Goal: Task Accomplishment & Management: Use online tool/utility

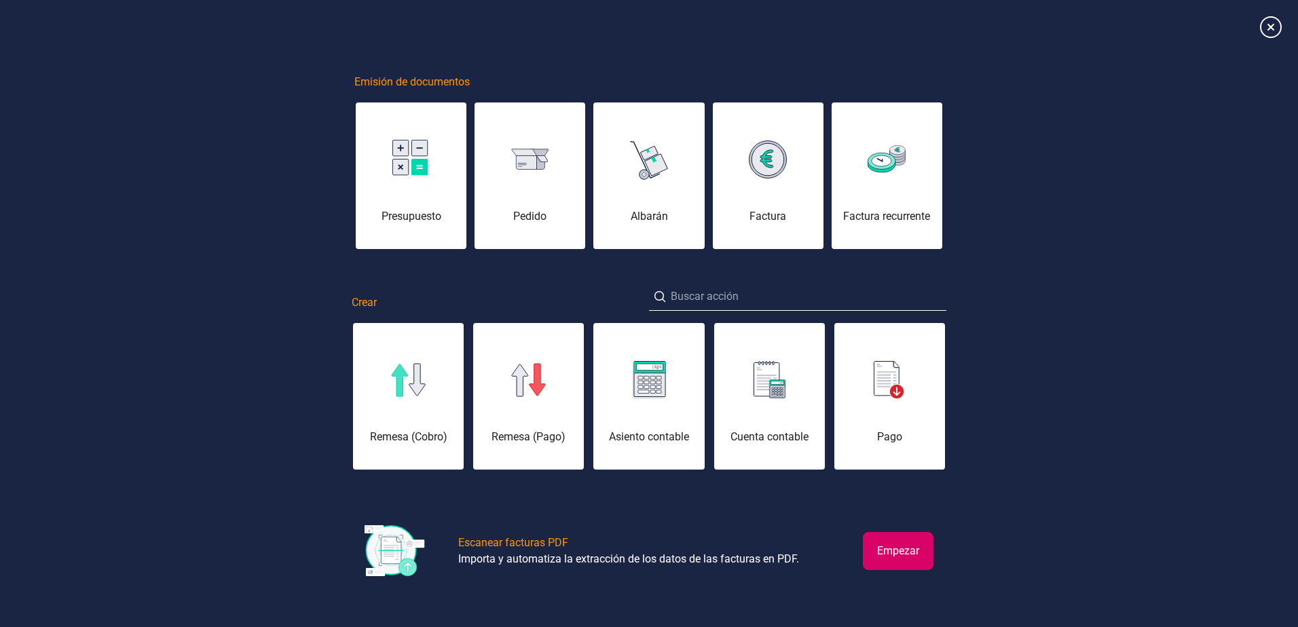
scroll to position [0, 68]
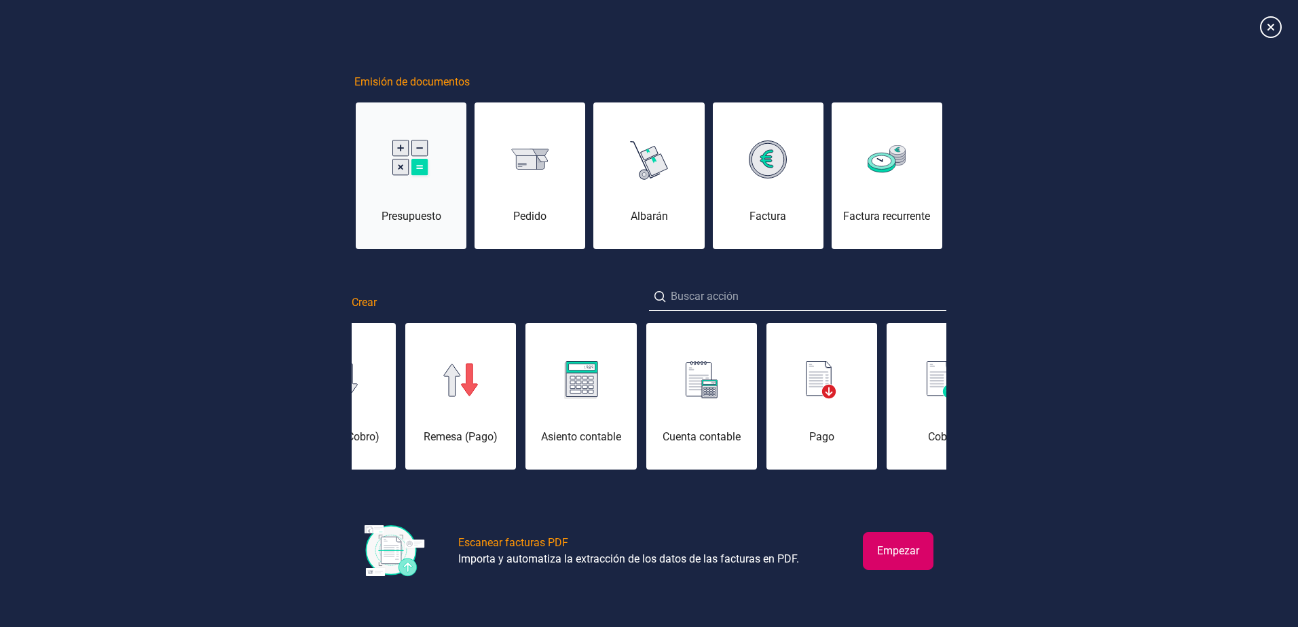
click at [423, 178] on div "Presupuesto" at bounding box center [411, 183] width 111 height 81
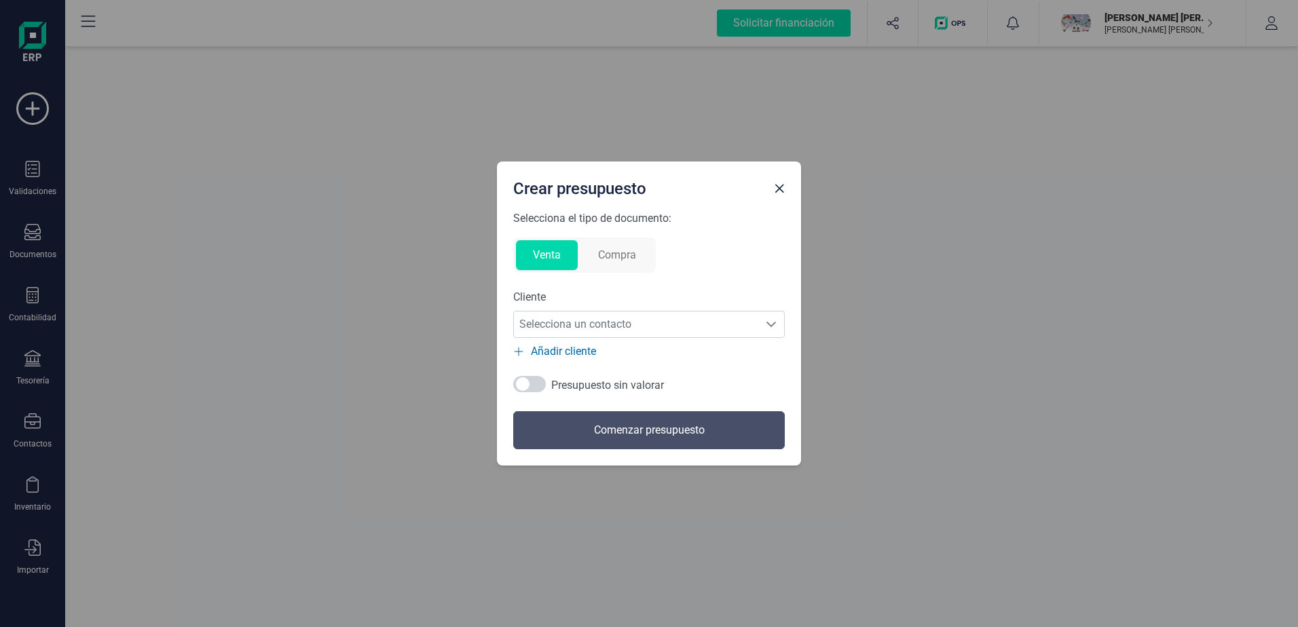
click at [610, 250] on button "Compra" at bounding box center [617, 255] width 72 height 30
click at [547, 255] on button "Venta" at bounding box center [547, 255] width 62 height 30
click at [782, 190] on span "Close" at bounding box center [779, 188] width 11 height 11
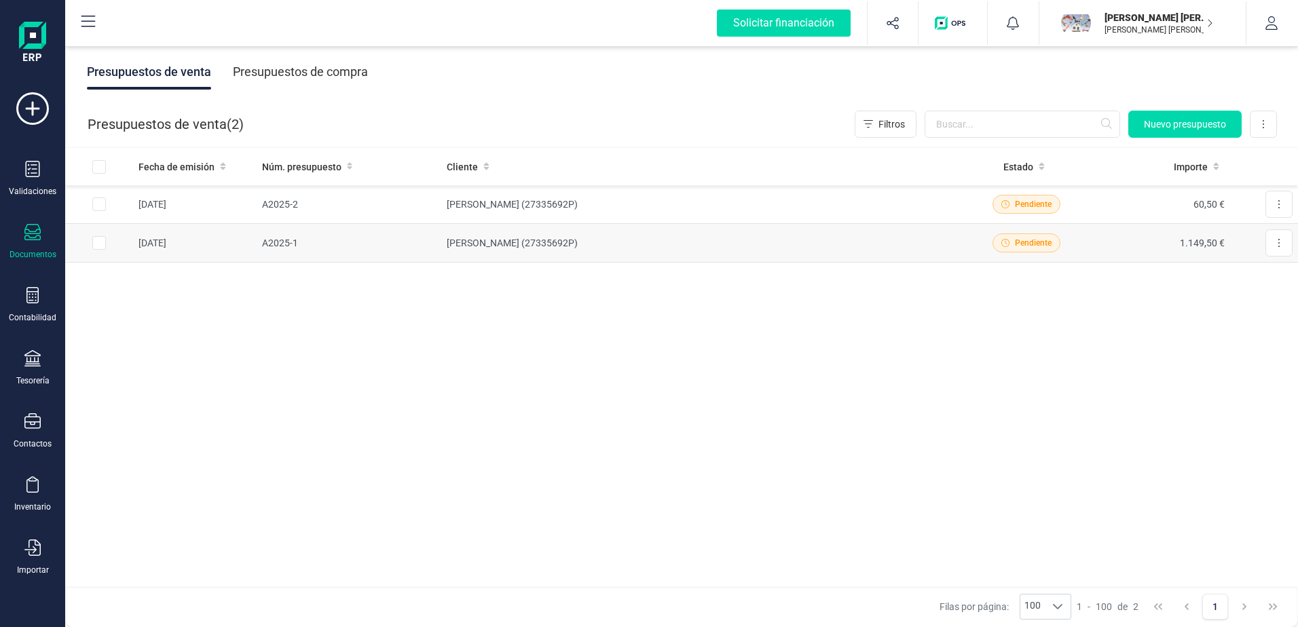
click at [521, 237] on td "[PERSON_NAME] (27335692P)" at bounding box center [700, 243] width 518 height 39
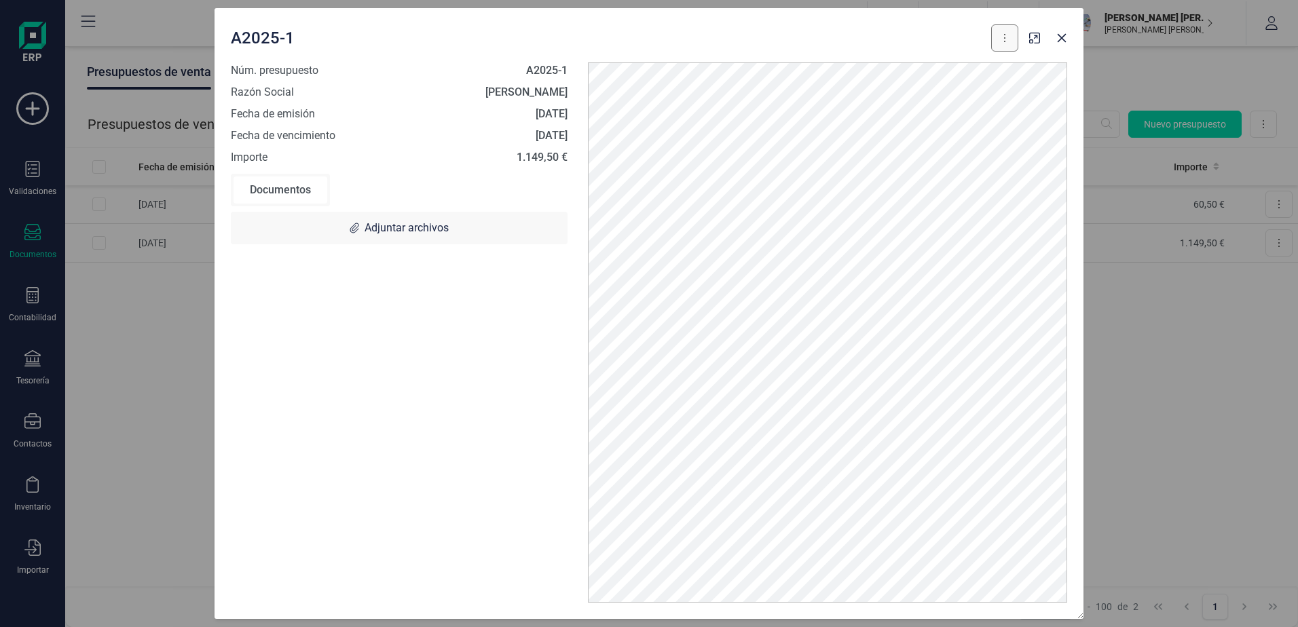
click at [999, 35] on button at bounding box center [1004, 37] width 27 height 27
click at [1059, 35] on icon "button" at bounding box center [1061, 38] width 9 height 9
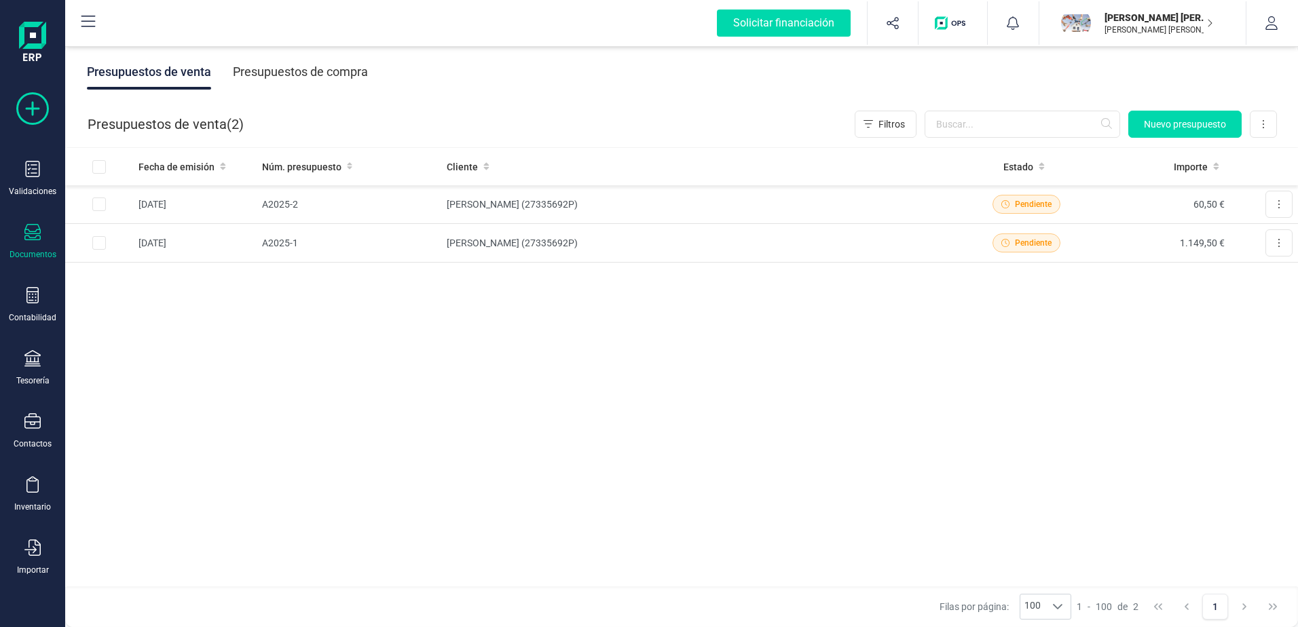
click at [38, 104] on icon at bounding box center [32, 108] width 33 height 33
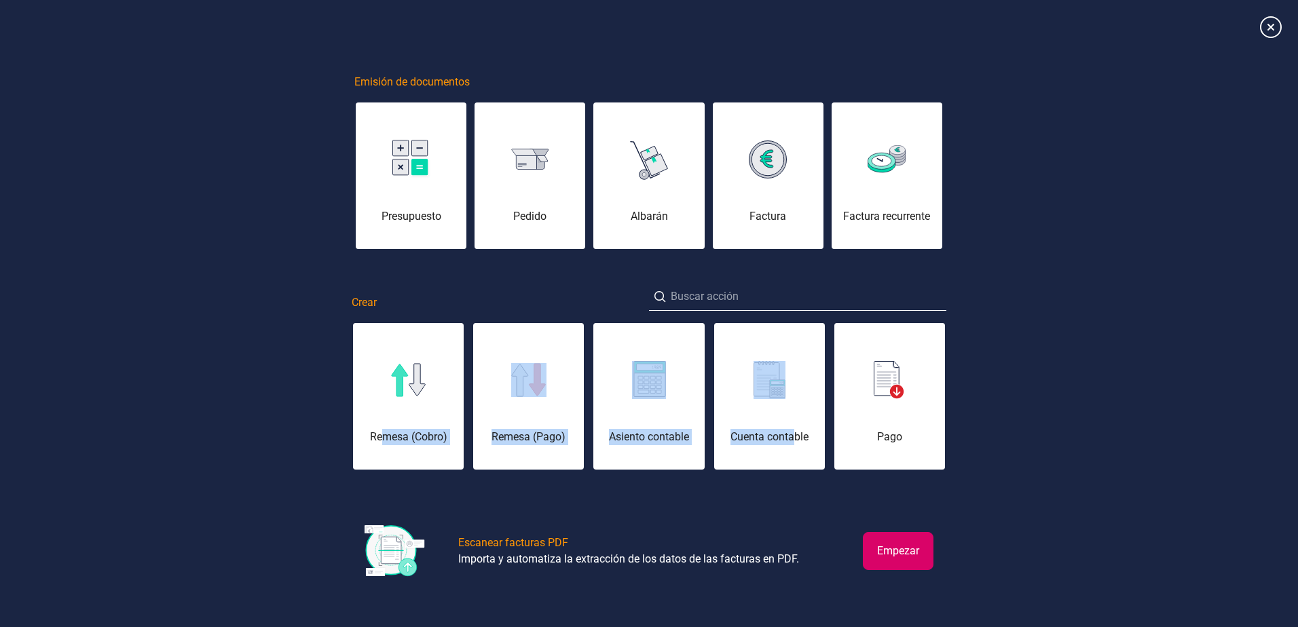
drag, startPoint x: 724, startPoint y: 405, endPoint x: 384, endPoint y: 423, distance: 340.5
click at [384, 423] on div "Remesa (Cobro) Remesa (Pago) Asiento contable Cuenta contable Pago Cobro Contac…" at bounding box center [649, 396] width 594 height 149
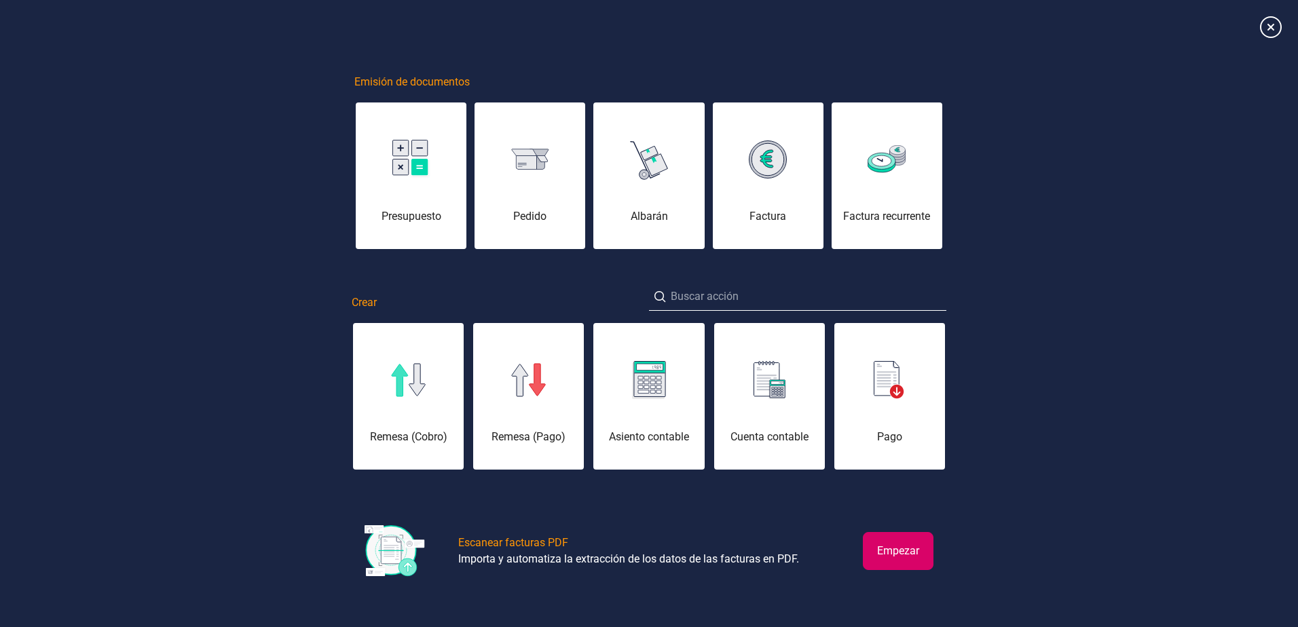
drag, startPoint x: 384, startPoint y: 423, endPoint x: 196, endPoint y: 408, distance: 188.6
click at [196, 411] on div "Emisión de documentos Presupuesto [PERSON_NAME] Factura Factura recurrente Crea…" at bounding box center [649, 314] width 1298 height 610
click at [1270, 32] on icon at bounding box center [1270, 27] width 24 height 24
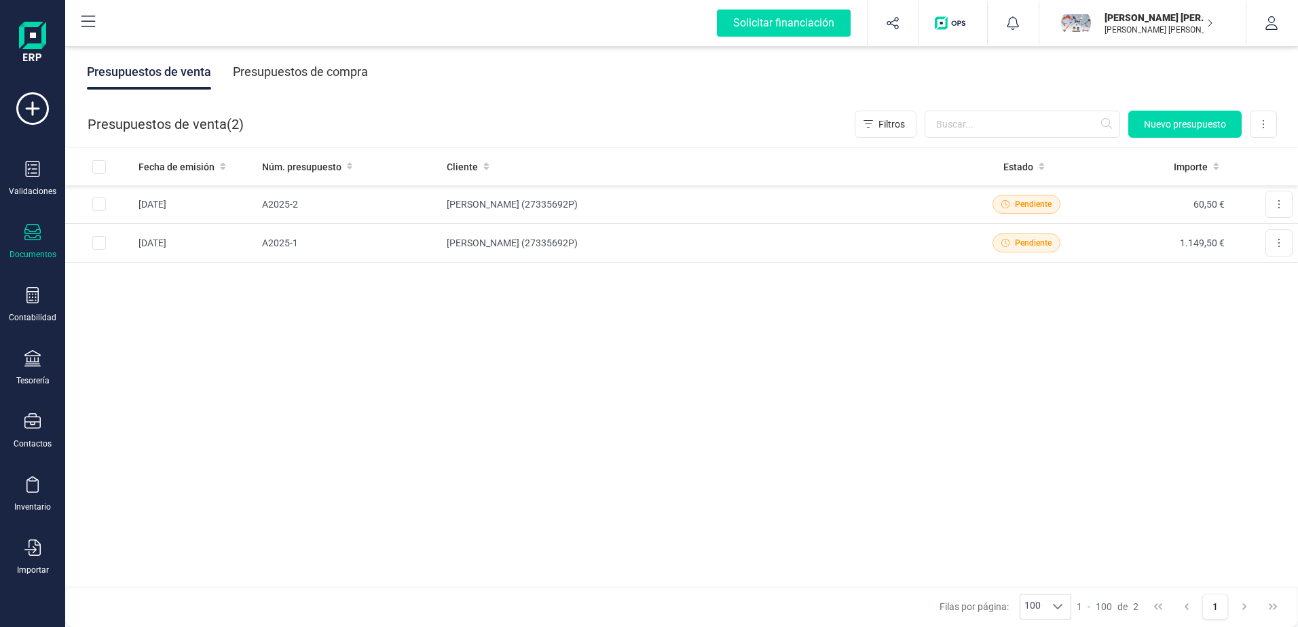
click at [37, 249] on div "Documentos" at bounding box center [33, 254] width 47 height 11
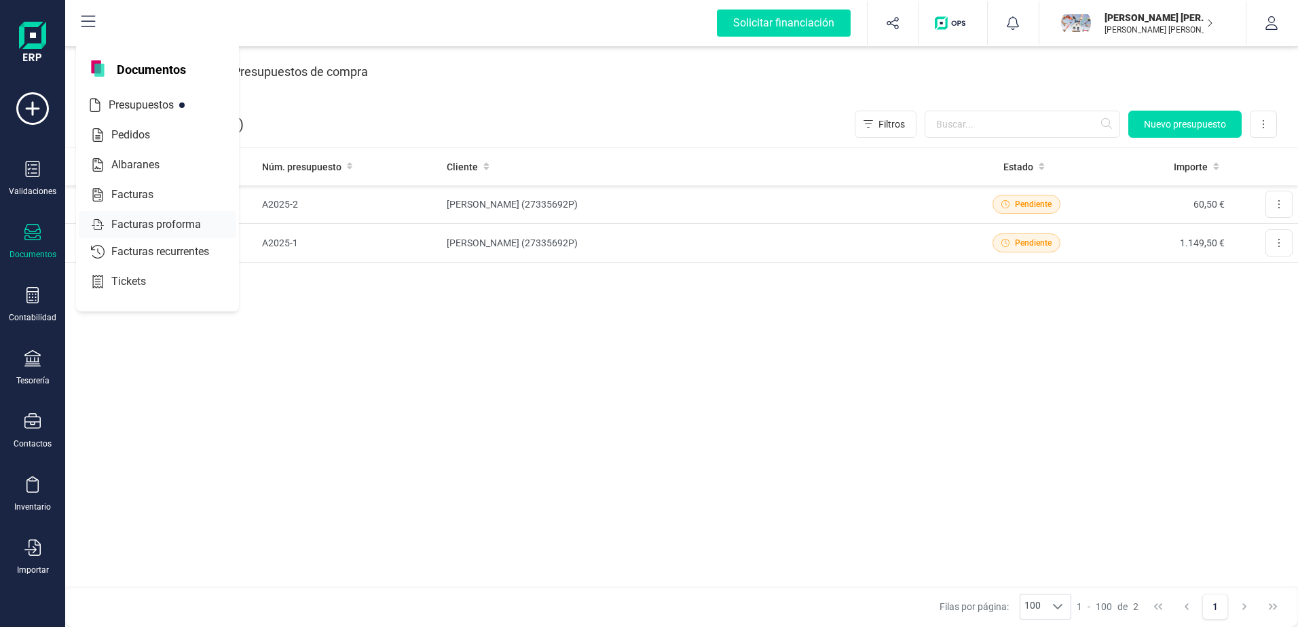
click at [153, 219] on span "Facturas proforma" at bounding box center [165, 224] width 119 height 16
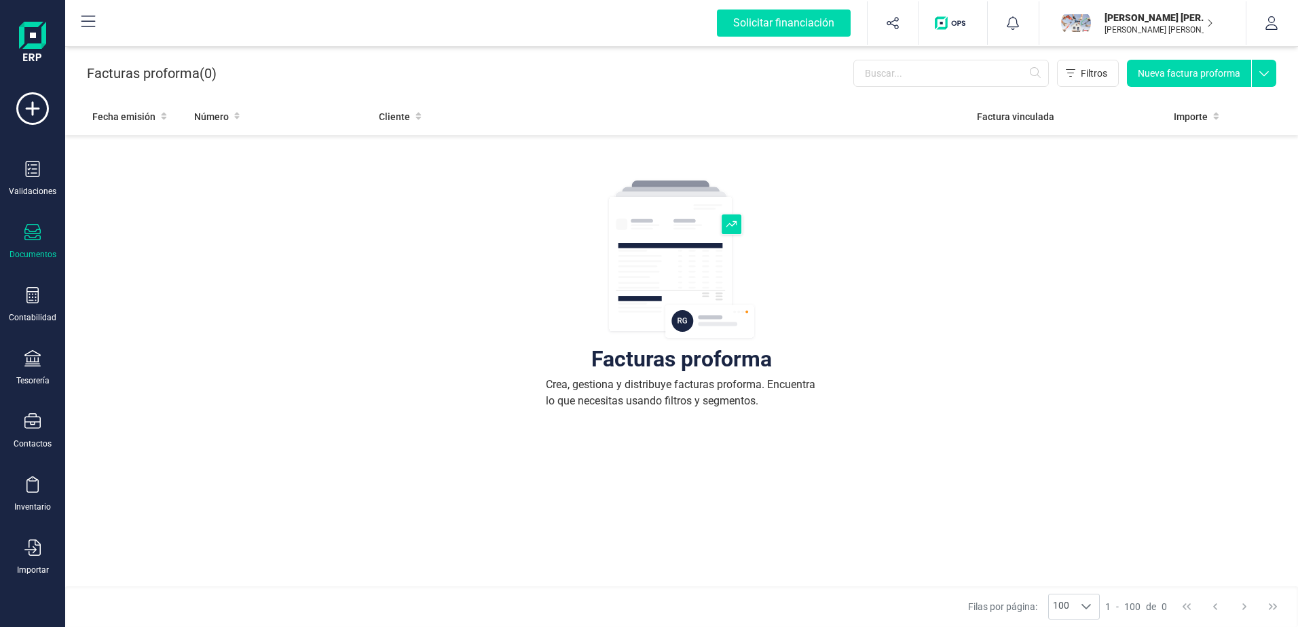
click at [1179, 72] on button "Nueva factura proforma" at bounding box center [1189, 73] width 124 height 27
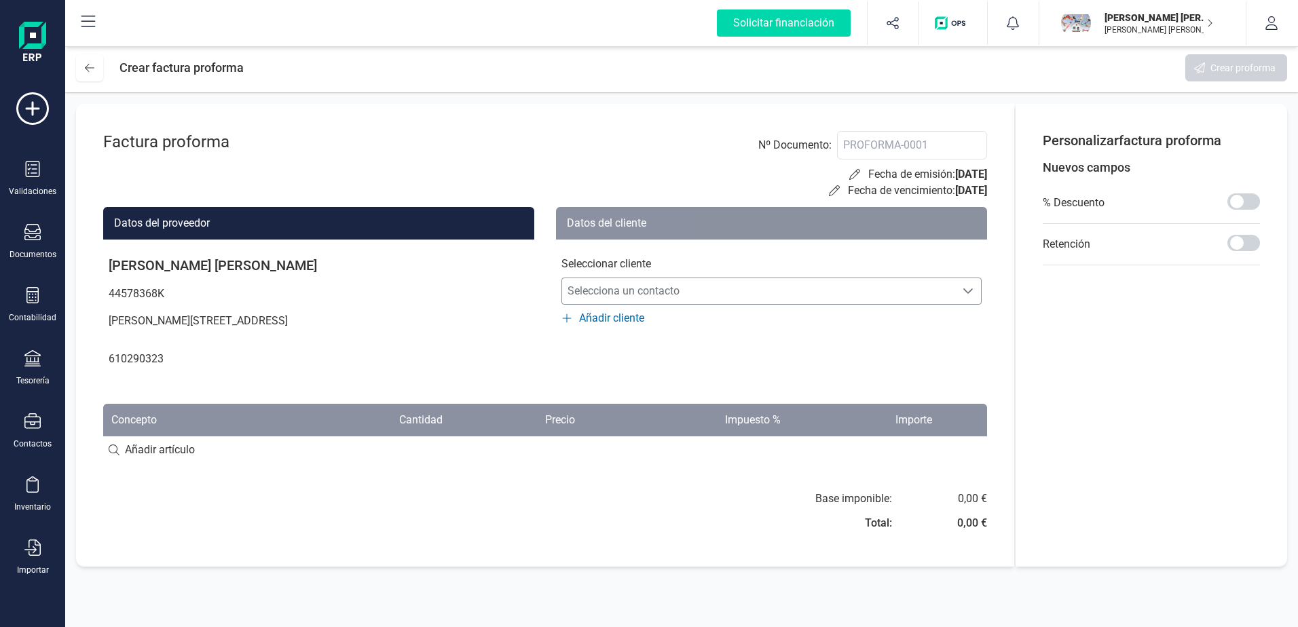
click at [742, 288] on span "Selecciona un contacto" at bounding box center [758, 291] width 393 height 27
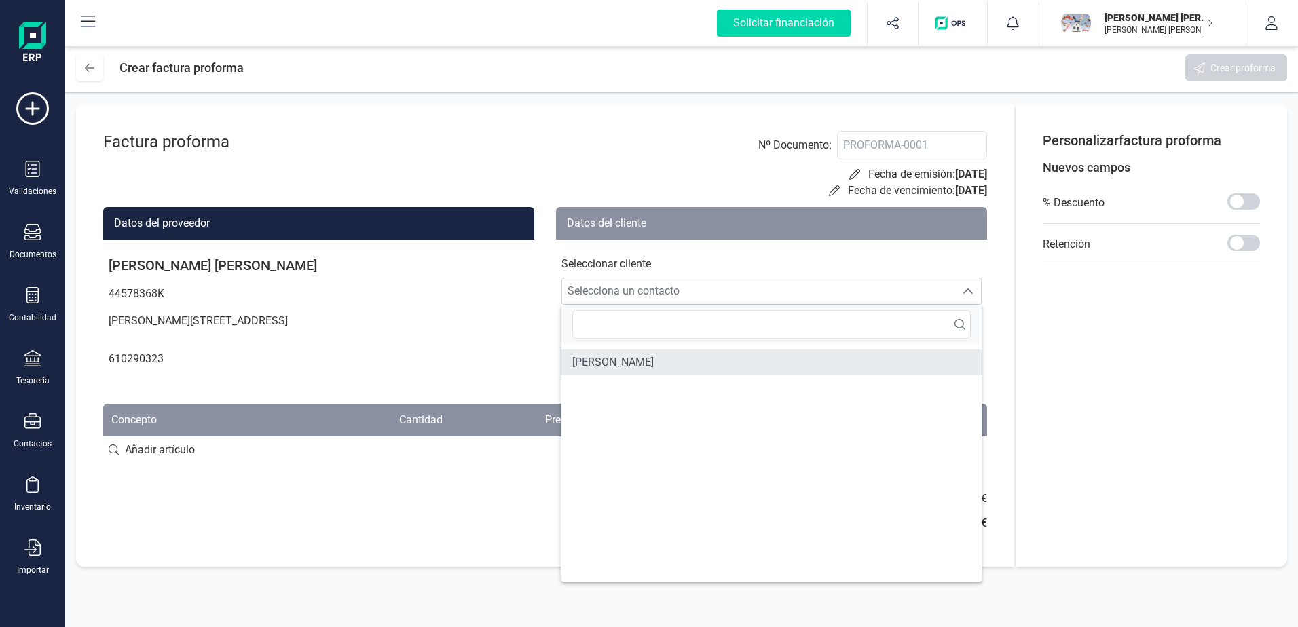
click at [654, 364] on span "[PERSON_NAME]" at bounding box center [612, 362] width 81 height 16
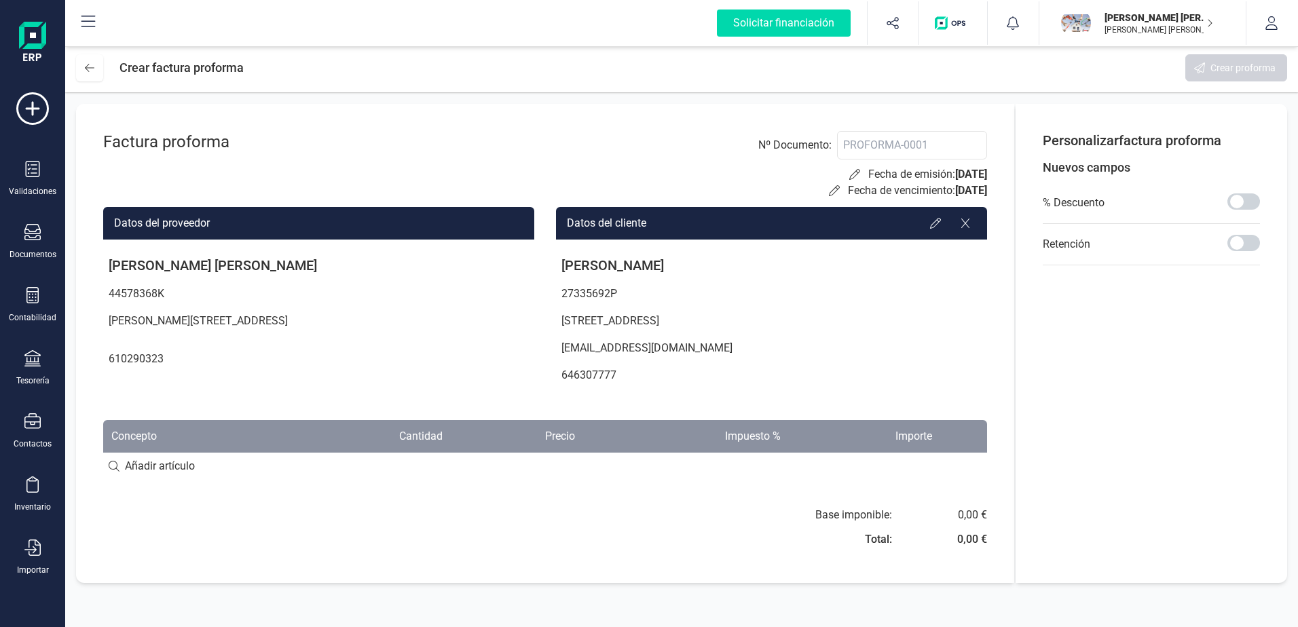
click at [1112, 145] on p "Personalizar factura proforma" at bounding box center [1150, 140] width 217 height 19
click at [1099, 166] on p "Nuevos campos" at bounding box center [1150, 167] width 217 height 19
click at [1249, 200] on span at bounding box center [1243, 201] width 33 height 16
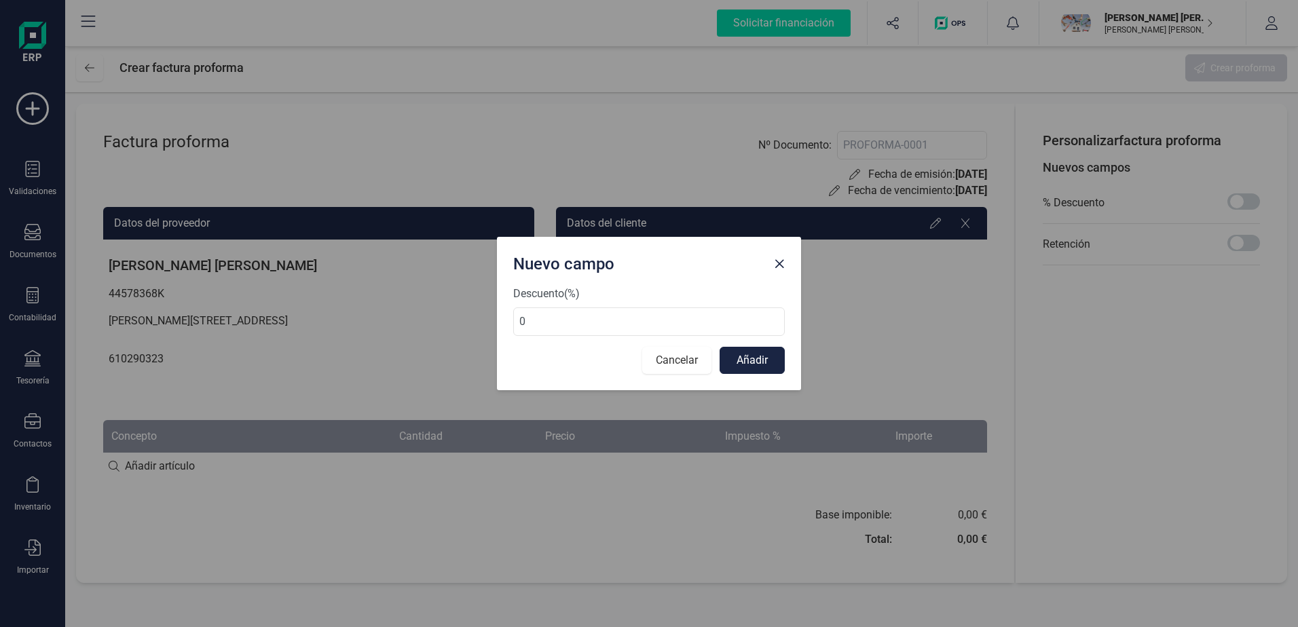
click at [662, 352] on button "Cancelar" at bounding box center [676, 360] width 69 height 27
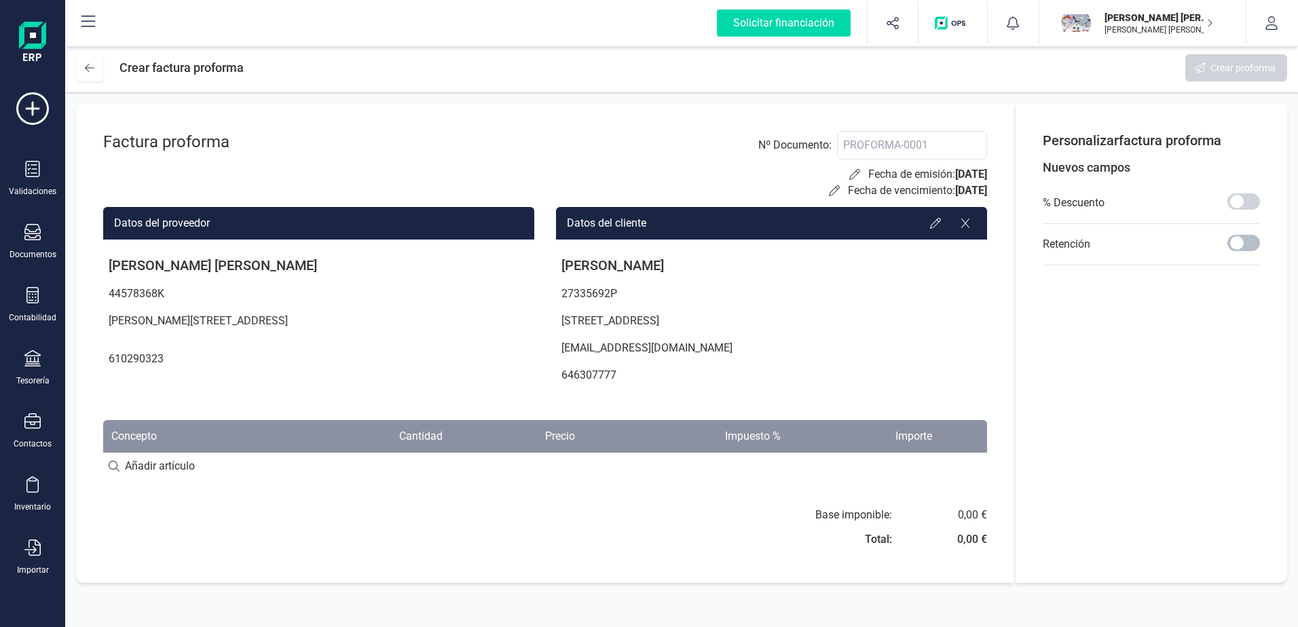
click at [1234, 242] on span at bounding box center [1243, 243] width 33 height 16
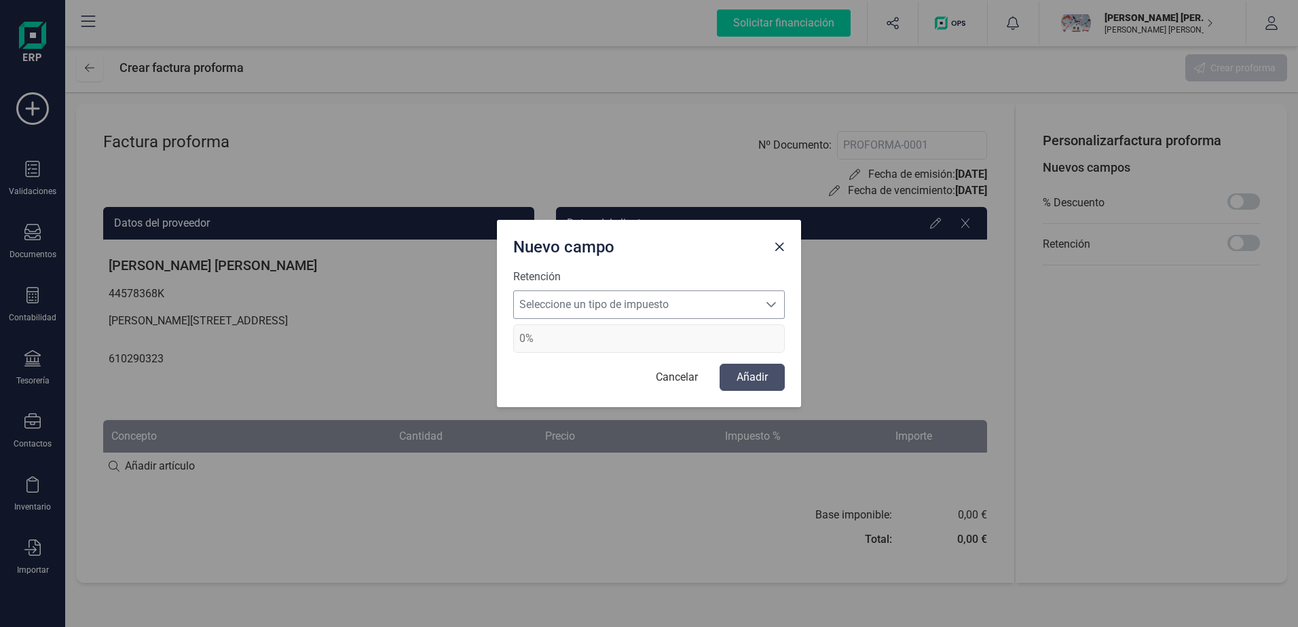
click at [644, 306] on span "Seleccione un tipo de impuesto" at bounding box center [636, 304] width 244 height 27
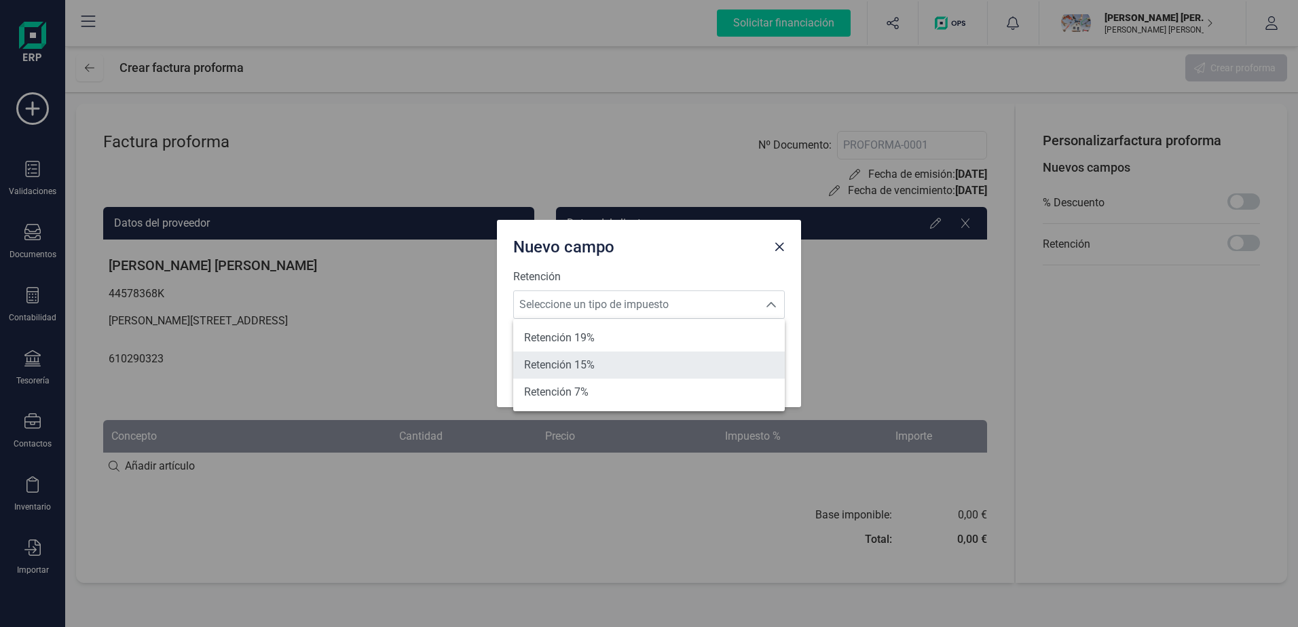
click at [575, 368] on span "Retención 15%" at bounding box center [559, 365] width 71 height 16
type input "15%"
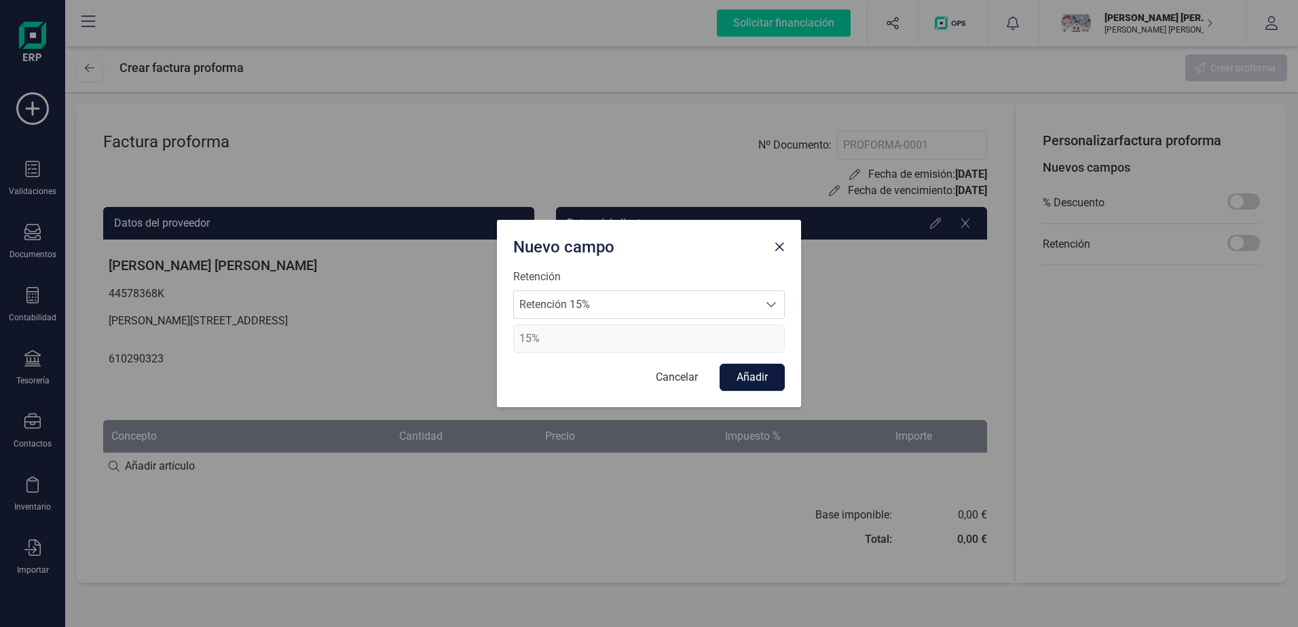
click at [759, 371] on button "Añadir" at bounding box center [751, 377] width 65 height 27
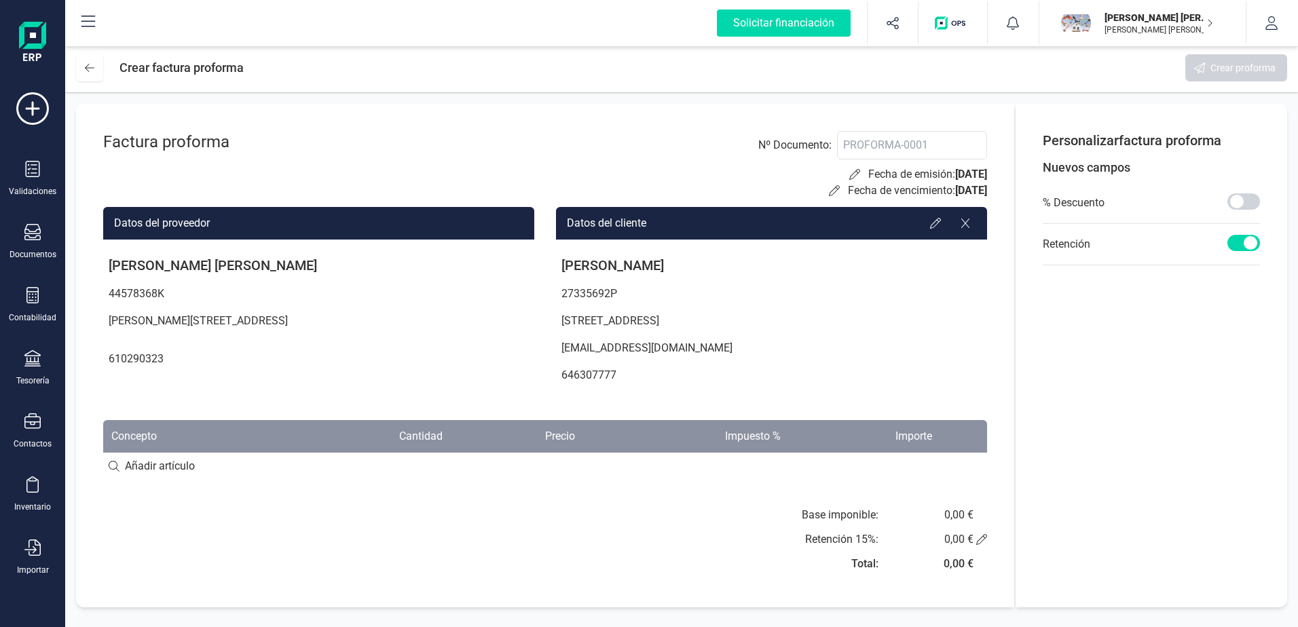
click at [562, 381] on p "646307777" at bounding box center [771, 375] width 431 height 27
click at [144, 466] on input at bounding box center [545, 466] width 884 height 27
type input "Prueb"
click at [224, 457] on div "+ Añadir artículo : Prueb" at bounding box center [545, 465] width 884 height 29
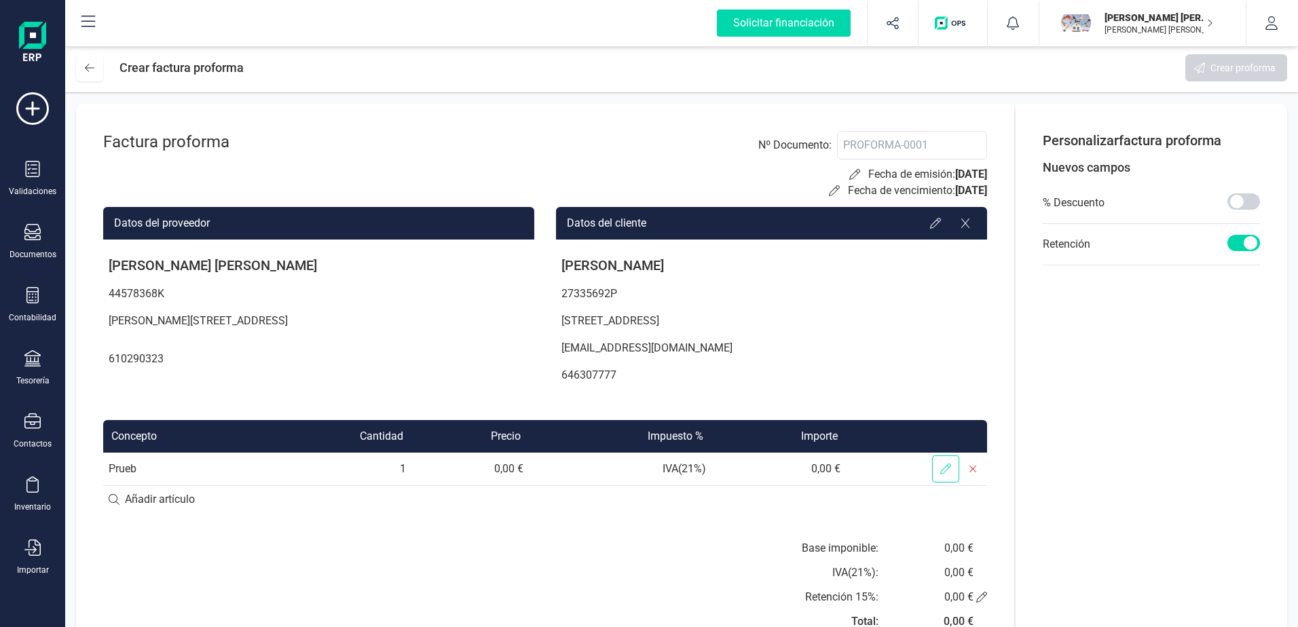
click at [946, 465] on icon at bounding box center [945, 469] width 11 height 11
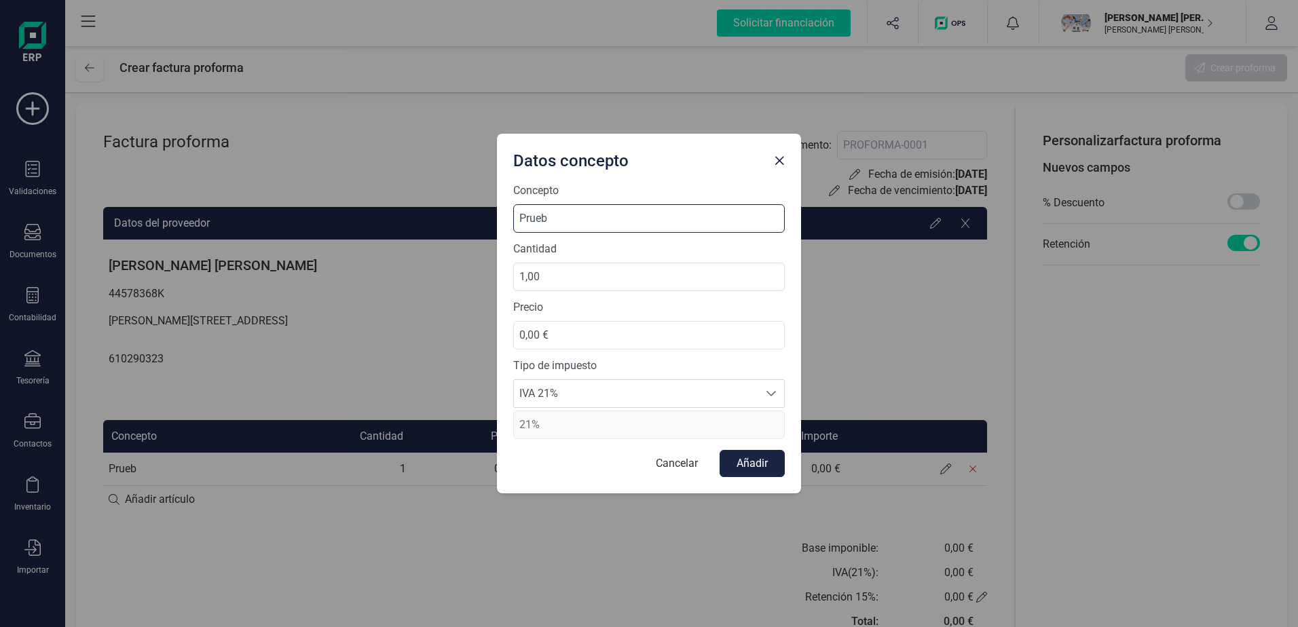
drag, startPoint x: 588, startPoint y: 219, endPoint x: 468, endPoint y: 210, distance: 119.8
click at [470, 210] on div "Datos concepto Concepto Prueb Cantidad 1,00 Precio 0,00 € Tipo de impuesto IVA …" at bounding box center [649, 313] width 1298 height 627
type input "c"
type input "CONTABILIDAD 1º TRIM"
click at [550, 327] on input "0,00 €" at bounding box center [648, 335] width 271 height 29
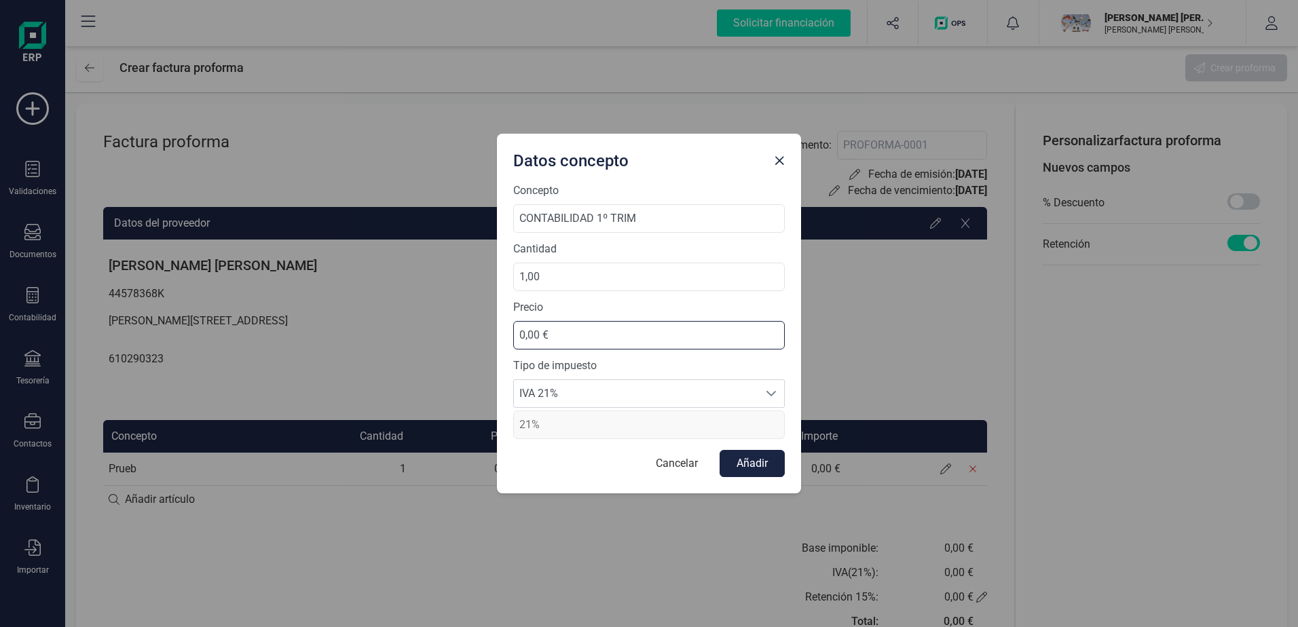
scroll to position [0, 0]
drag, startPoint x: 561, startPoint y: 330, endPoint x: 470, endPoint y: 345, distance: 91.5
click at [471, 345] on div "Datos concepto Concepto CONTABILIDAD 1º TRIM Cantidad 1,00 Precio 0,00 € Tipo d…" at bounding box center [649, 313] width 1298 height 627
type input "50,00 €"
click at [761, 467] on button "Añadir" at bounding box center [751, 463] width 65 height 27
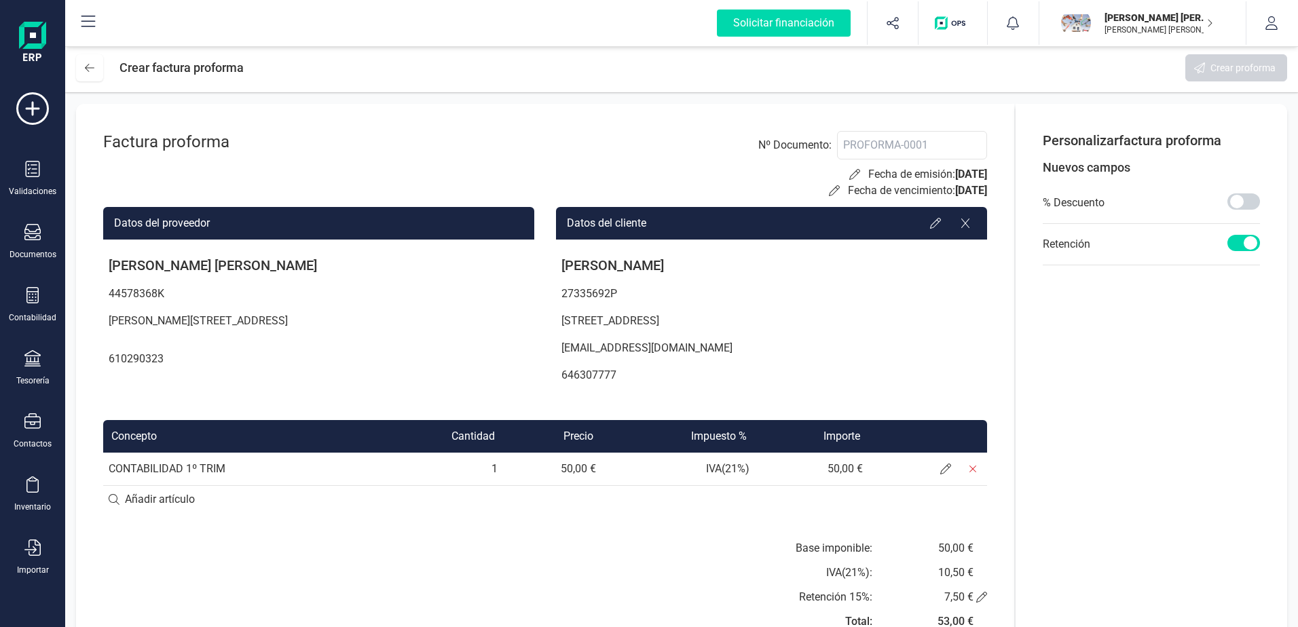
click at [950, 336] on p "[EMAIL_ADDRESS][DOMAIN_NAME]" at bounding box center [771, 348] width 431 height 27
click at [956, 145] on input at bounding box center [912, 145] width 150 height 29
click at [939, 275] on p "[PERSON_NAME]" at bounding box center [771, 265] width 431 height 30
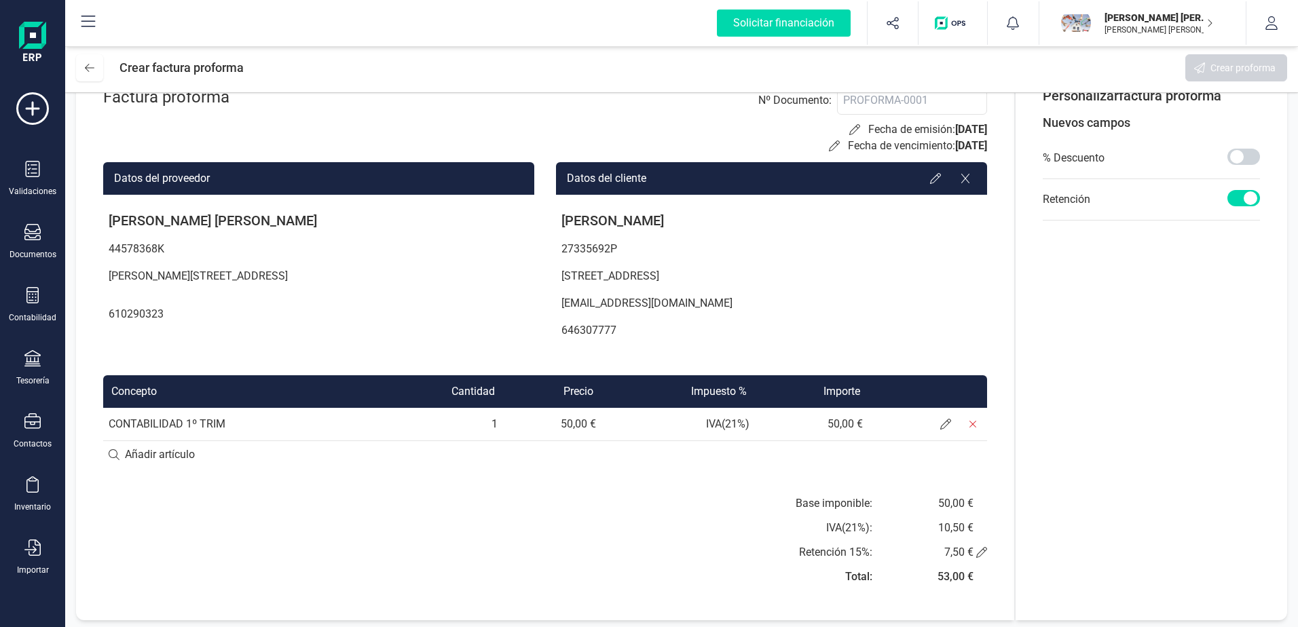
scroll to position [49, 0]
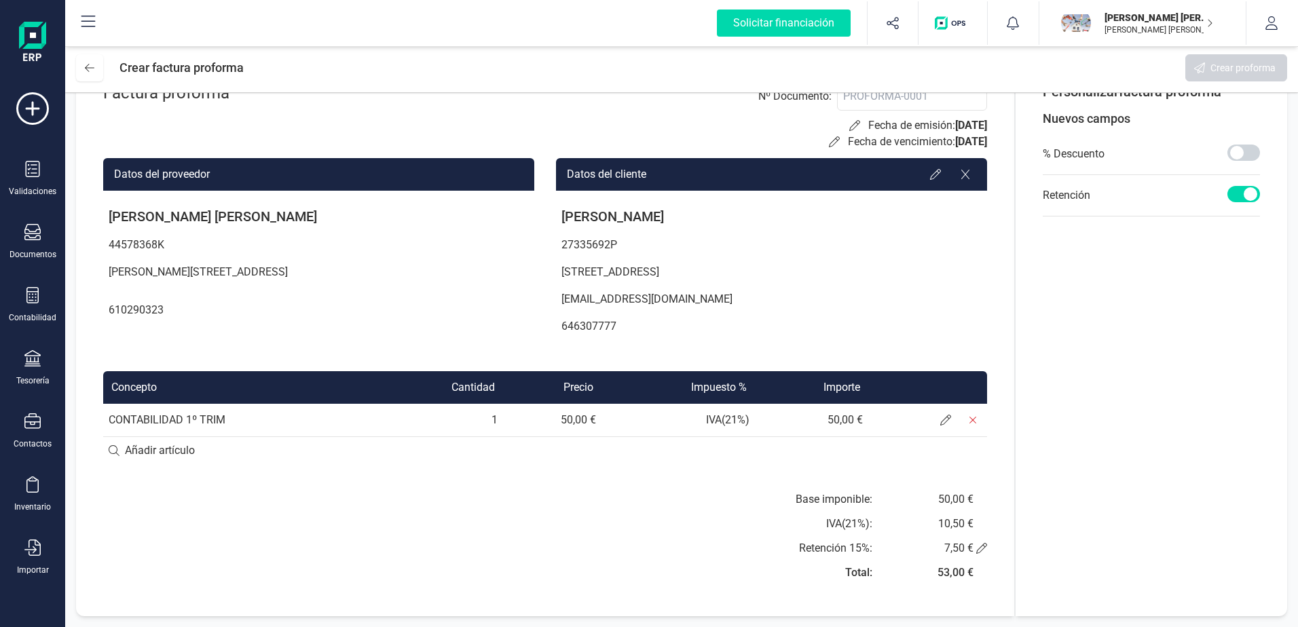
click at [176, 457] on input at bounding box center [545, 450] width 884 height 27
click at [184, 449] on input at bounding box center [545, 450] width 884 height 27
type input "MATERIAL"
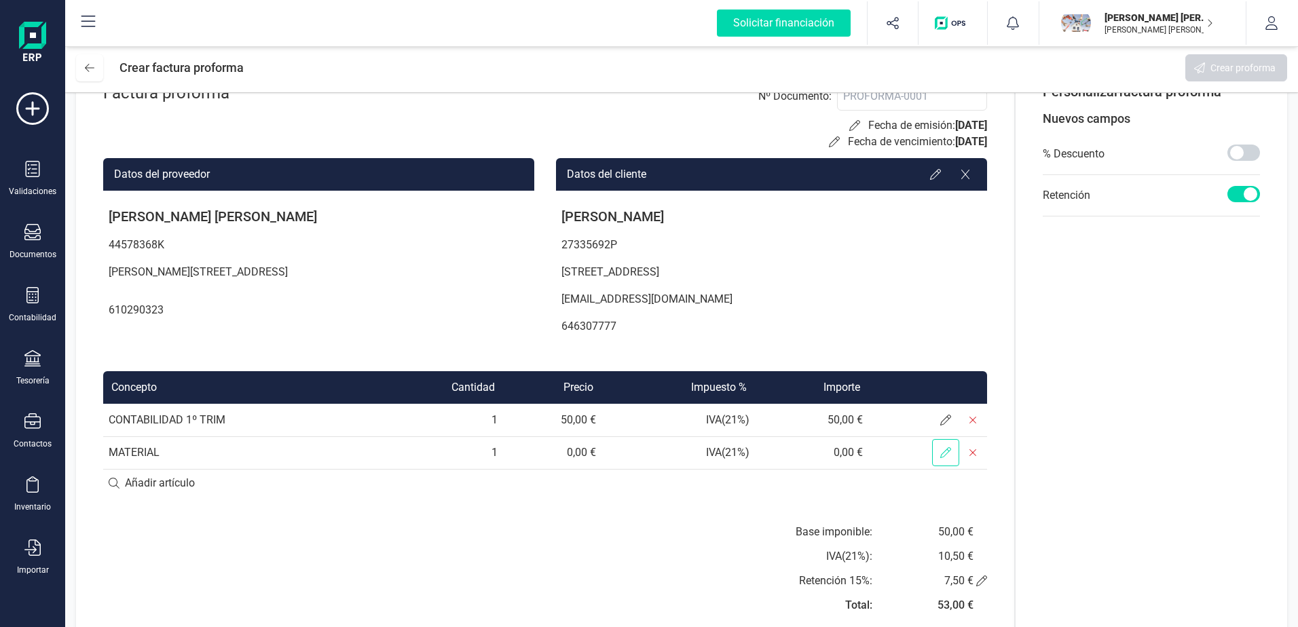
click at [944, 452] on icon at bounding box center [945, 452] width 11 height 11
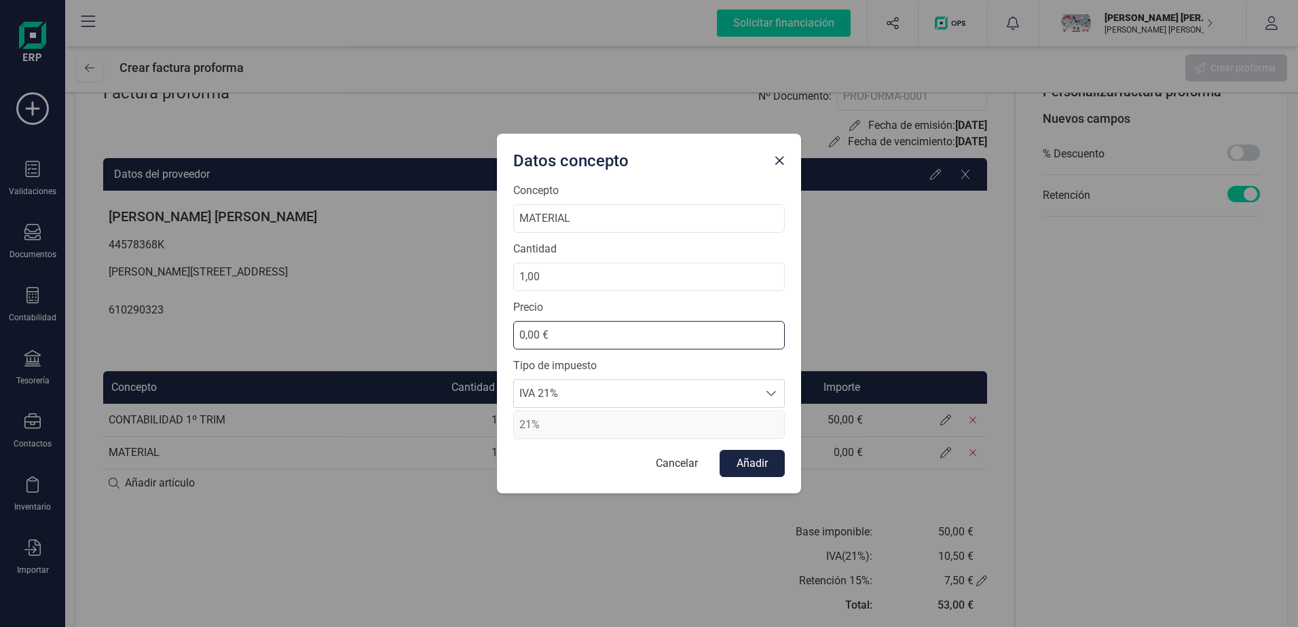
click at [563, 335] on input "0,00 €" at bounding box center [648, 335] width 271 height 29
drag, startPoint x: 562, startPoint y: 335, endPoint x: 492, endPoint y: 341, distance: 70.1
click at [492, 341] on div "Datos concepto Concepto MATERIAL Cantidad 1,00 Precio 0,00 € Tipo de impuesto I…" at bounding box center [649, 313] width 1298 height 627
type input "10,00 €"
click at [771, 458] on button "Añadir" at bounding box center [751, 463] width 65 height 27
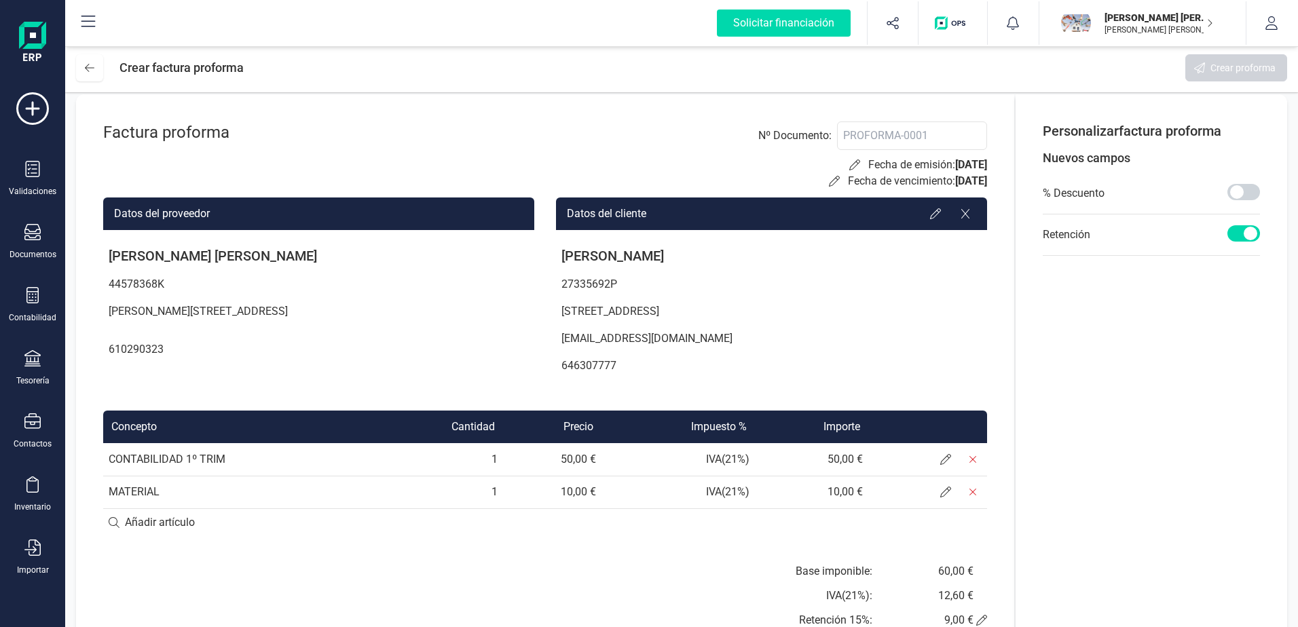
scroll to position [0, 0]
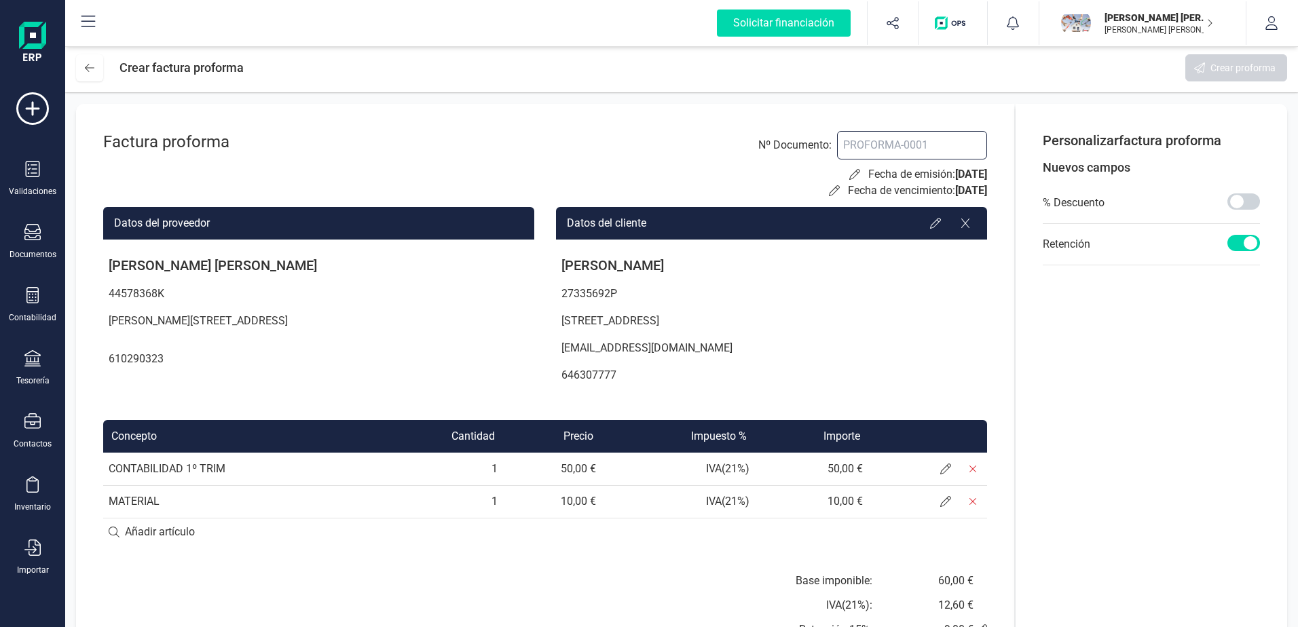
click at [918, 139] on input at bounding box center [912, 145] width 150 height 29
click at [965, 140] on input at bounding box center [912, 145] width 150 height 29
click at [949, 138] on input at bounding box center [912, 145] width 150 height 29
type input "P"
type input "PRO"
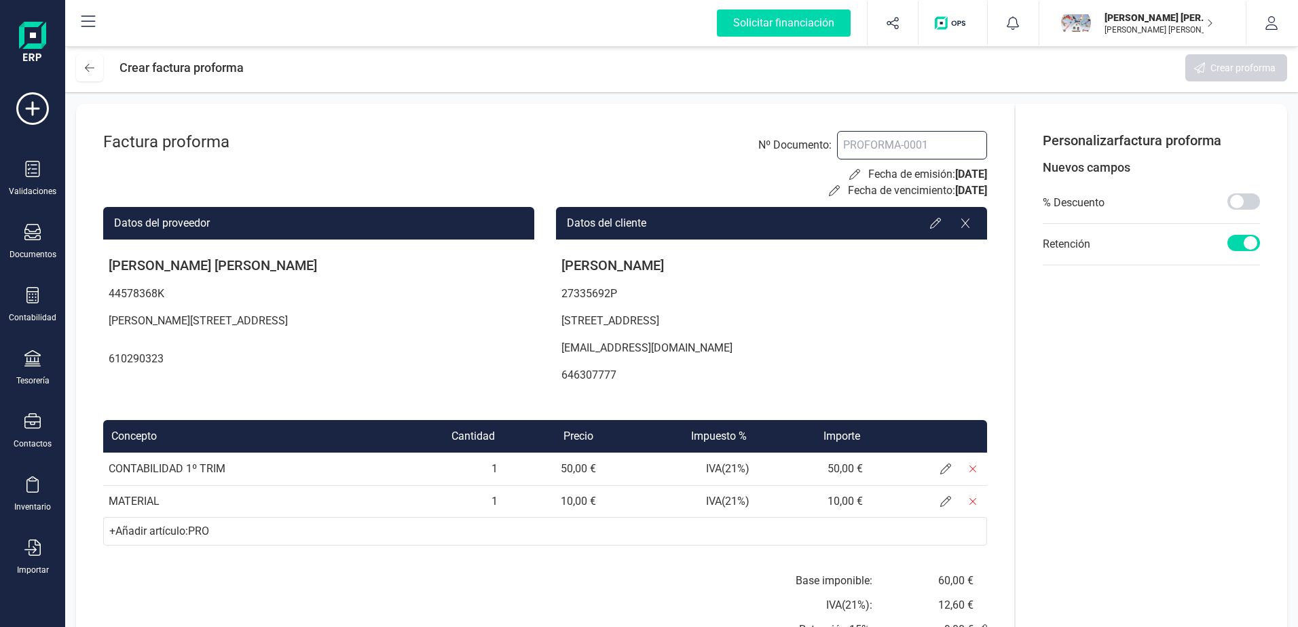
click at [947, 138] on input at bounding box center [912, 145] width 150 height 29
type input "PROFORMA 0001"
click at [1216, 75] on button "Crear proforma" at bounding box center [1236, 67] width 102 height 27
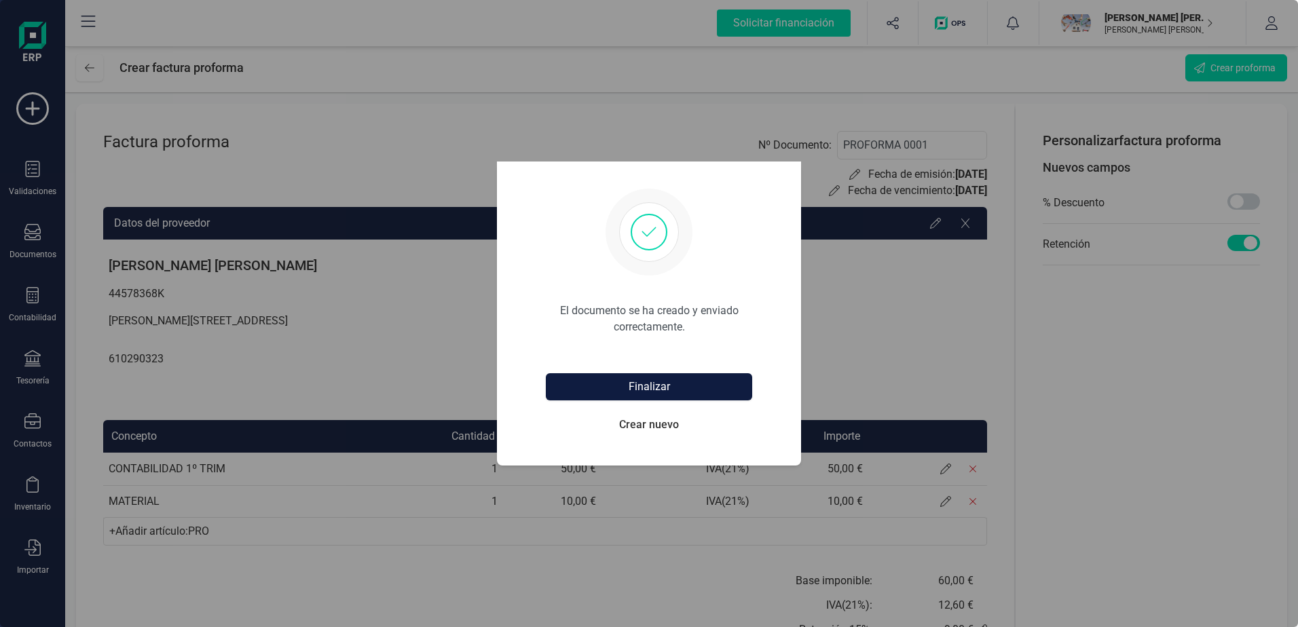
click at [658, 387] on button "Finalizar" at bounding box center [649, 386] width 206 height 27
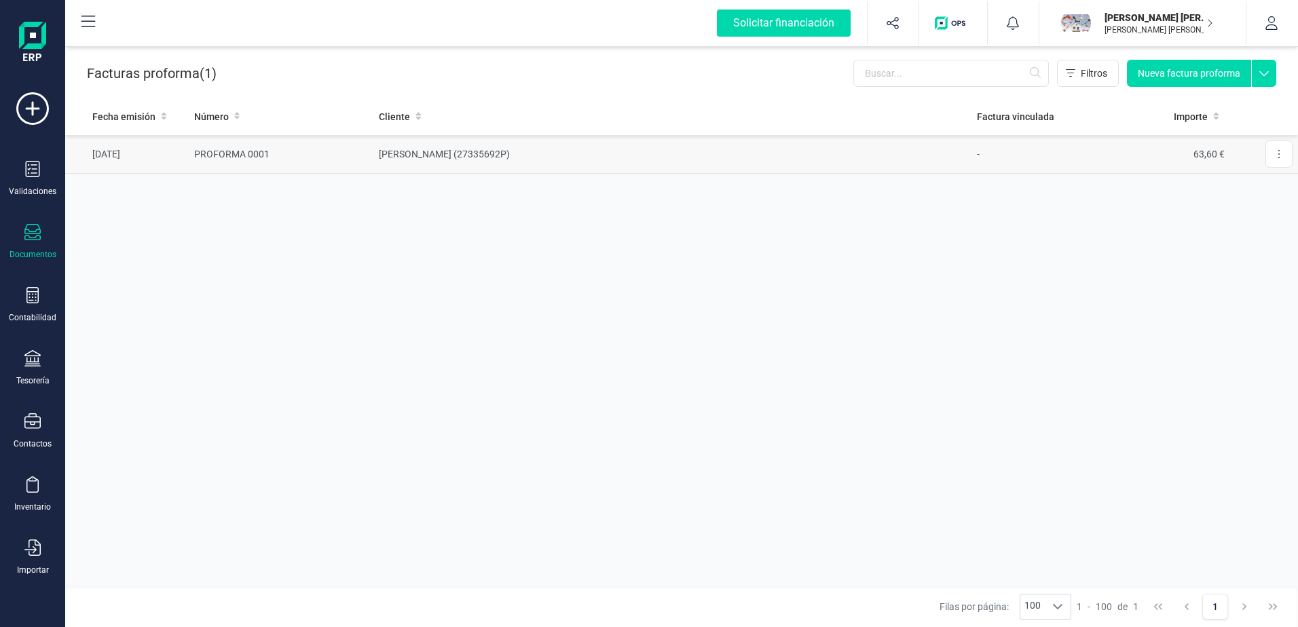
click at [466, 151] on td "[PERSON_NAME] (27335692P)" at bounding box center [672, 154] width 598 height 39
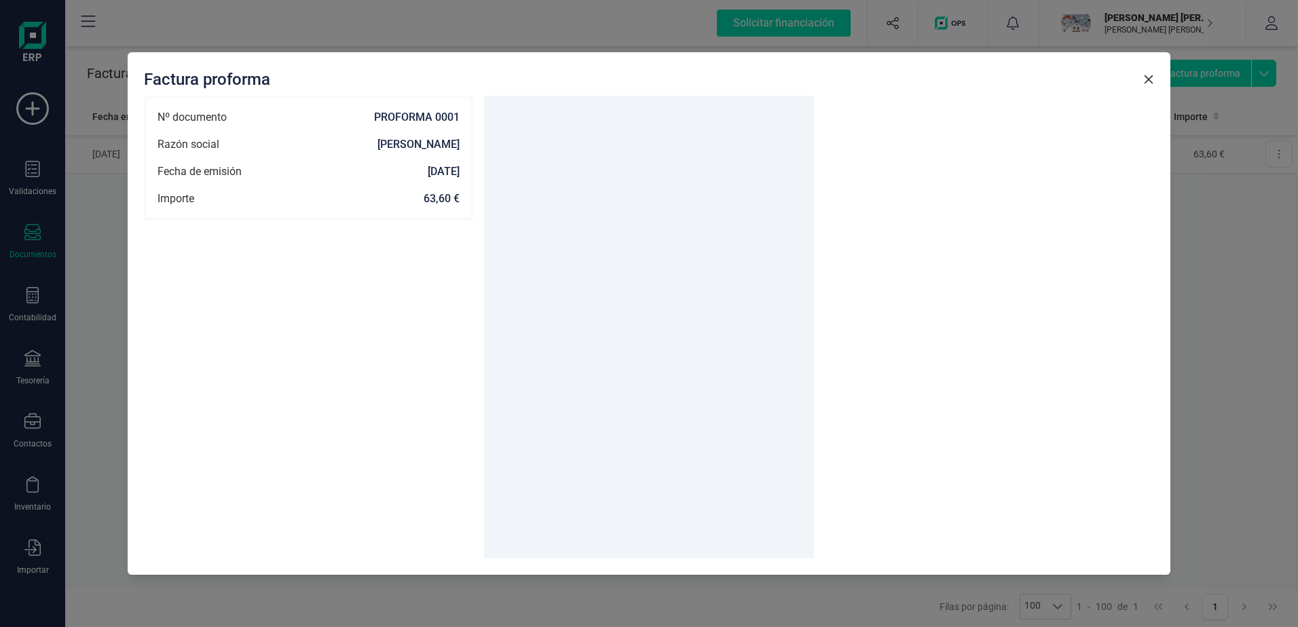
click at [1146, 78] on icon "button" at bounding box center [1148, 79] width 11 height 11
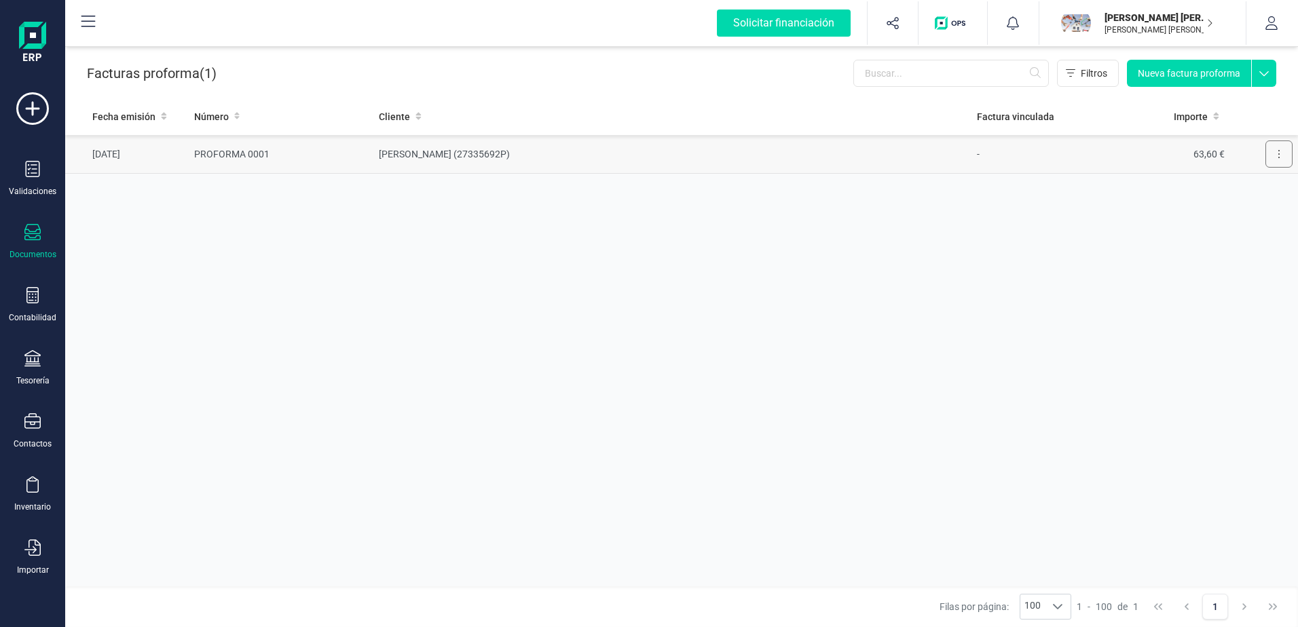
click at [1272, 157] on button at bounding box center [1278, 153] width 27 height 27
click at [1105, 154] on td "63,60 €" at bounding box center [1162, 154] width 136 height 39
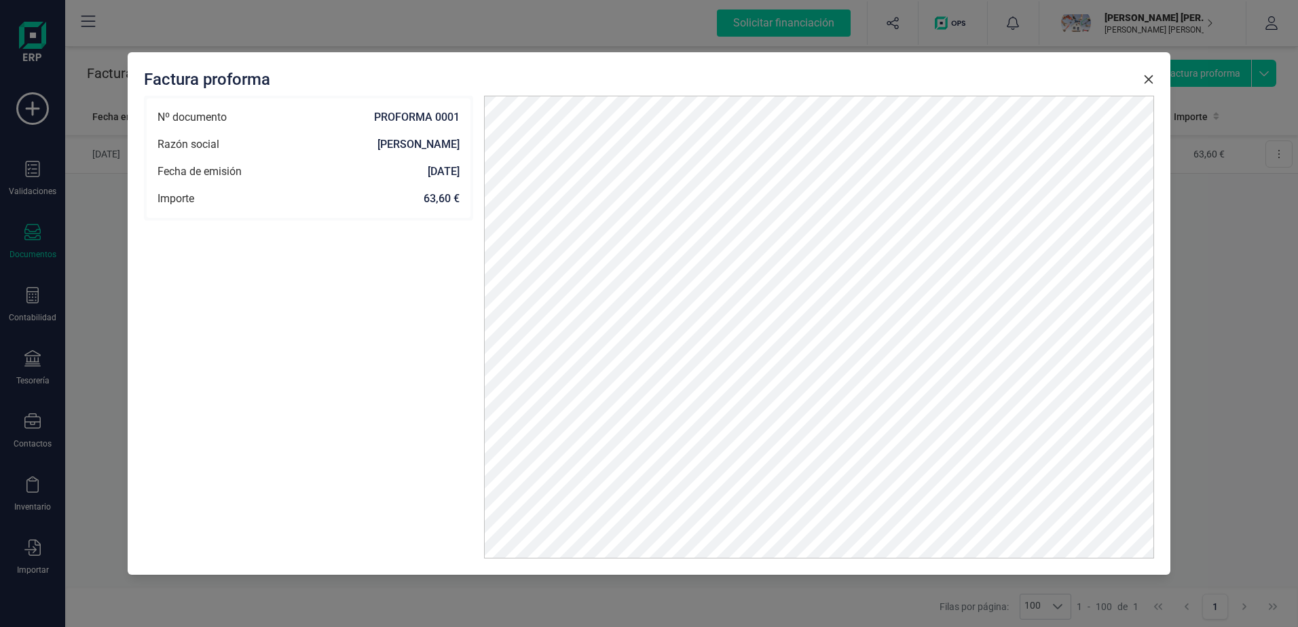
click at [382, 139] on strong "[PERSON_NAME]" at bounding box center [339, 144] width 240 height 16
click at [445, 194] on strong "63,60 €" at bounding box center [326, 199] width 265 height 16
click at [433, 173] on strong "[DATE]" at bounding box center [351, 172] width 218 height 16
drag, startPoint x: 428, startPoint y: 146, endPoint x: 426, endPoint y: 132, distance: 13.6
click at [428, 145] on strong "[PERSON_NAME]" at bounding box center [339, 144] width 240 height 16
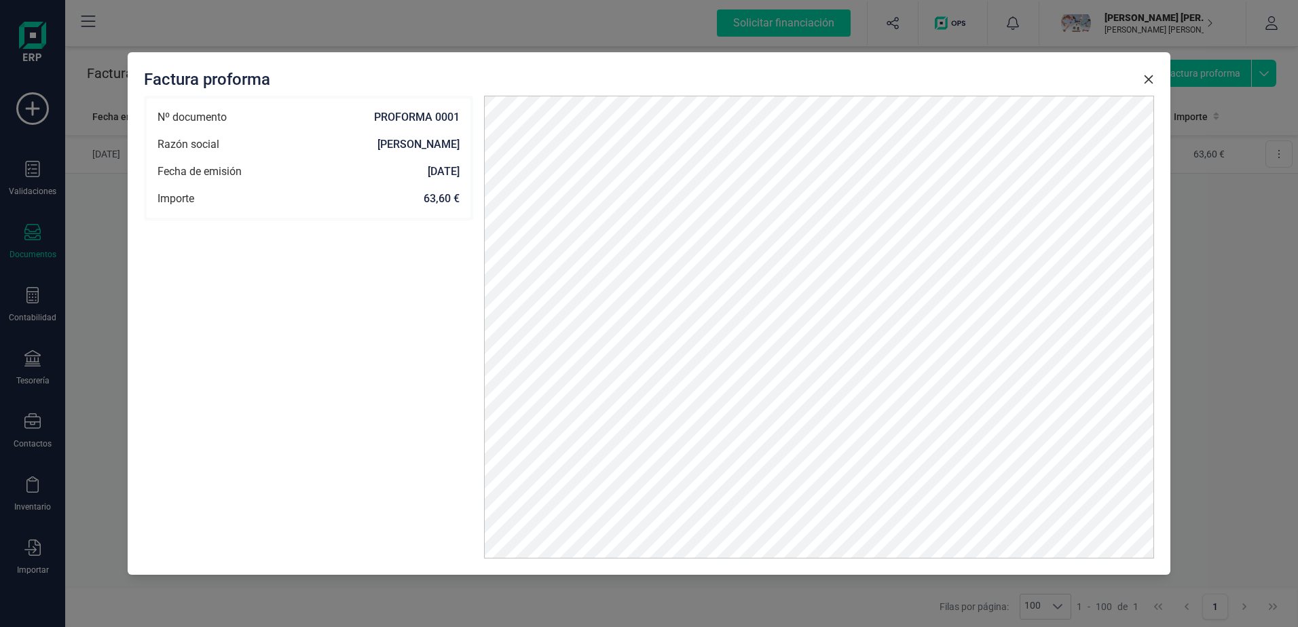
click at [425, 120] on strong "PROFORMA 0001" at bounding box center [343, 117] width 233 height 16
click at [429, 138] on strong "[PERSON_NAME]" at bounding box center [339, 144] width 240 height 16
drag, startPoint x: 474, startPoint y: 191, endPoint x: 1112, endPoint y: 73, distance: 648.9
click at [1112, 73] on div "Factura proforma" at bounding box center [649, 80] width 1010 height 22
click at [1147, 77] on icon "button" at bounding box center [1148, 79] width 11 height 11
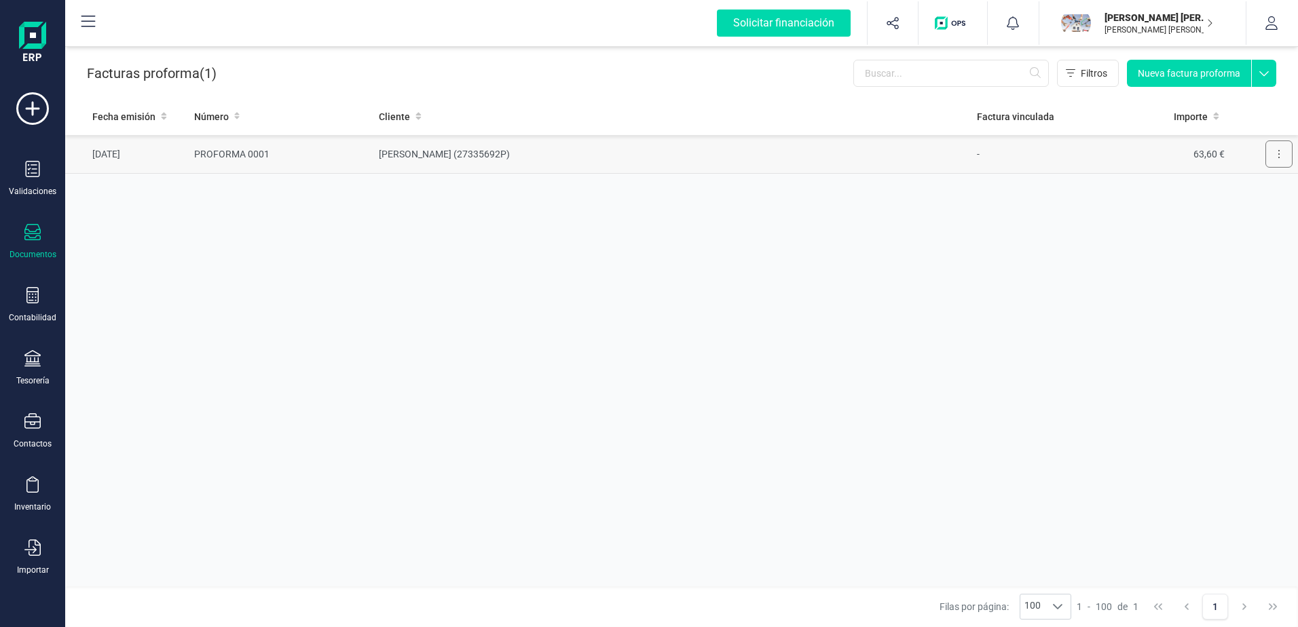
click at [1283, 148] on button at bounding box center [1278, 153] width 27 height 27
click at [1219, 214] on span "Eliminar" at bounding box center [1218, 215] width 34 height 14
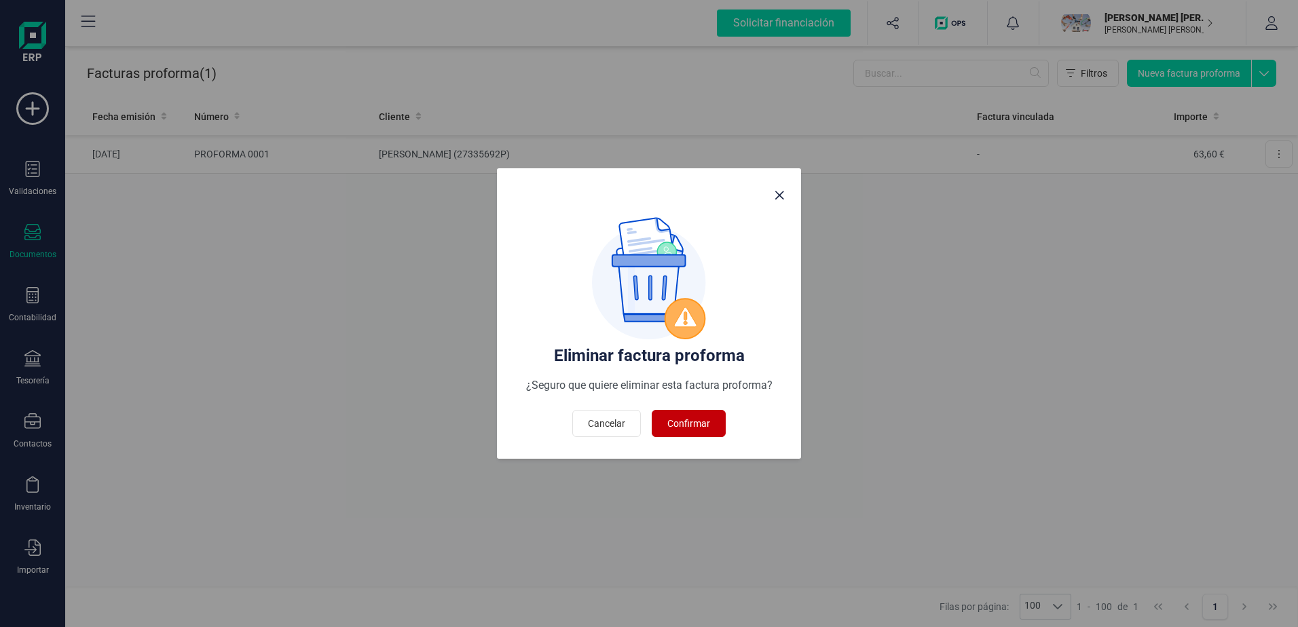
click at [704, 420] on span "Confirmar" at bounding box center [688, 424] width 43 height 14
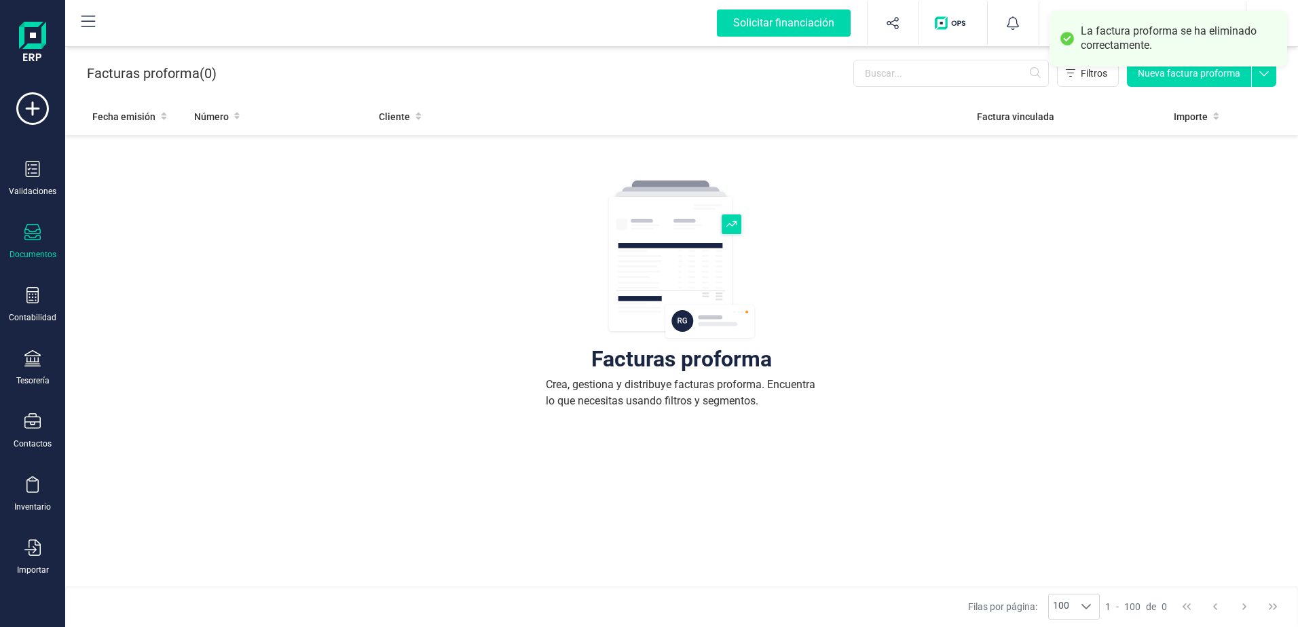
click at [23, 233] on div "Documentos" at bounding box center [32, 242] width 54 height 36
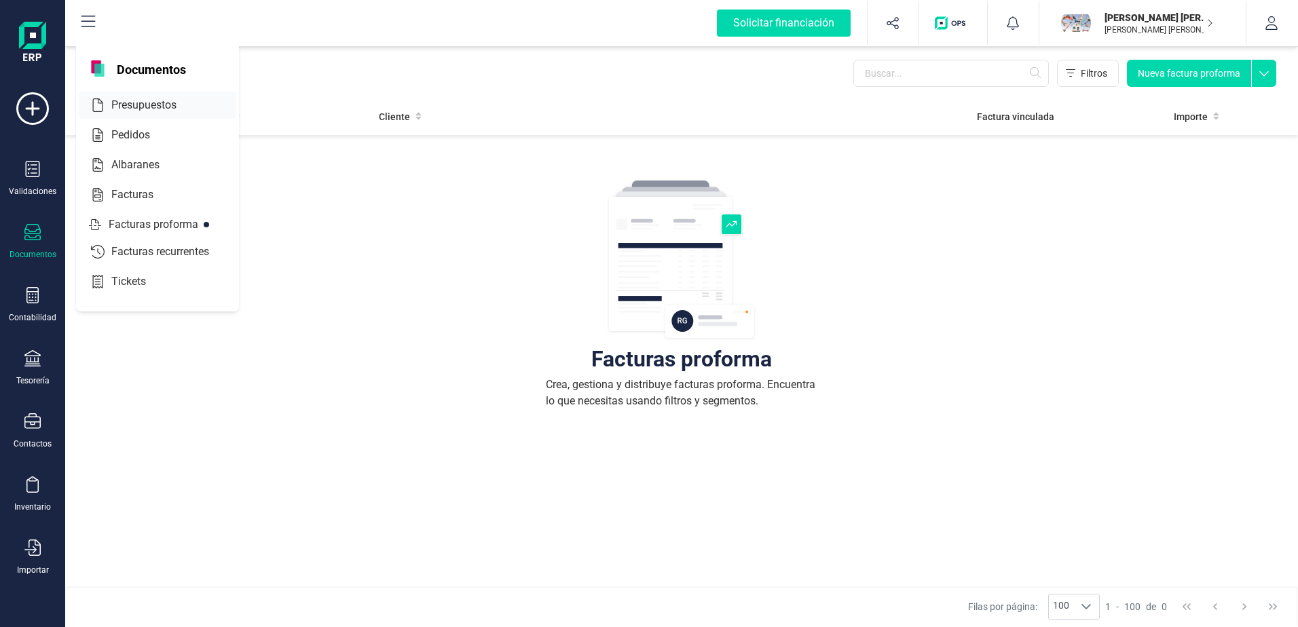
click at [161, 106] on span "Presupuestos" at bounding box center [153, 105] width 95 height 16
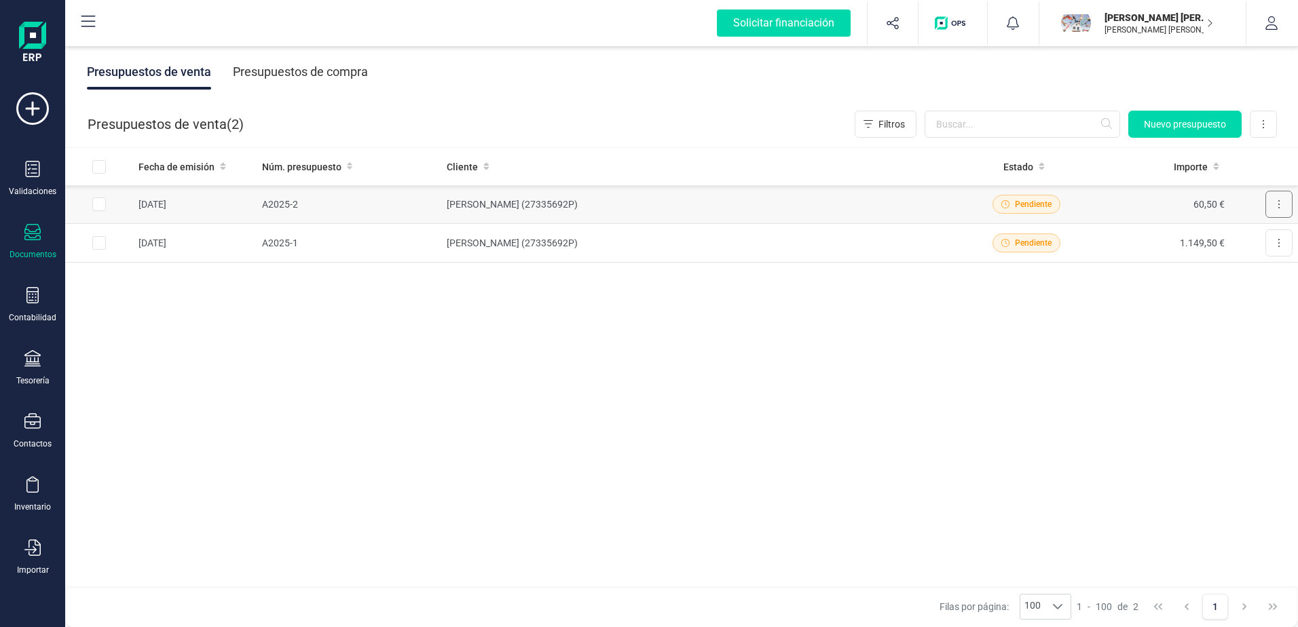
click at [1289, 206] on button at bounding box center [1278, 204] width 27 height 27
click at [1055, 269] on div "Fecha de emisión Núm. presupuesto Cliente Estado Importe [DATE] A2025-2 [PERSON…" at bounding box center [681, 368] width 1232 height 440
click at [1030, 238] on span "Pendiente" at bounding box center [1033, 243] width 37 height 12
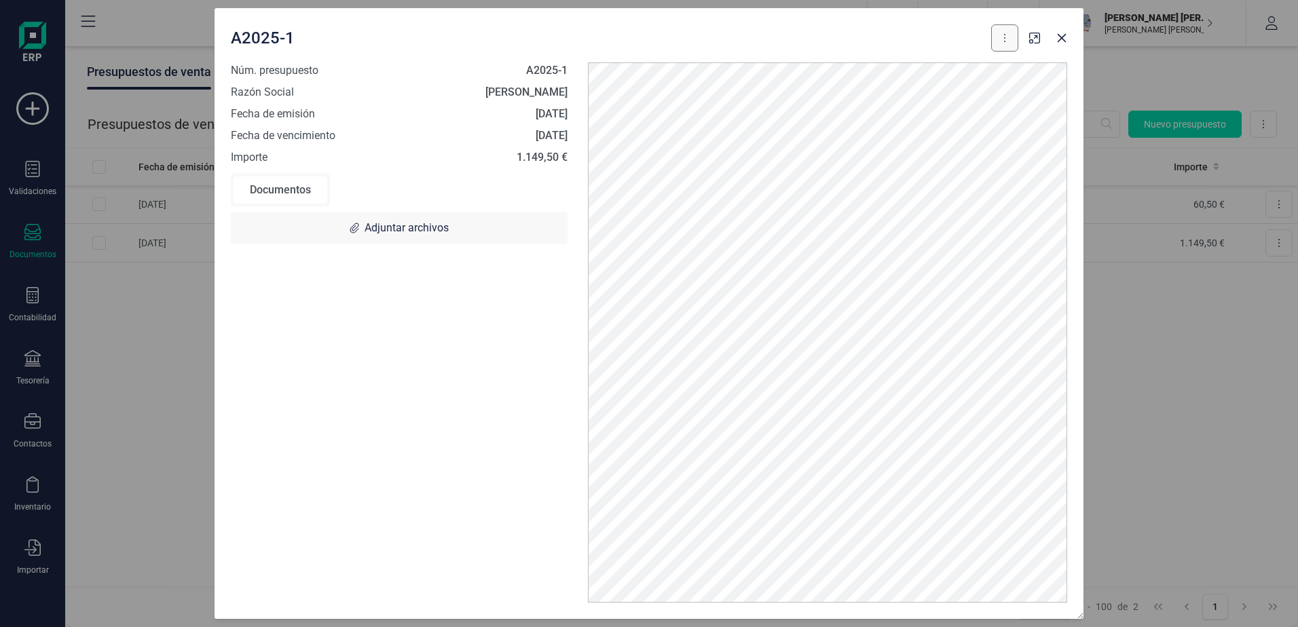
drag, startPoint x: 1030, startPoint y: 238, endPoint x: 1010, endPoint y: 35, distance: 203.3
click at [1010, 35] on button at bounding box center [1004, 37] width 27 height 27
click at [1066, 38] on icon "button" at bounding box center [1061, 38] width 11 height 11
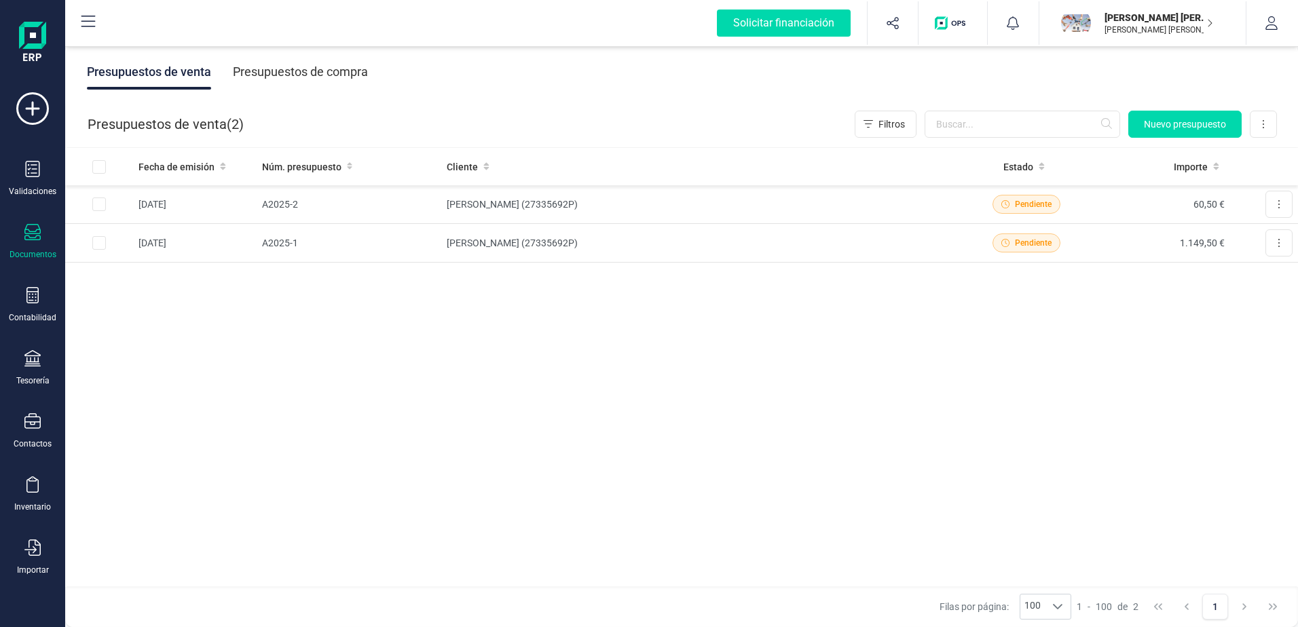
click at [41, 236] on div "Documentos" at bounding box center [32, 242] width 54 height 36
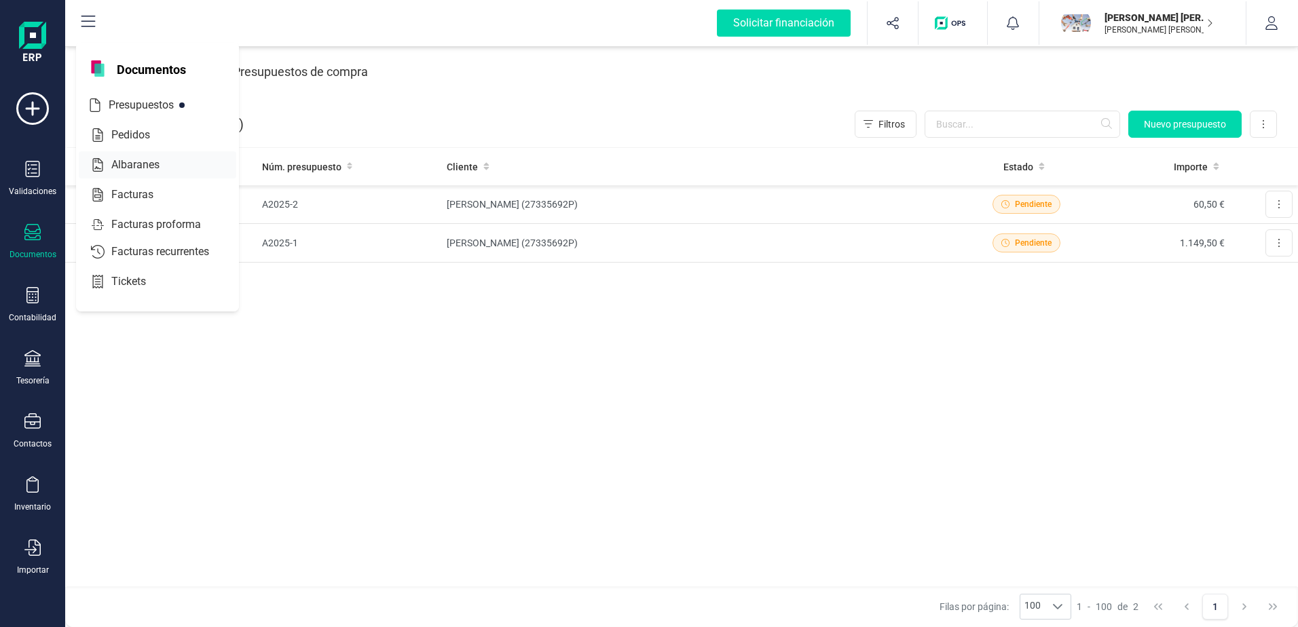
click at [140, 164] on span "Albaranes" at bounding box center [145, 165] width 78 height 16
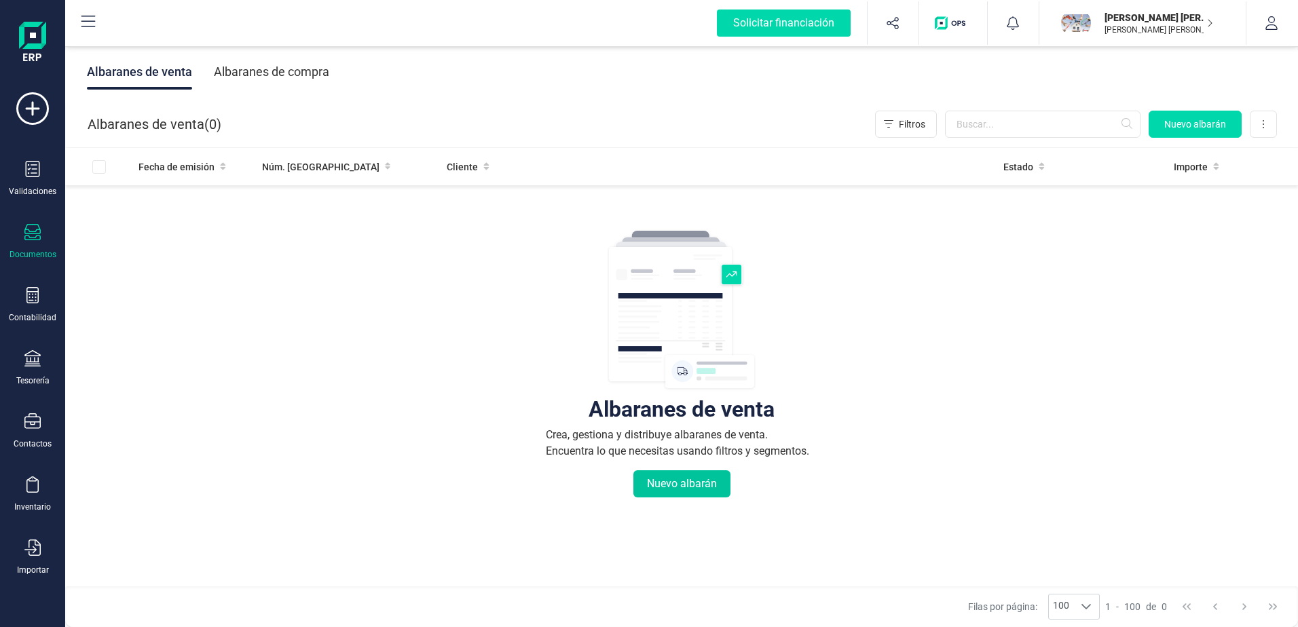
click at [691, 484] on button "Nuevo albarán" at bounding box center [681, 483] width 97 height 27
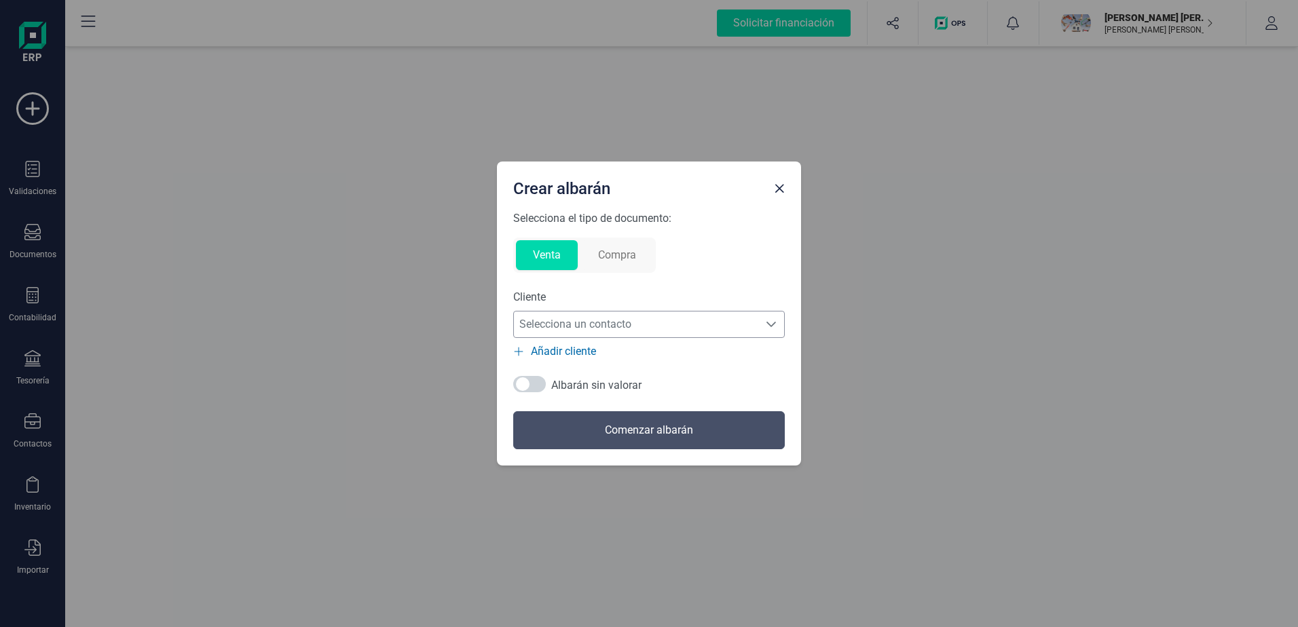
click at [660, 322] on span "Selecciona un contacto" at bounding box center [636, 324] width 244 height 27
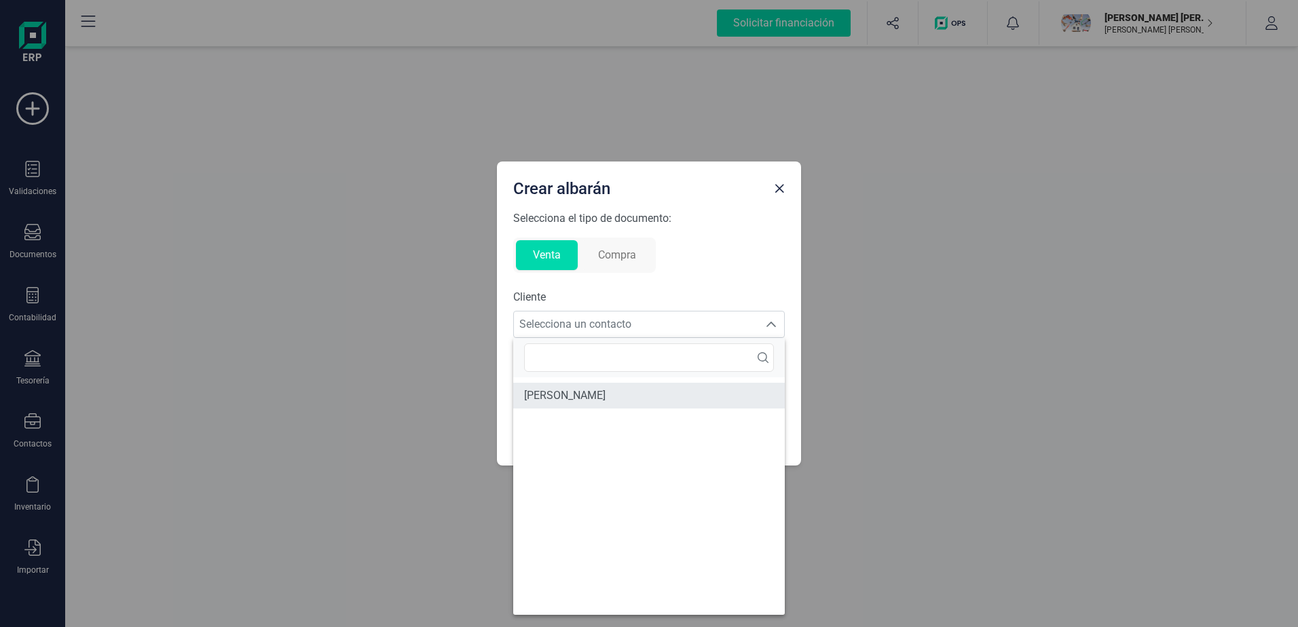
click at [605, 394] on span "[PERSON_NAME]" at bounding box center [564, 395] width 81 height 16
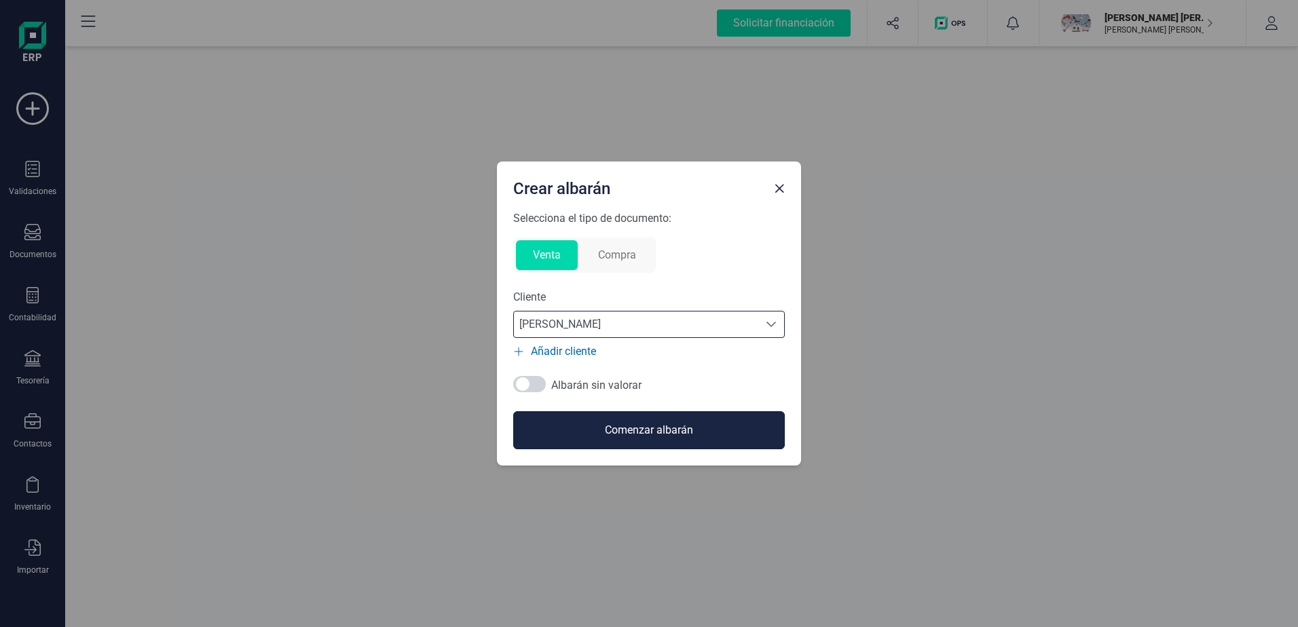
click at [632, 424] on button "Comenzar albarán" at bounding box center [648, 430] width 271 height 38
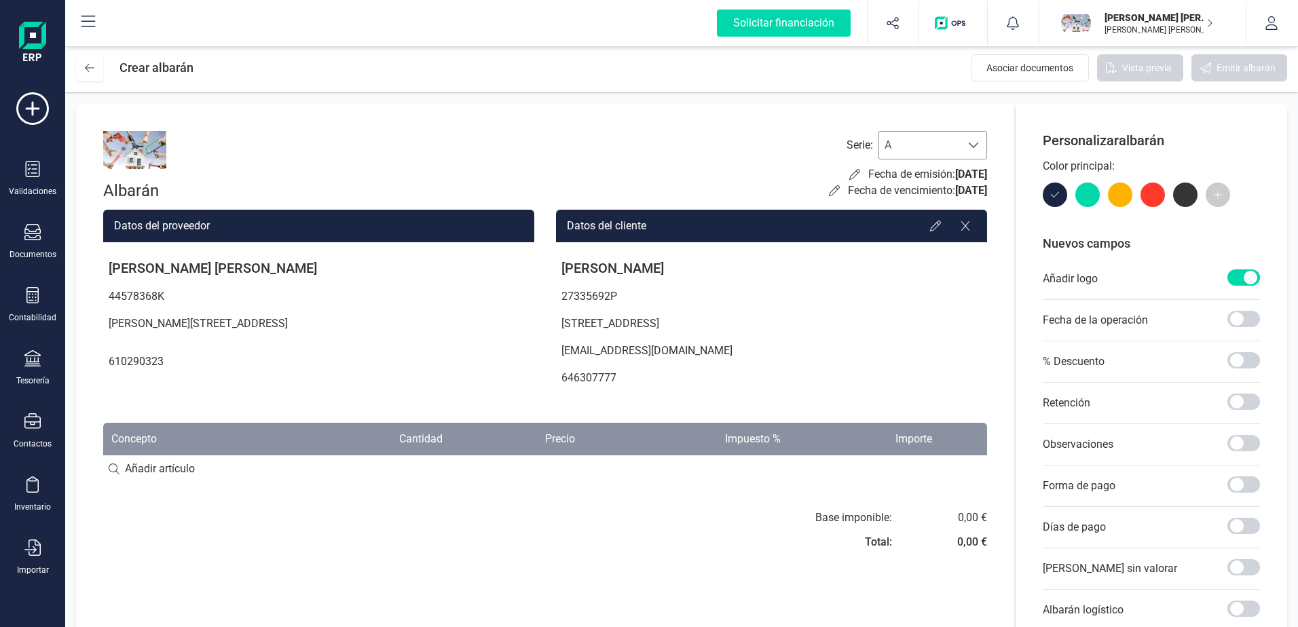
click at [981, 143] on div at bounding box center [973, 145] width 26 height 27
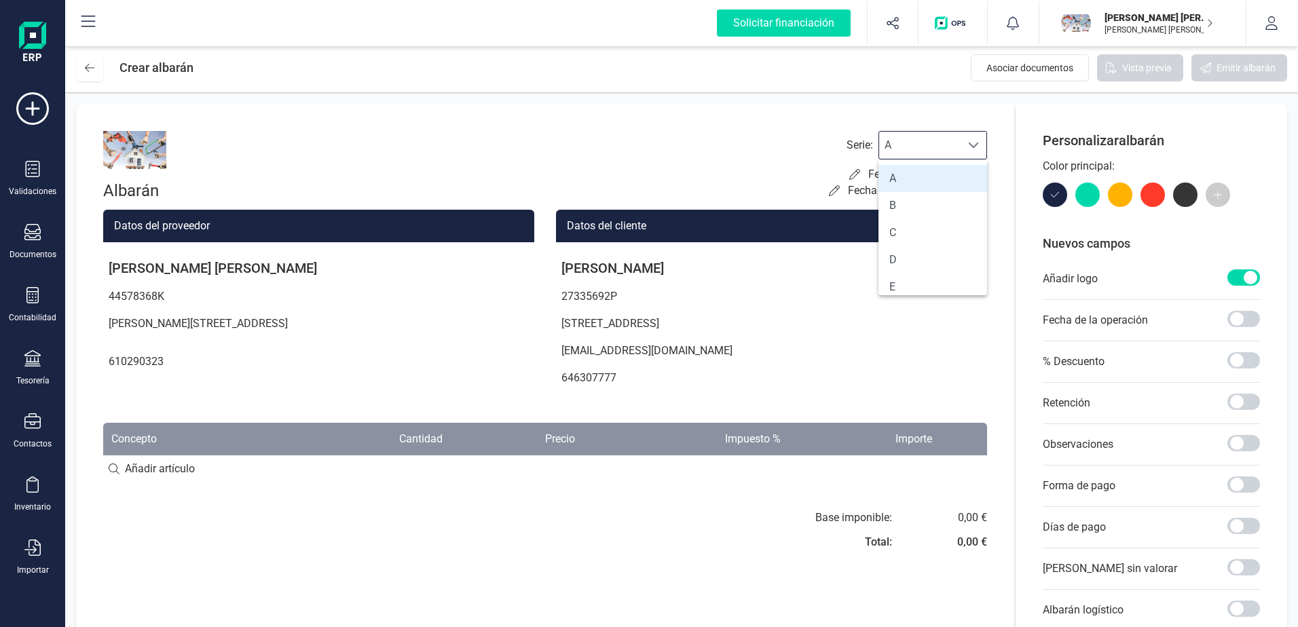
click at [981, 143] on div at bounding box center [973, 145] width 26 height 27
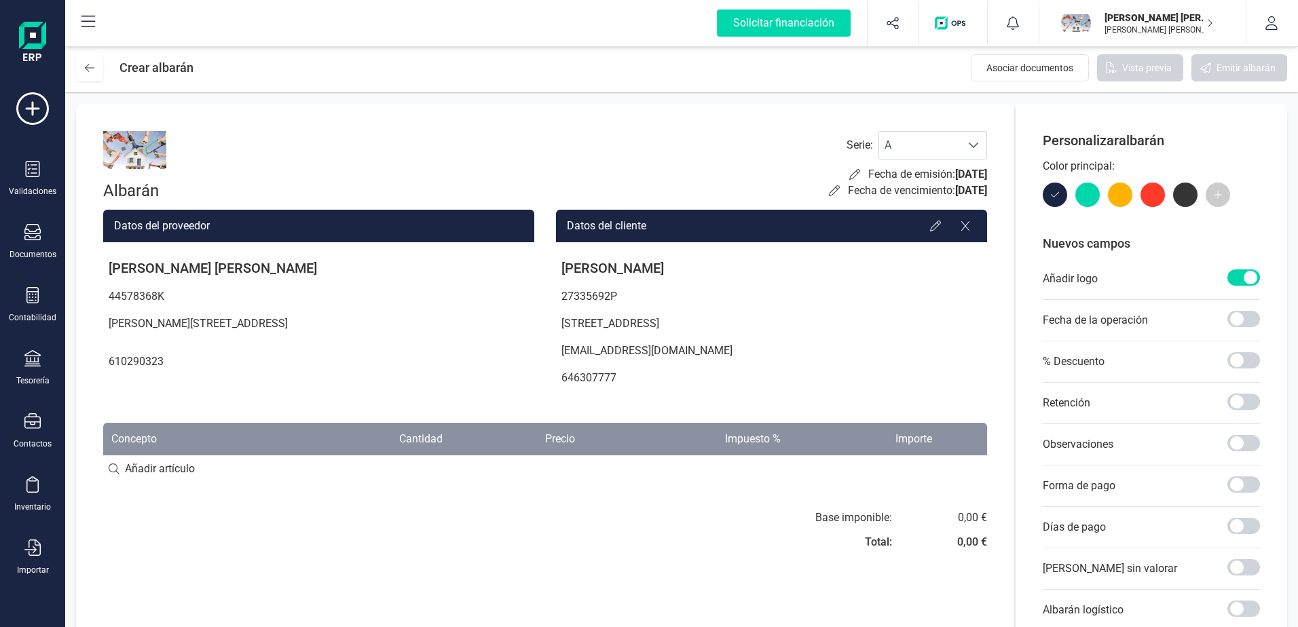
click at [185, 471] on input at bounding box center [545, 468] width 884 height 27
type input "PRUEBA"
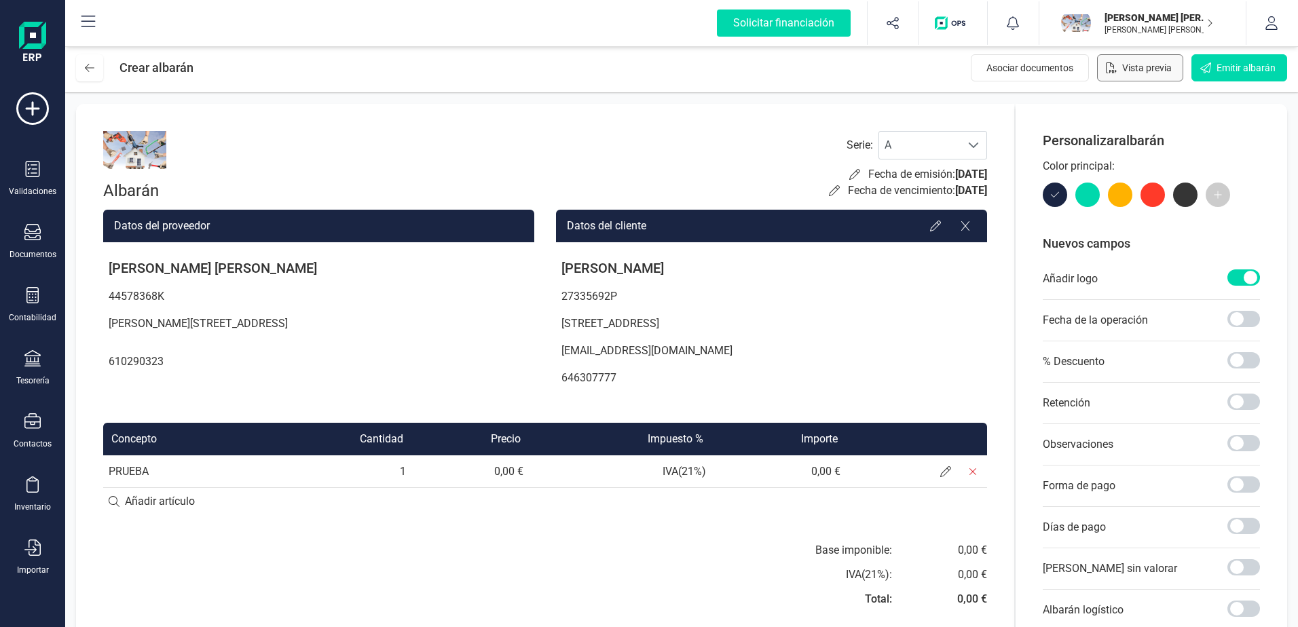
click at [1116, 67] on icon "Vista previa" at bounding box center [1110, 67] width 11 height 11
click at [1084, 195] on div at bounding box center [1087, 195] width 24 height 24
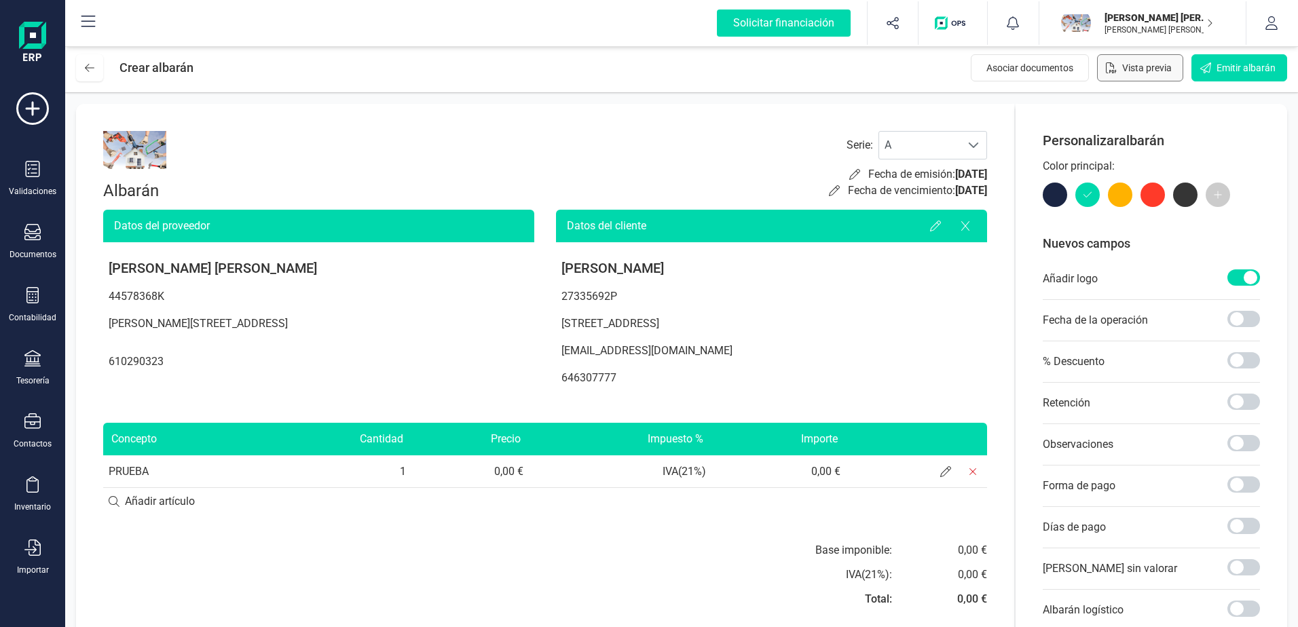
click at [1124, 192] on div at bounding box center [1120, 195] width 24 height 24
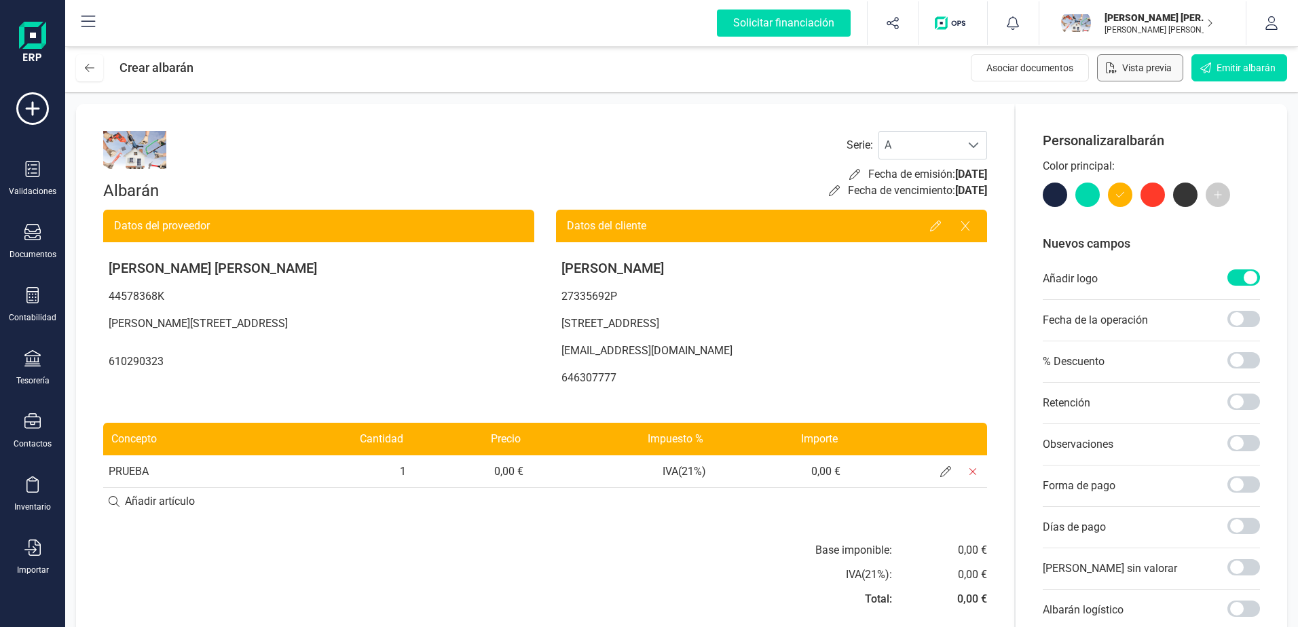
click at [1160, 194] on div at bounding box center [1152, 195] width 24 height 24
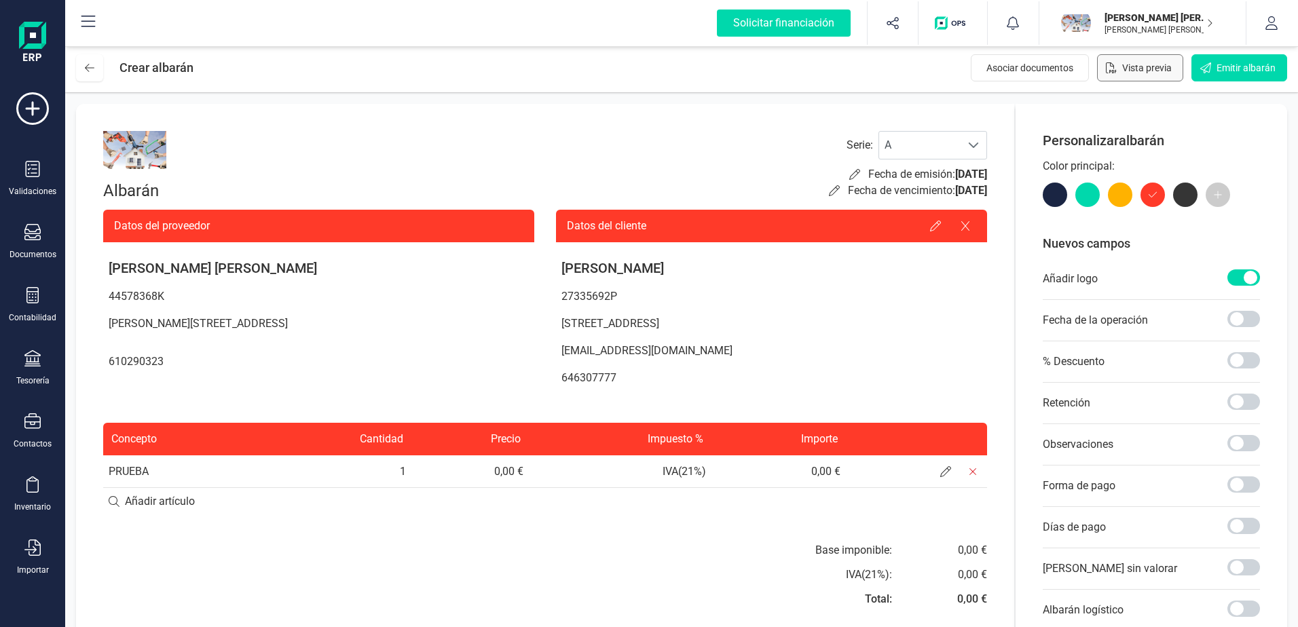
click at [1182, 191] on div at bounding box center [1185, 195] width 24 height 24
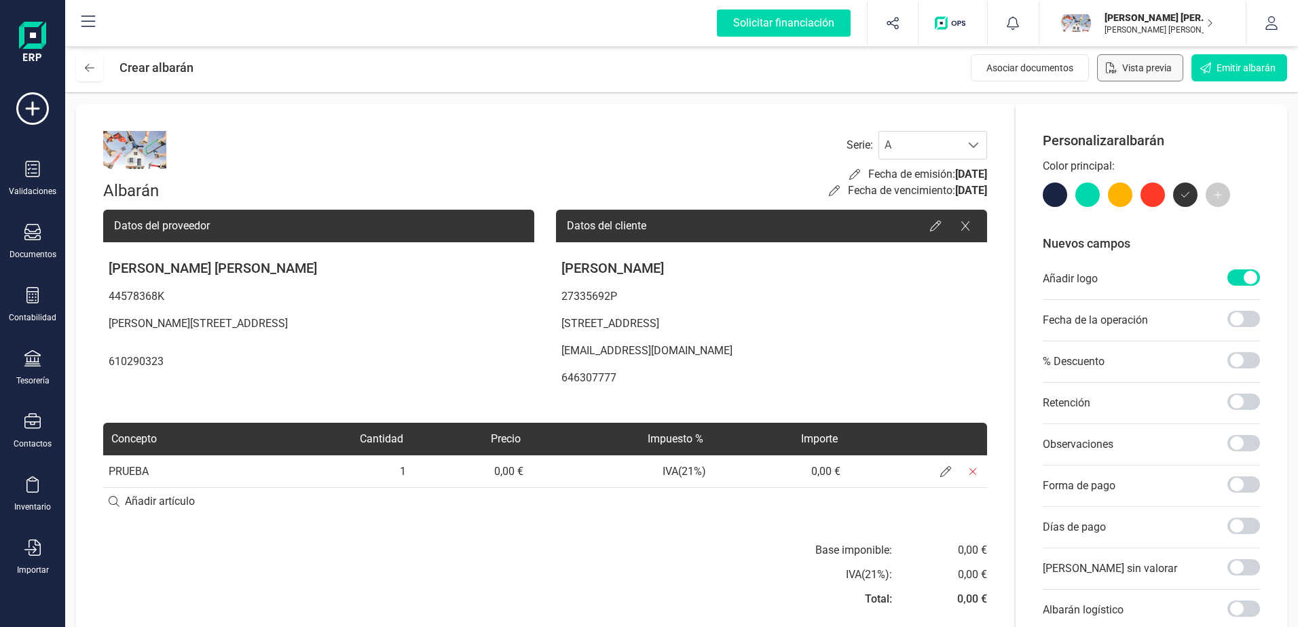
click at [1058, 194] on div at bounding box center [1054, 195] width 24 height 24
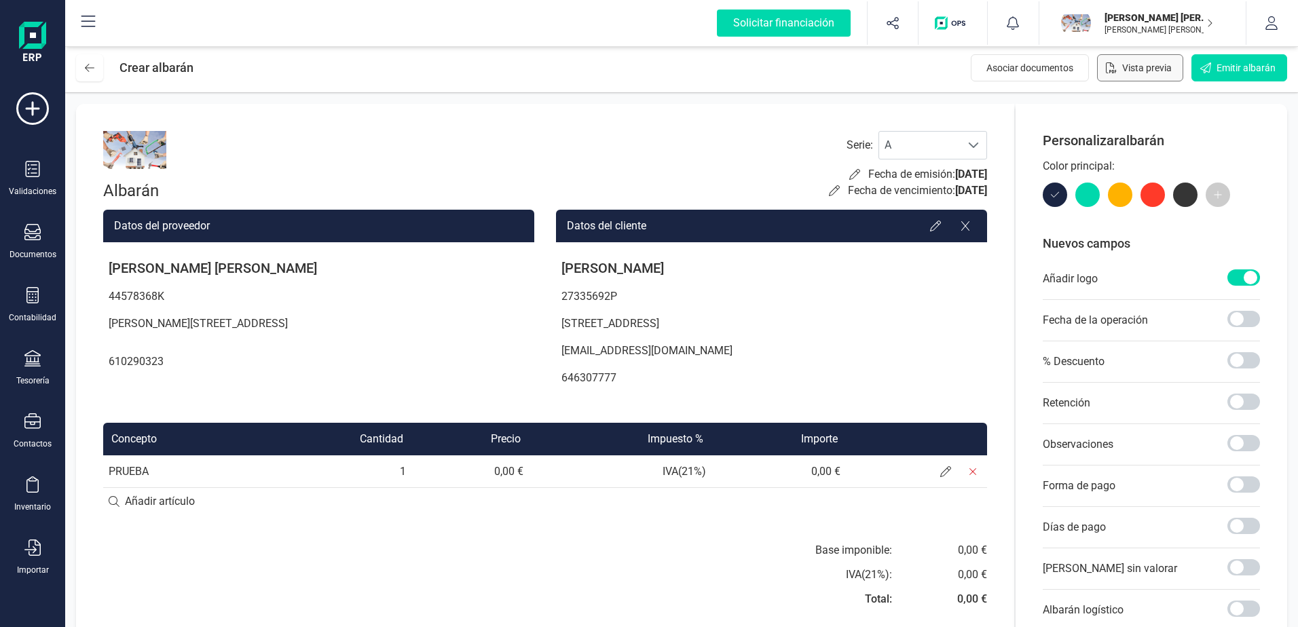
click at [1086, 192] on div at bounding box center [1087, 195] width 24 height 24
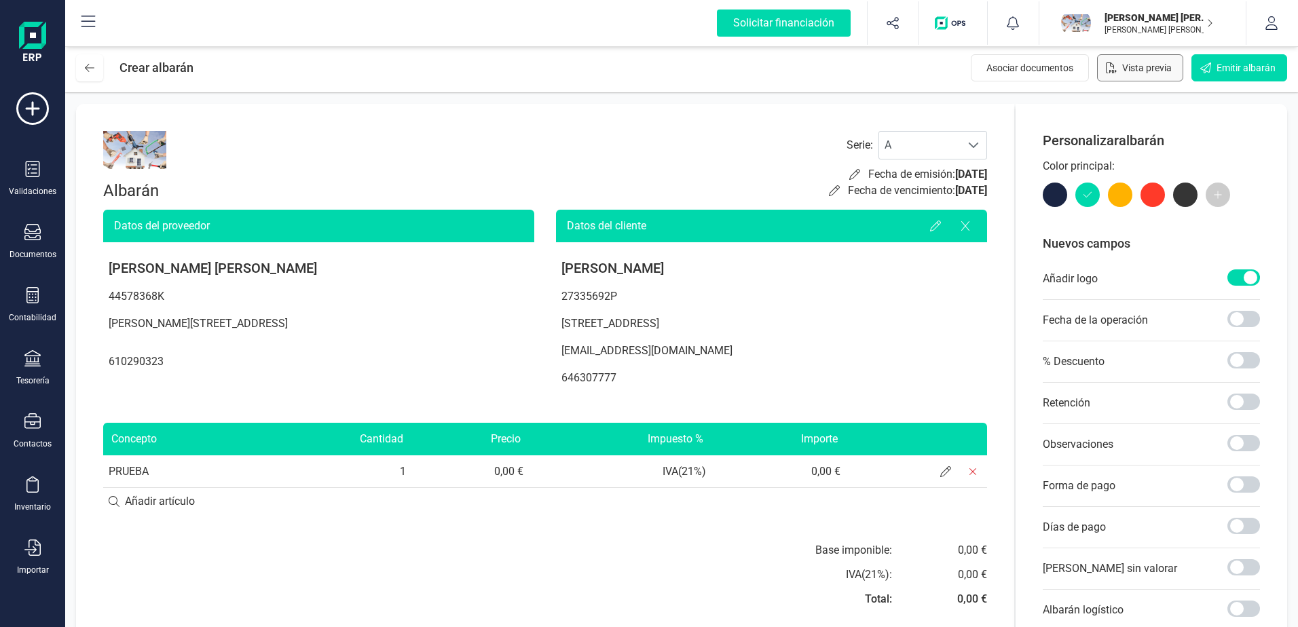
click at [1118, 192] on div at bounding box center [1120, 195] width 24 height 24
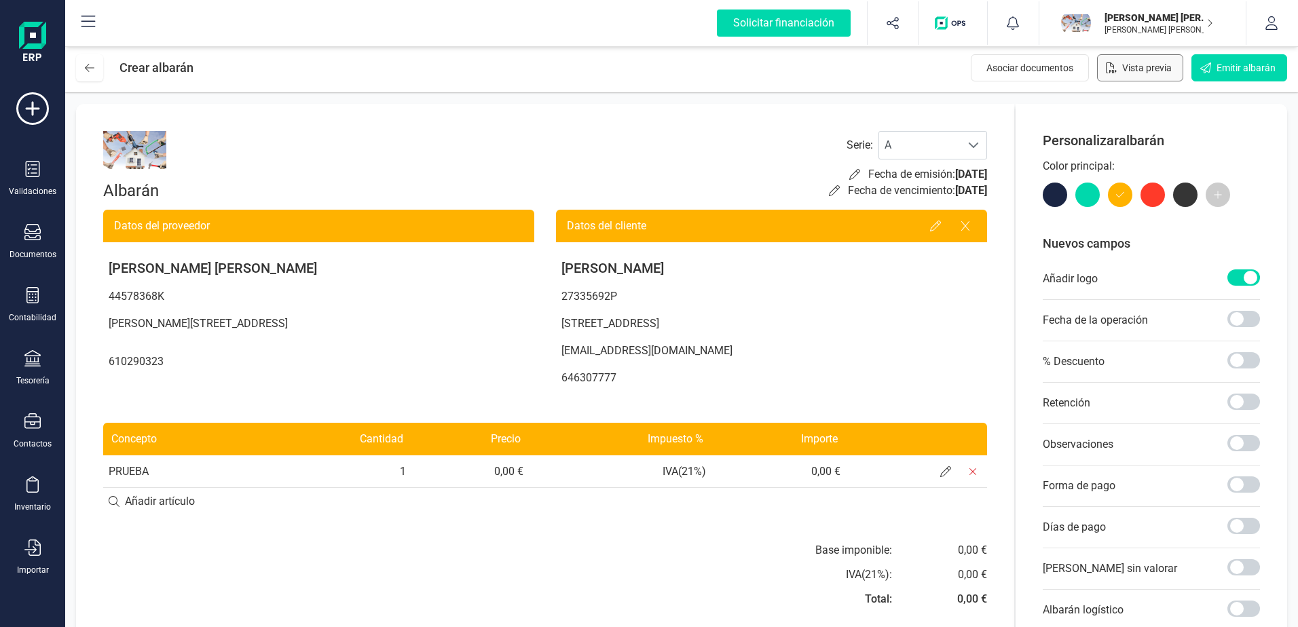
click at [1148, 190] on div at bounding box center [1152, 195] width 24 height 24
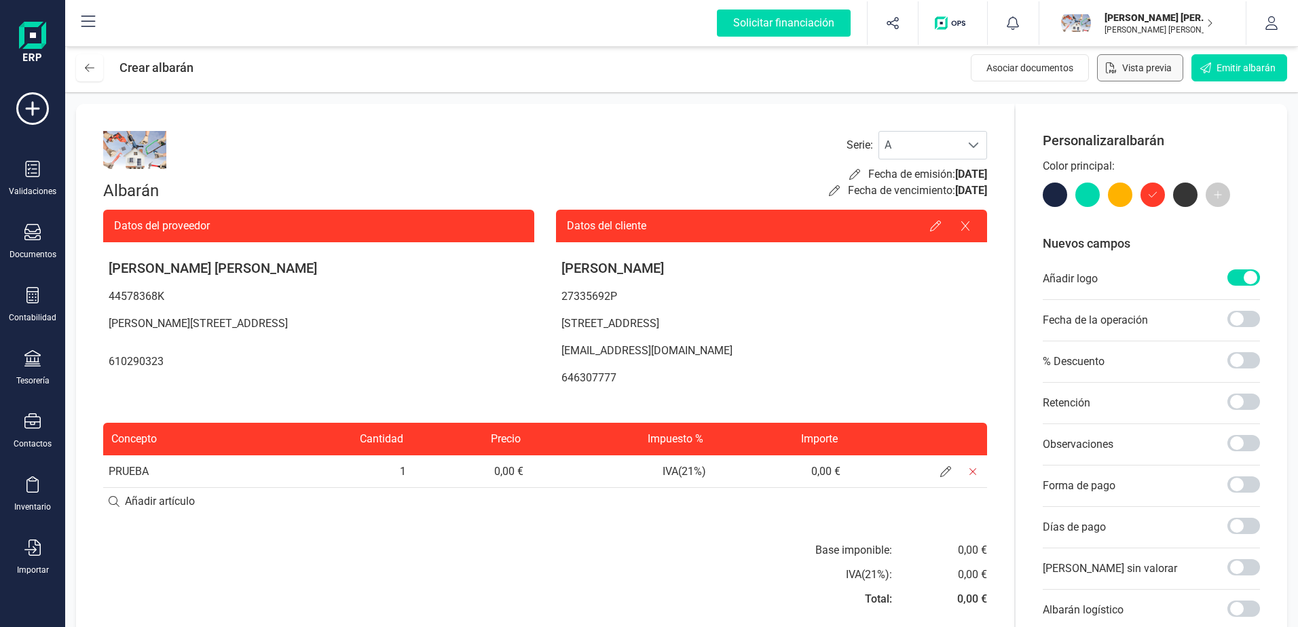
click at [1051, 193] on div at bounding box center [1054, 195] width 24 height 24
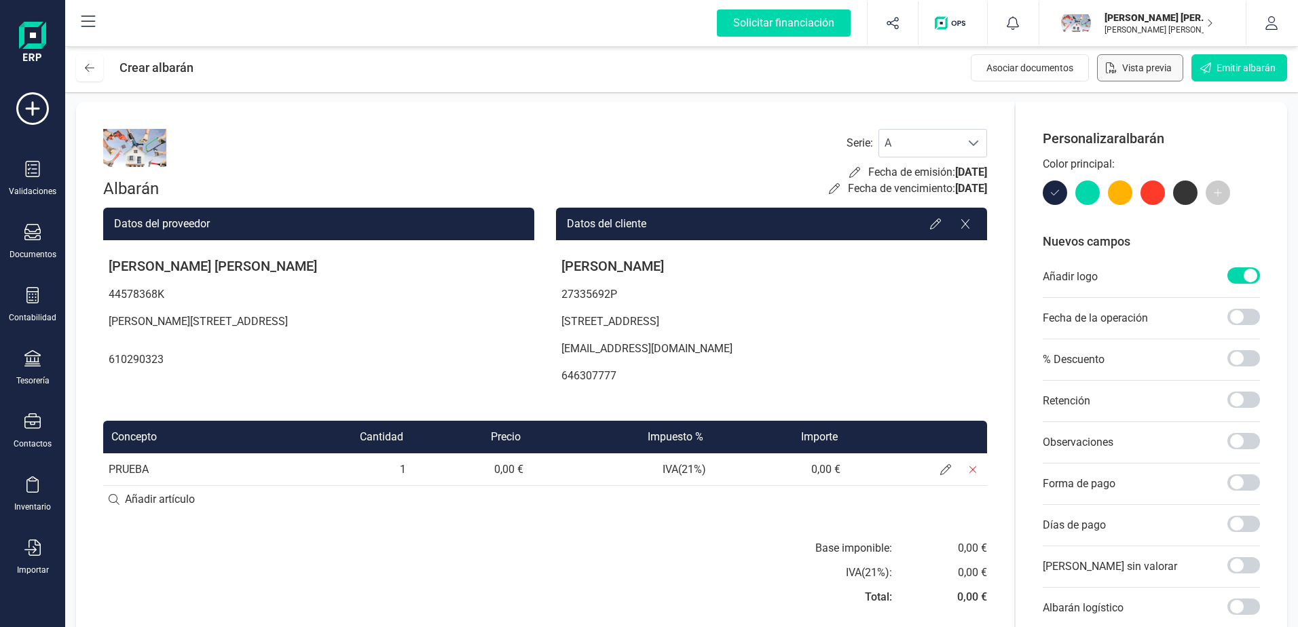
scroll to position [0, 0]
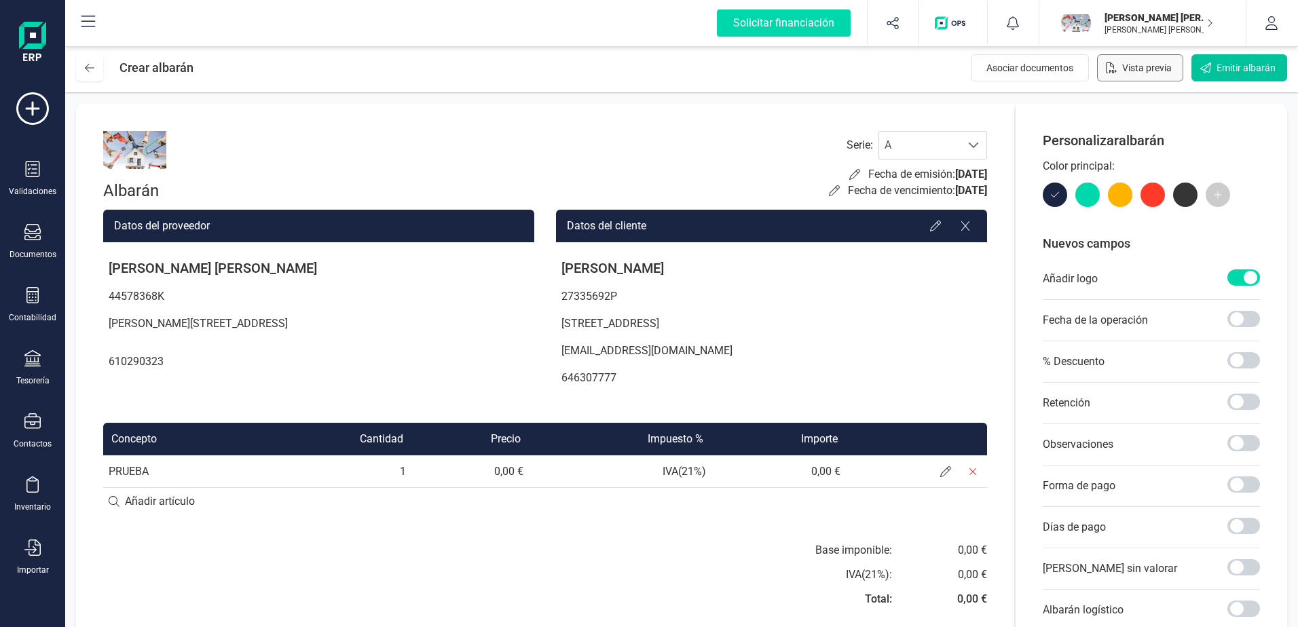
click at [1208, 68] on icon "Emitir albarán" at bounding box center [1205, 67] width 11 height 11
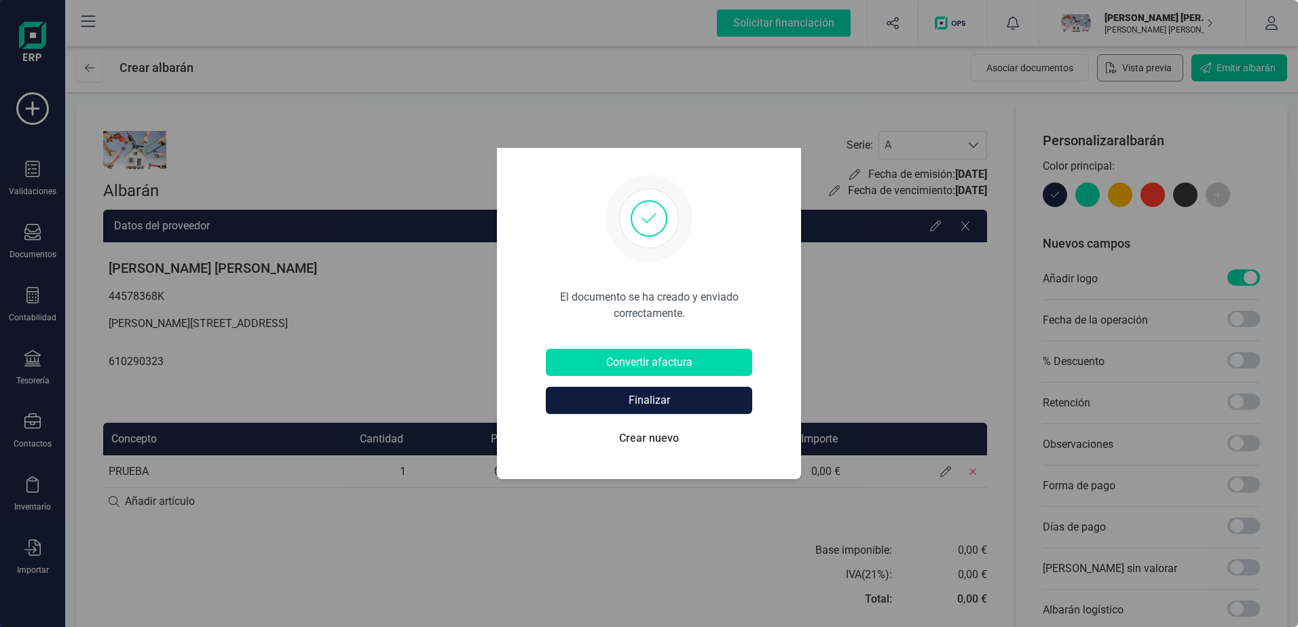
click at [670, 402] on button "Finalizar" at bounding box center [649, 400] width 206 height 27
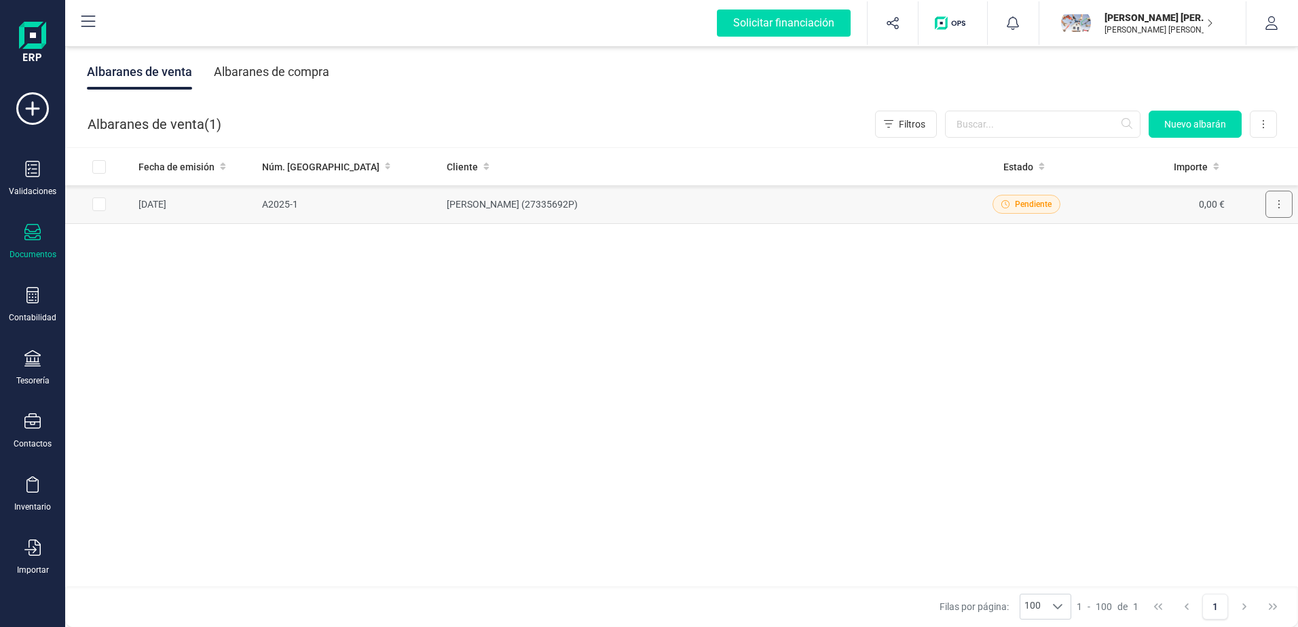
click at [1279, 198] on button at bounding box center [1278, 204] width 27 height 27
click at [1065, 199] on div "Pendiente" at bounding box center [1026, 204] width 125 height 19
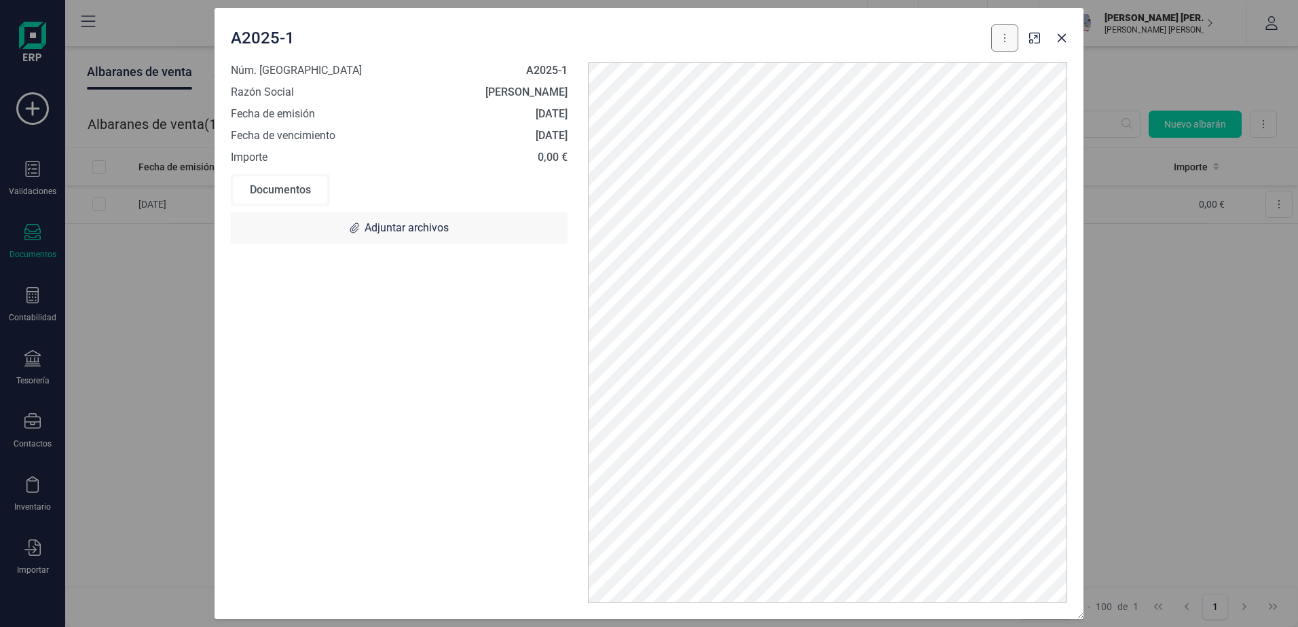
click at [1002, 37] on button at bounding box center [1004, 37] width 27 height 27
click at [1044, 19] on div at bounding box center [1047, 34] width 49 height 30
click at [1037, 35] on icon "button" at bounding box center [1034, 38] width 11 height 11
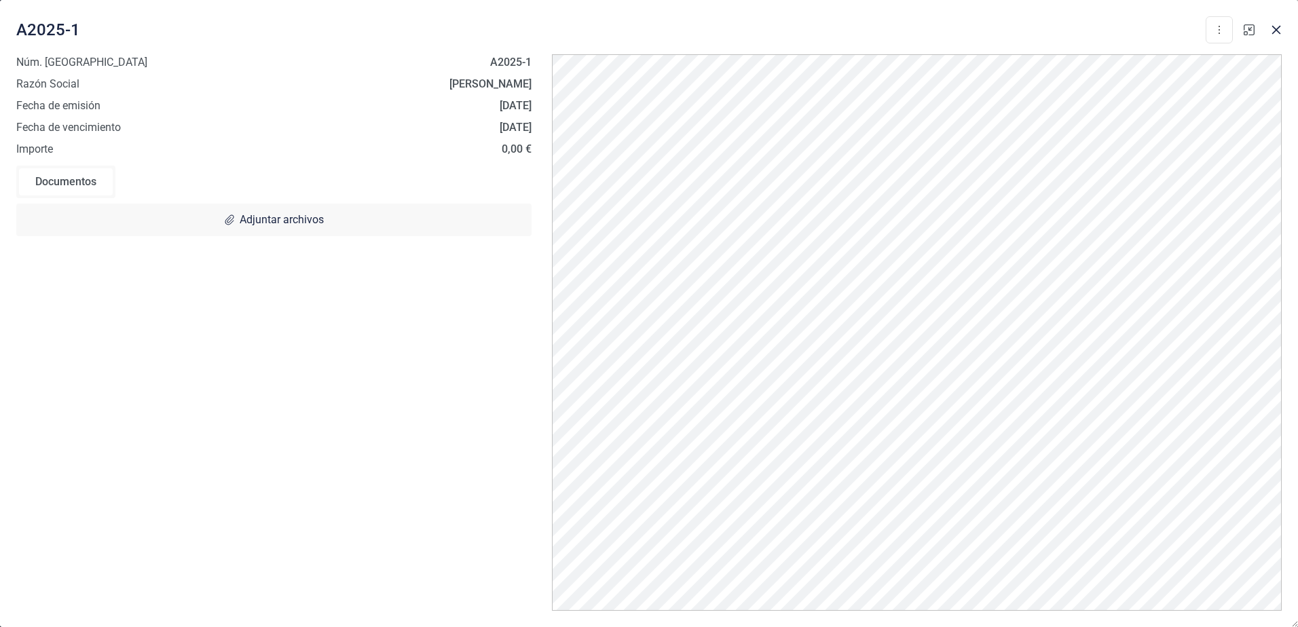
click at [1248, 33] on icon "button" at bounding box center [1248, 29] width 11 height 11
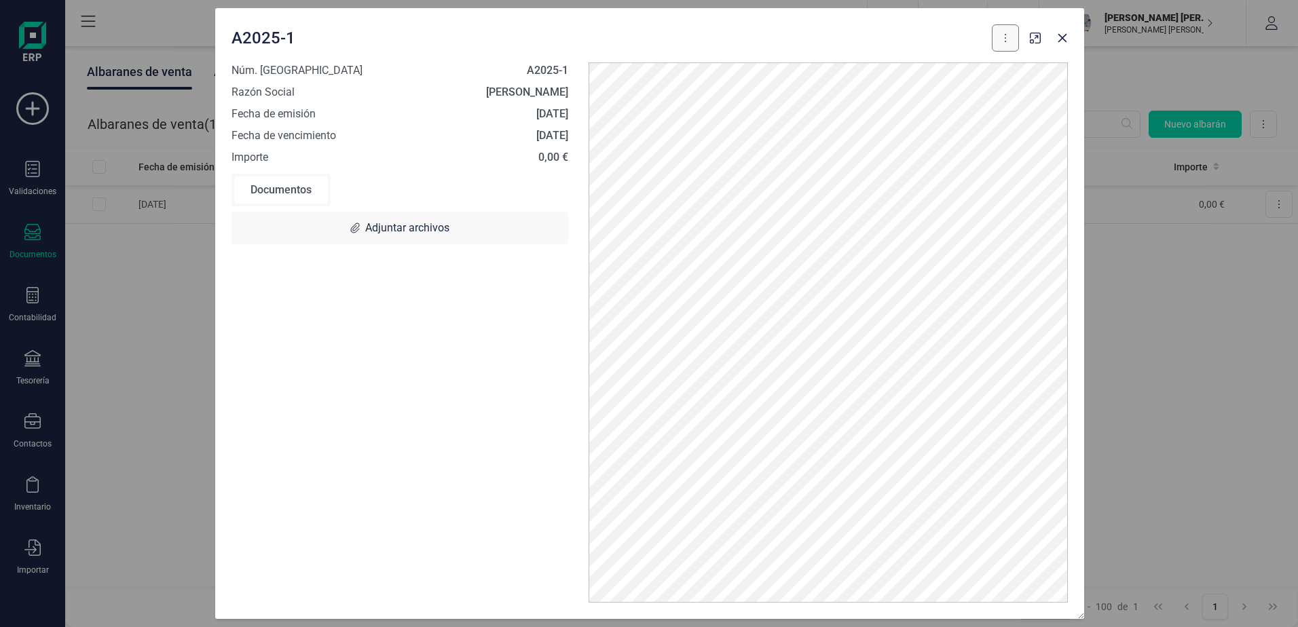
click at [1000, 43] on button at bounding box center [1004, 37] width 27 height 27
click at [1064, 37] on icon "button" at bounding box center [1062, 38] width 11 height 11
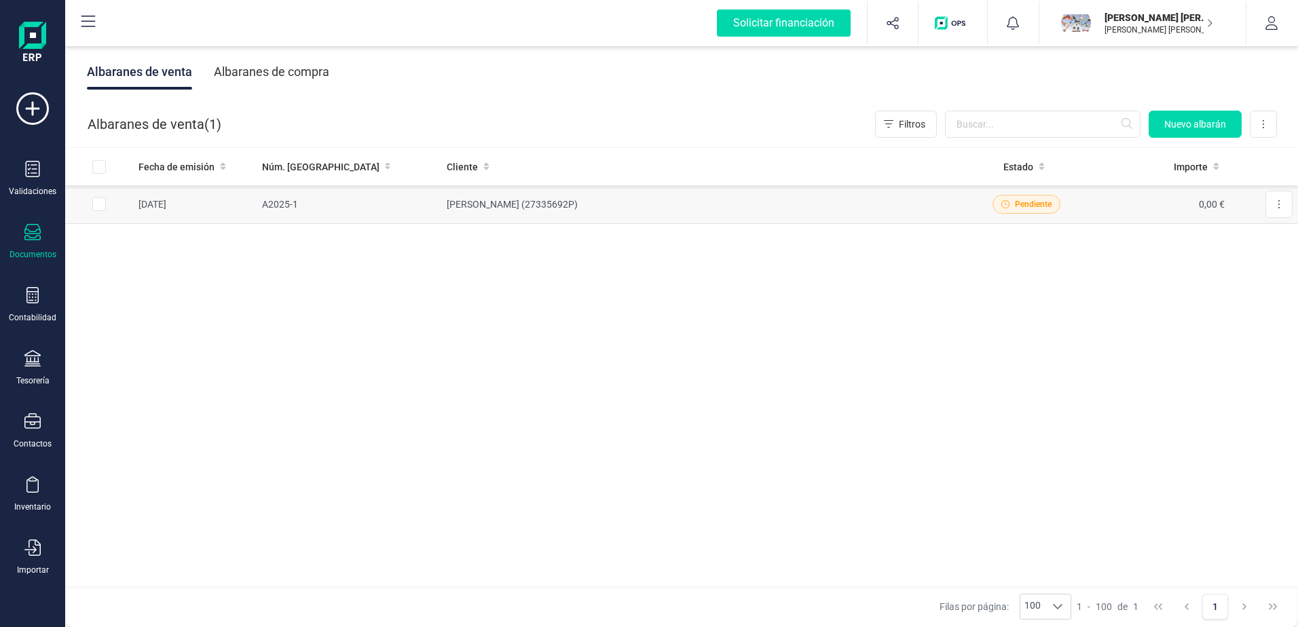
click at [103, 202] on input "Row Selected 298fff7c-01ea-4e60-aa1a-bc092455ae87" at bounding box center [99, 204] width 14 height 14
checkbox input "true"
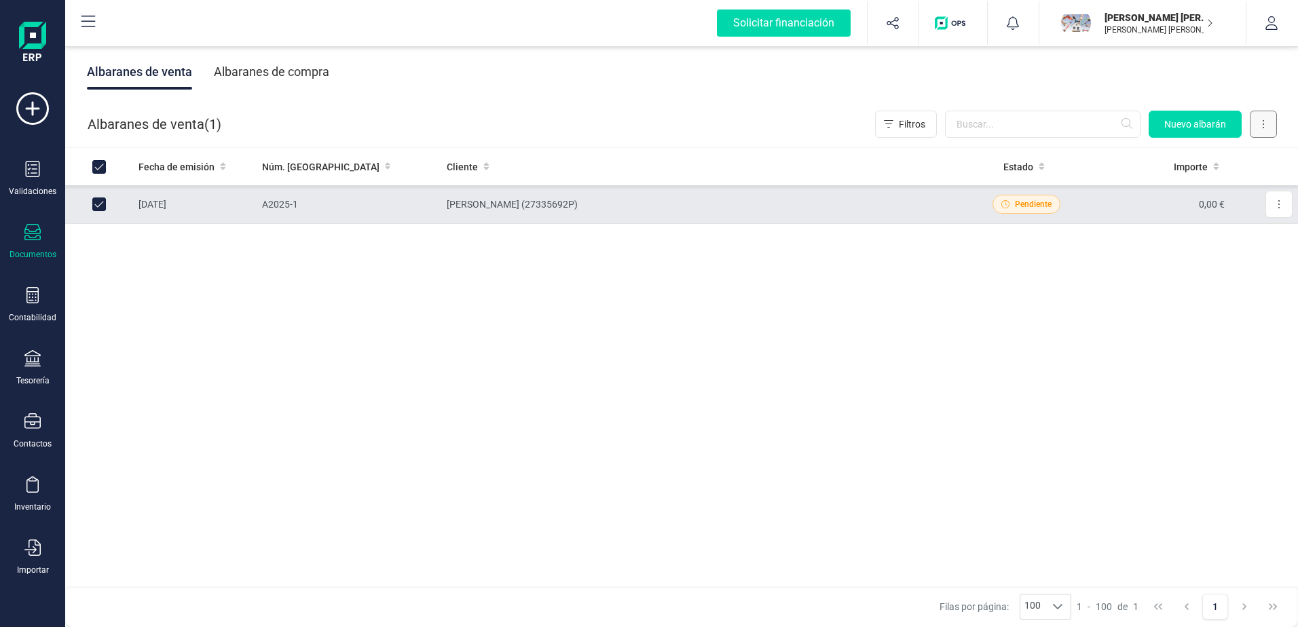
click at [1263, 124] on icon at bounding box center [1262, 124] width 1 height 8
click at [1263, 121] on icon at bounding box center [1262, 124] width 1 height 8
click at [29, 240] on icon at bounding box center [32, 232] width 16 height 16
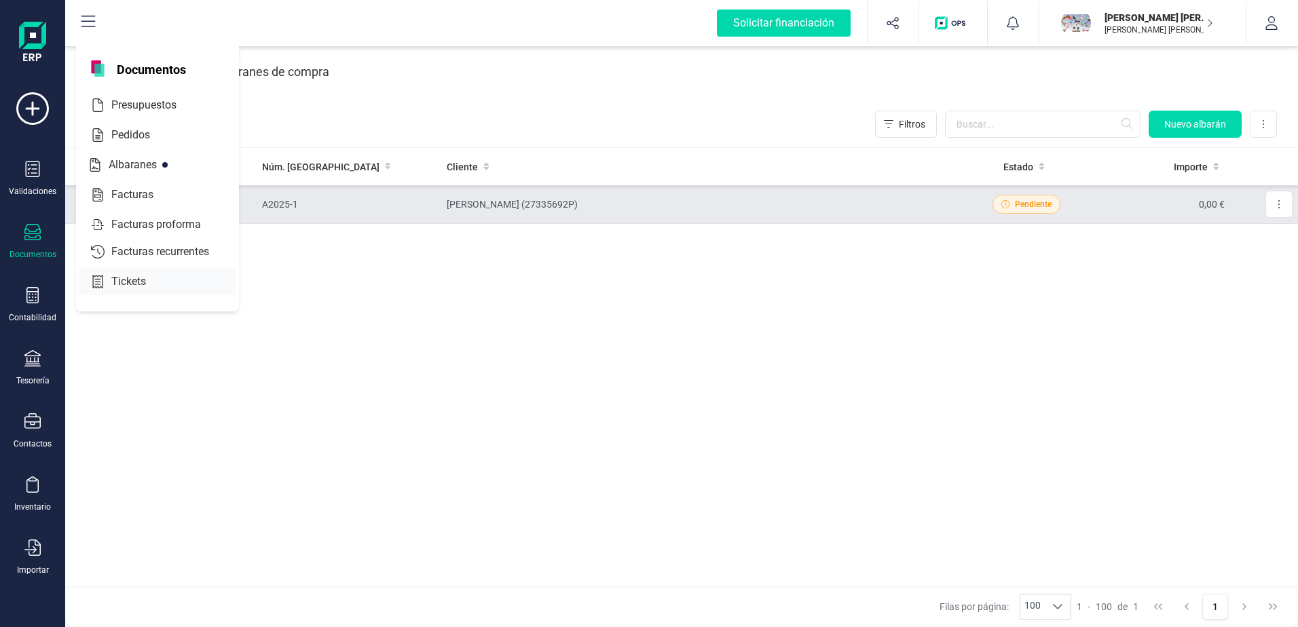
click at [130, 282] on span "Tickets" at bounding box center [138, 281] width 64 height 16
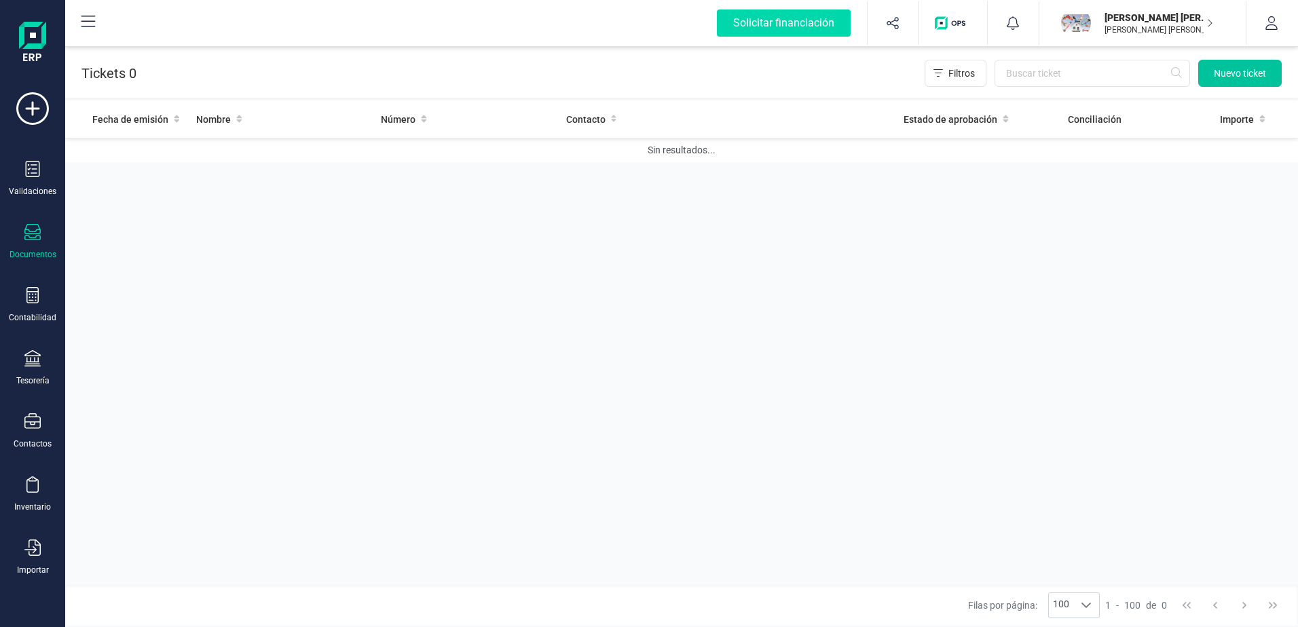
click at [1226, 72] on span "Nuevo ticket" at bounding box center [1239, 74] width 52 height 14
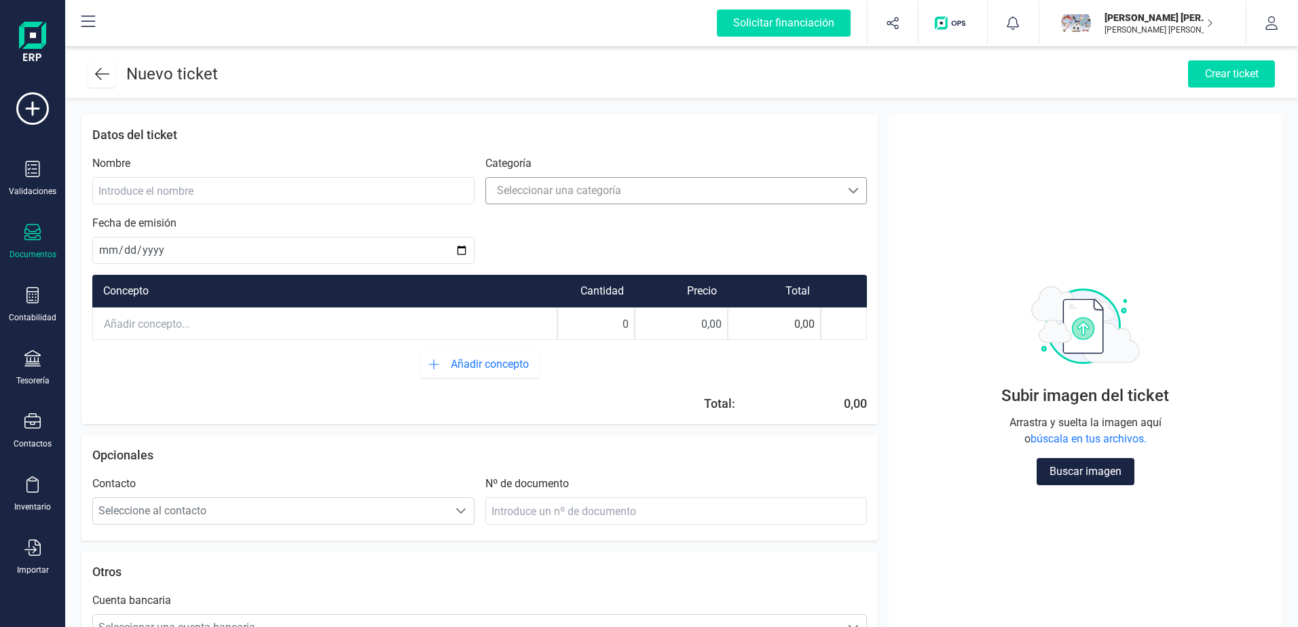
click at [567, 190] on div "Seleccionar una categoría" at bounding box center [559, 191] width 124 height 16
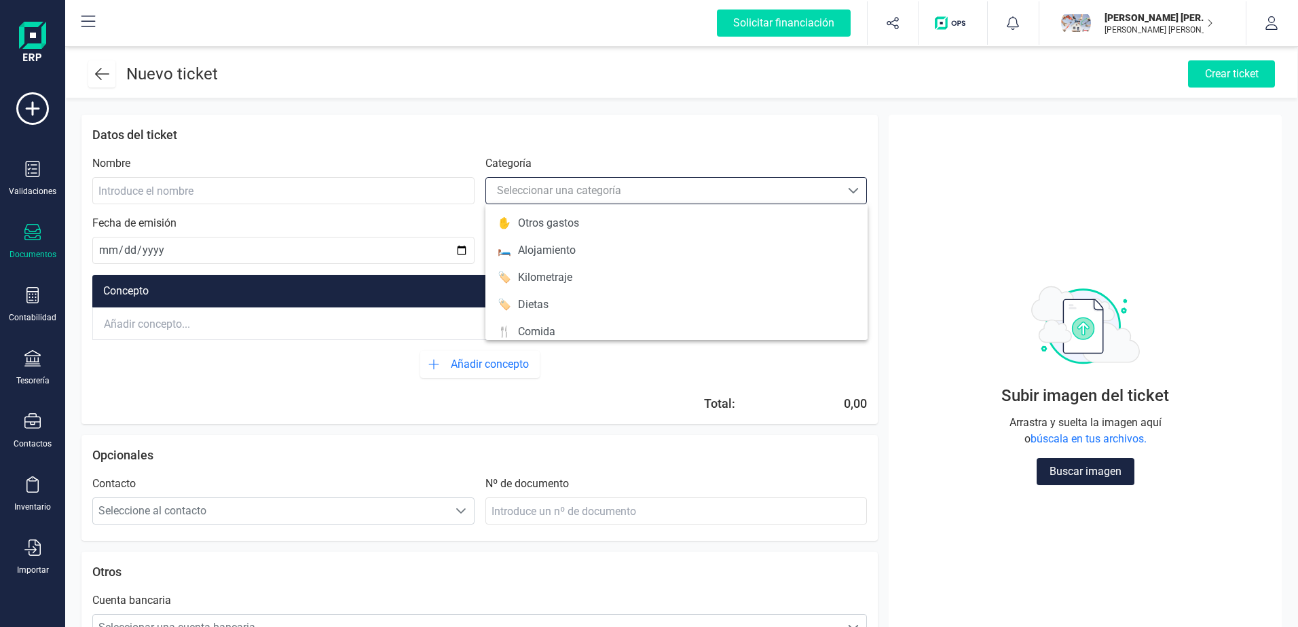
scroll to position [8, 60]
click at [664, 184] on div "Seleccionar una categoría" at bounding box center [663, 191] width 344 height 16
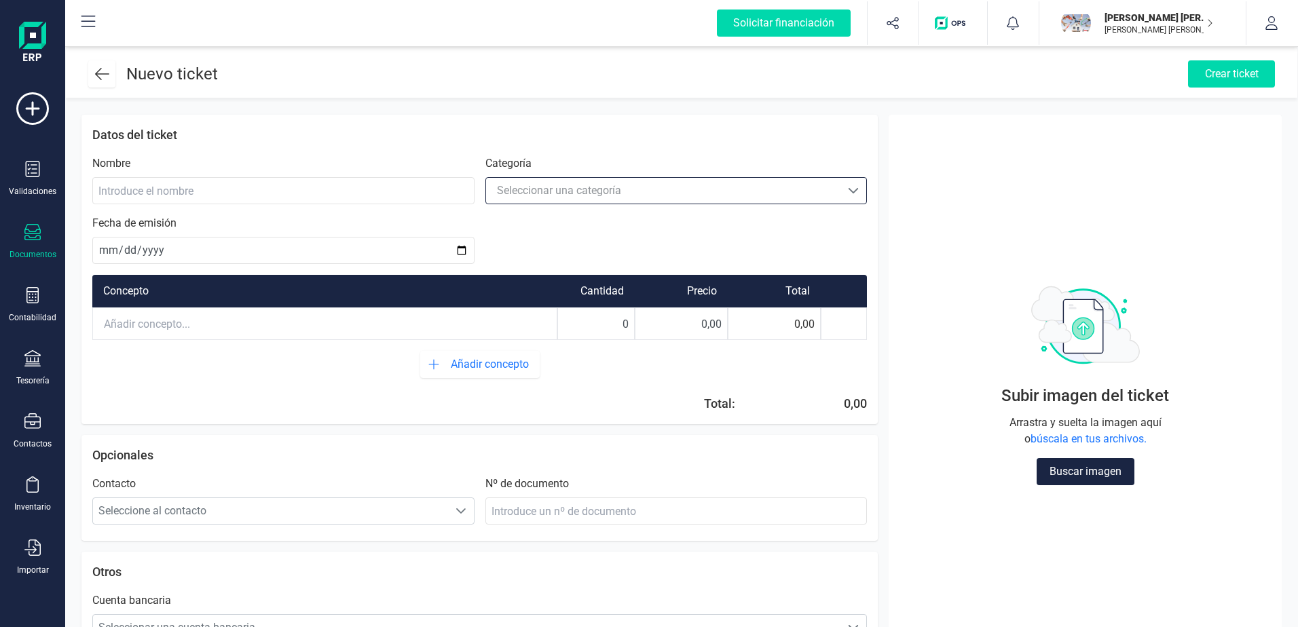
click at [30, 32] on img at bounding box center [32, 43] width 27 height 43
click at [32, 360] on icon at bounding box center [32, 358] width 16 height 16
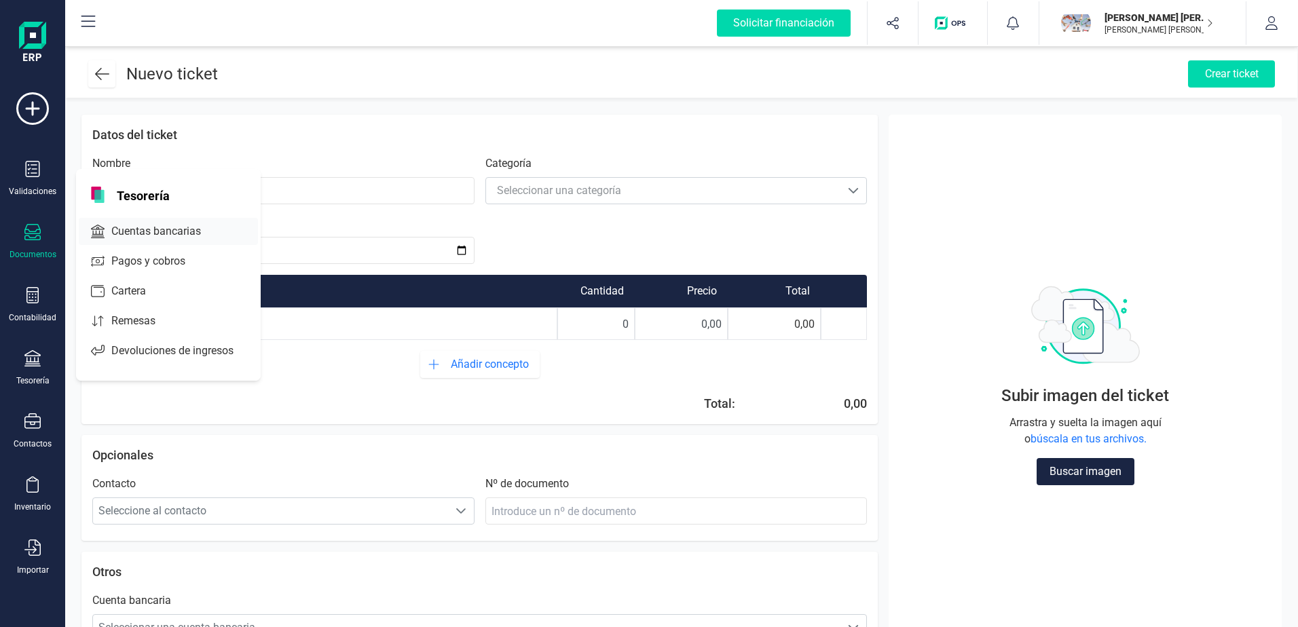
click at [161, 228] on span "Cuentas bancarias" at bounding box center [165, 231] width 119 height 16
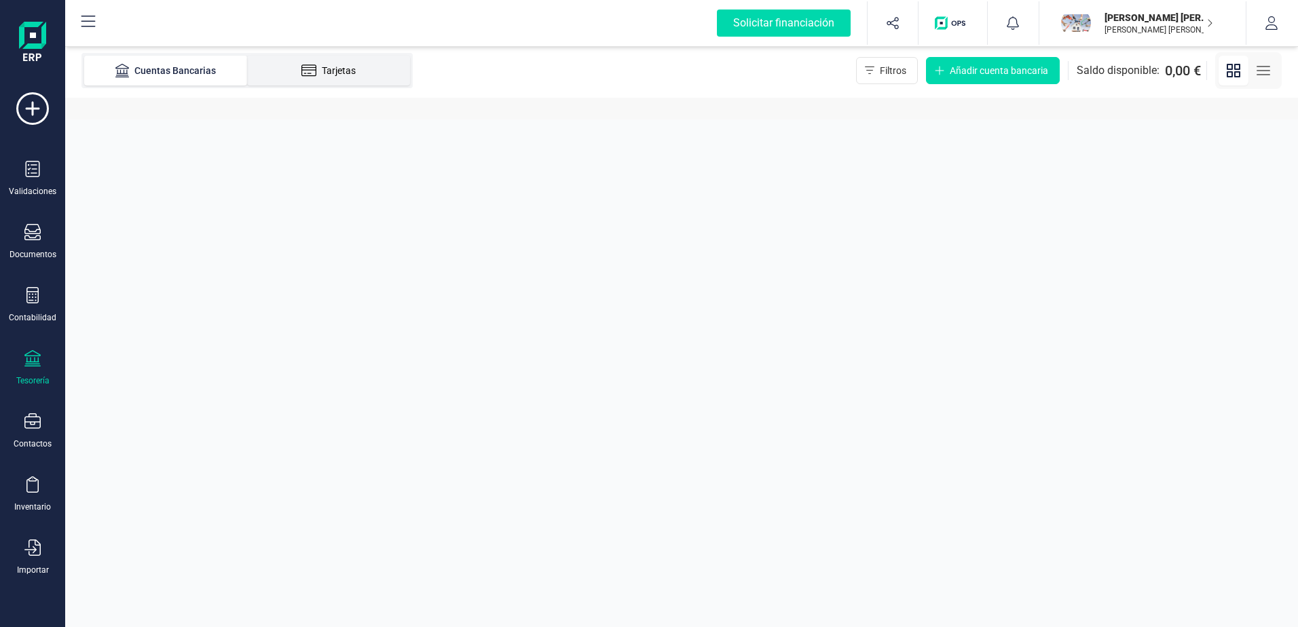
click at [319, 60] on li "Tarjetas" at bounding box center [328, 71] width 163 height 30
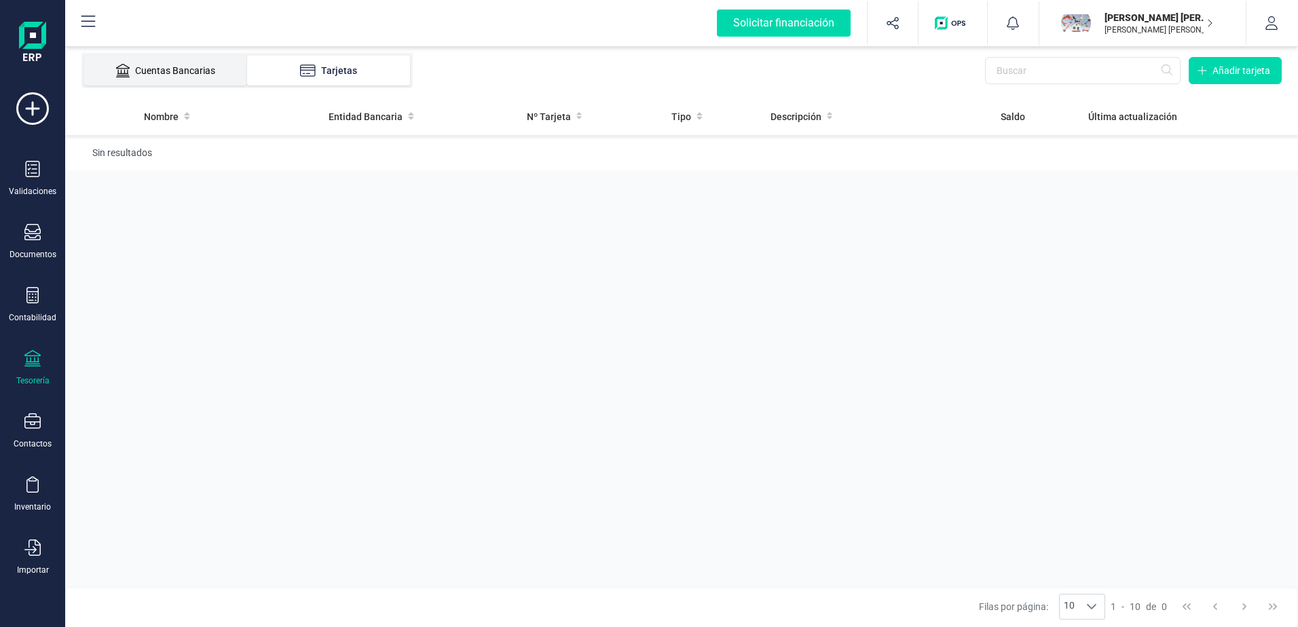
click at [171, 63] on li "Cuentas Bancarias" at bounding box center [165, 71] width 163 height 30
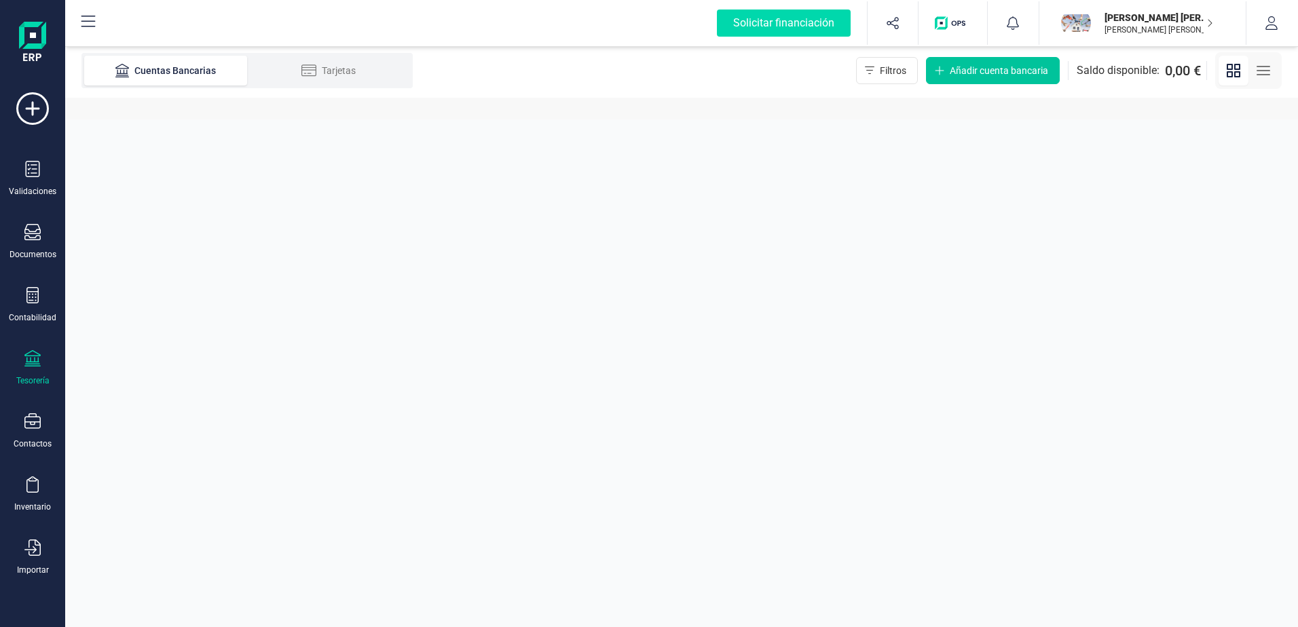
click at [956, 69] on span "Añadir cuenta bancaria" at bounding box center [998, 71] width 98 height 14
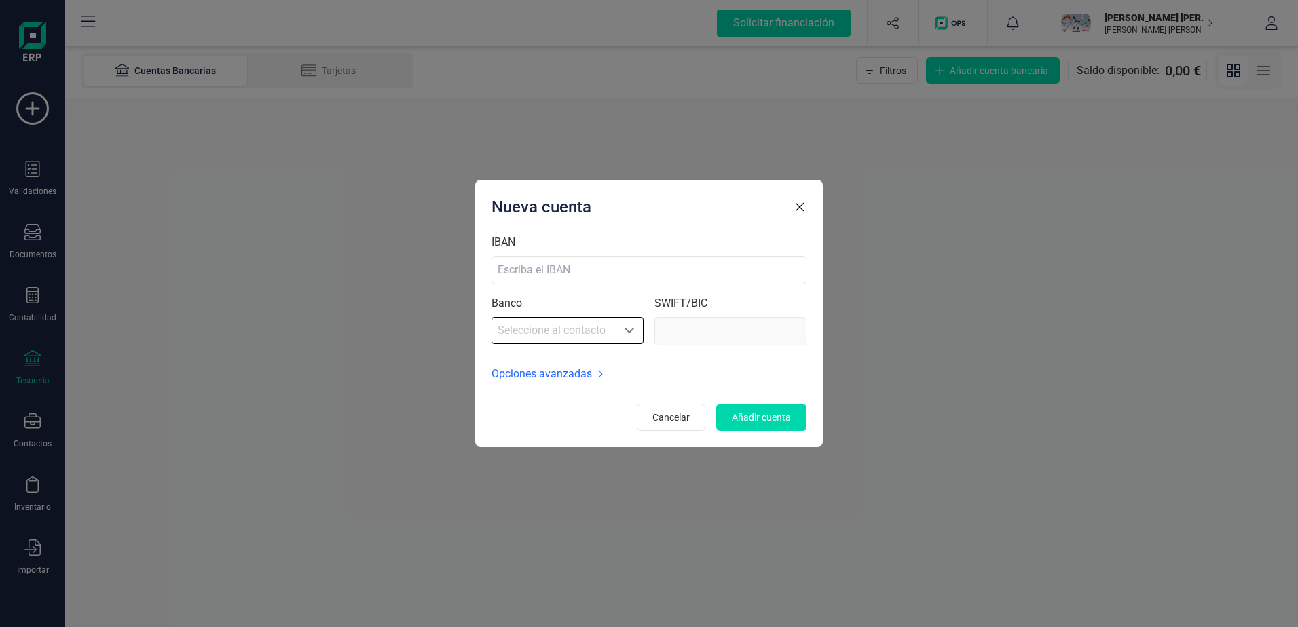
click at [632, 323] on div "Seleccione al contacto" at bounding box center [629, 331] width 27 height 22
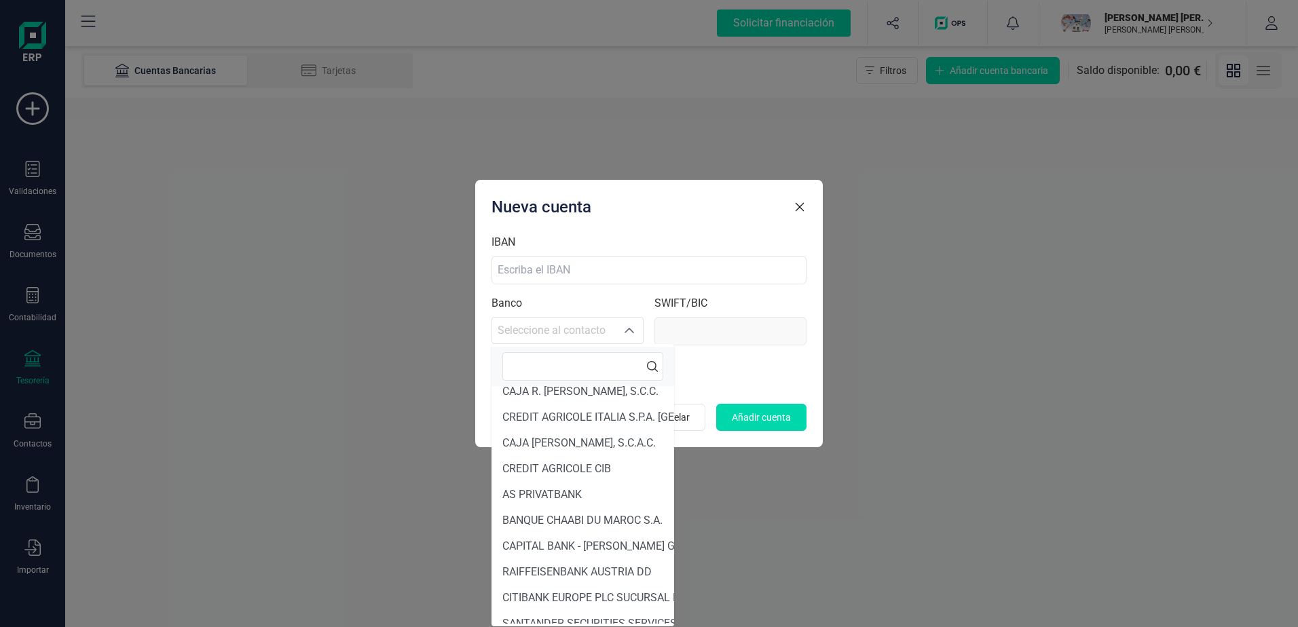
scroll to position [593, 0]
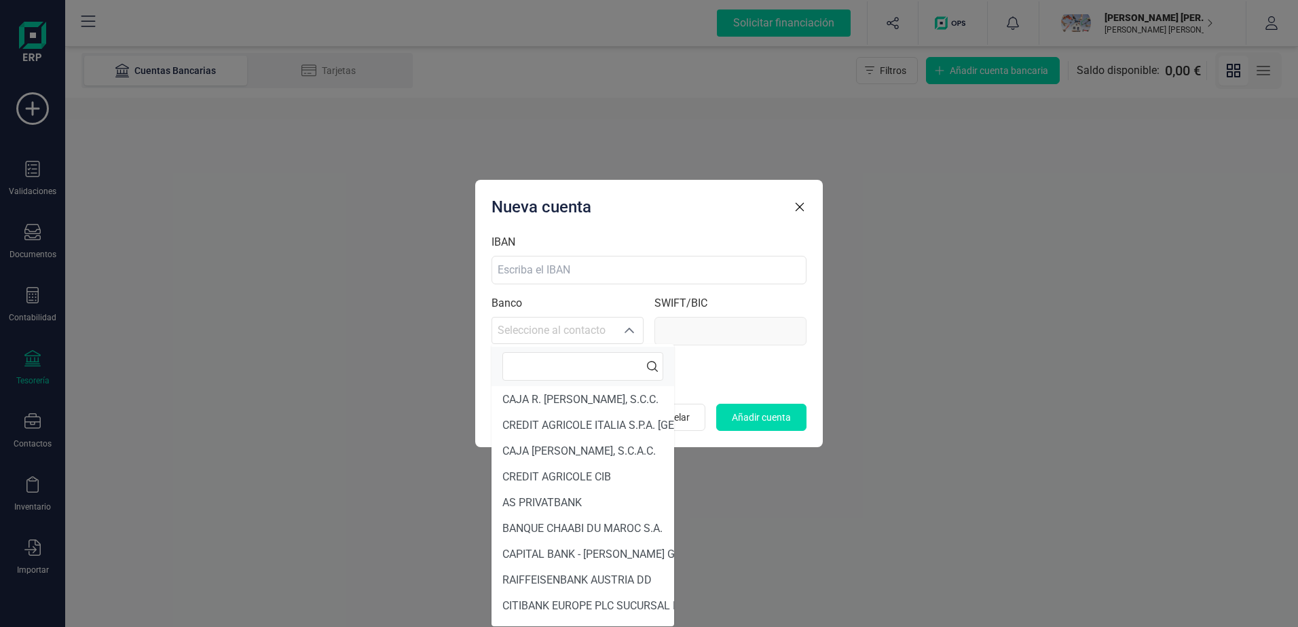
click at [610, 223] on div "Nueva cuenta IBAN Banco Seleccione al contacto Seleccione al contacto SWIFT/BIC…" at bounding box center [648, 313] width 347 height 267
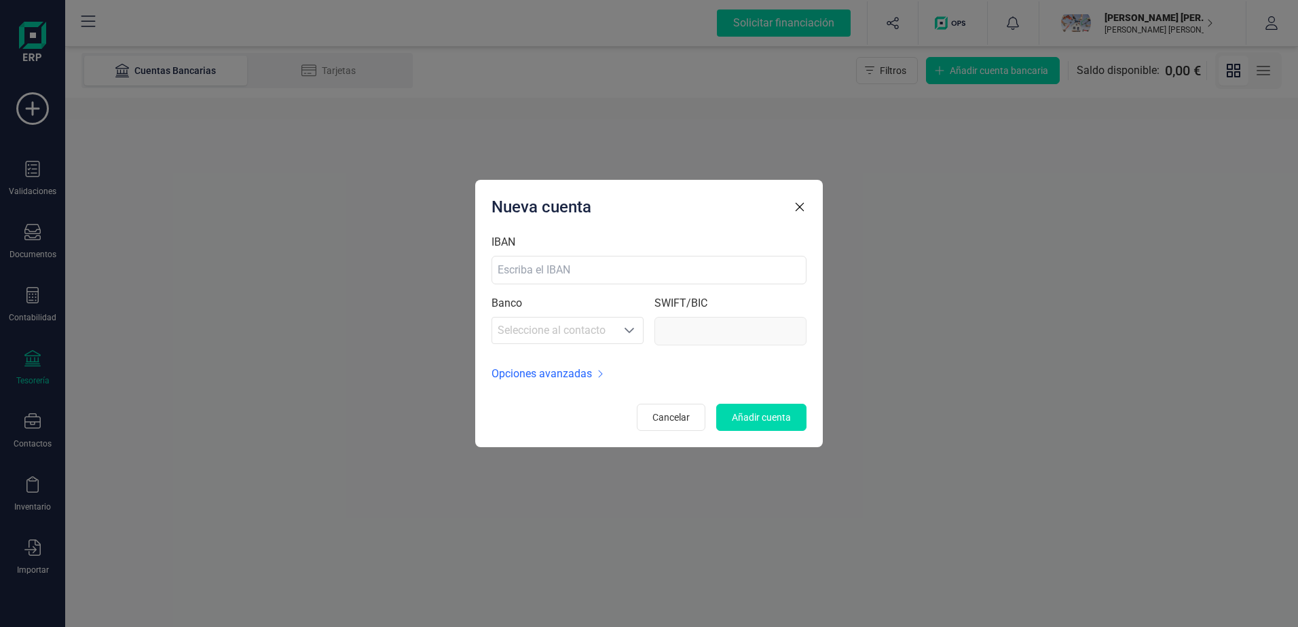
click at [590, 373] on span "Opciones avanzadas" at bounding box center [541, 374] width 100 height 16
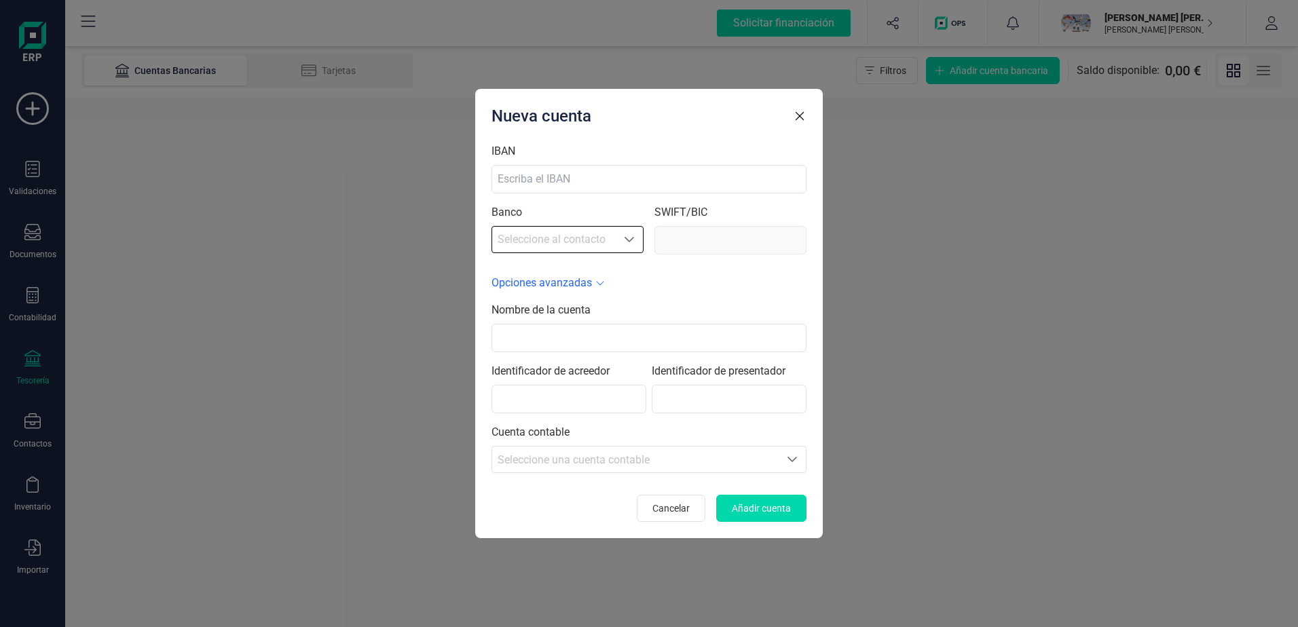
click at [629, 240] on icon "Seleccione al contacto" at bounding box center [629, 239] width 11 height 11
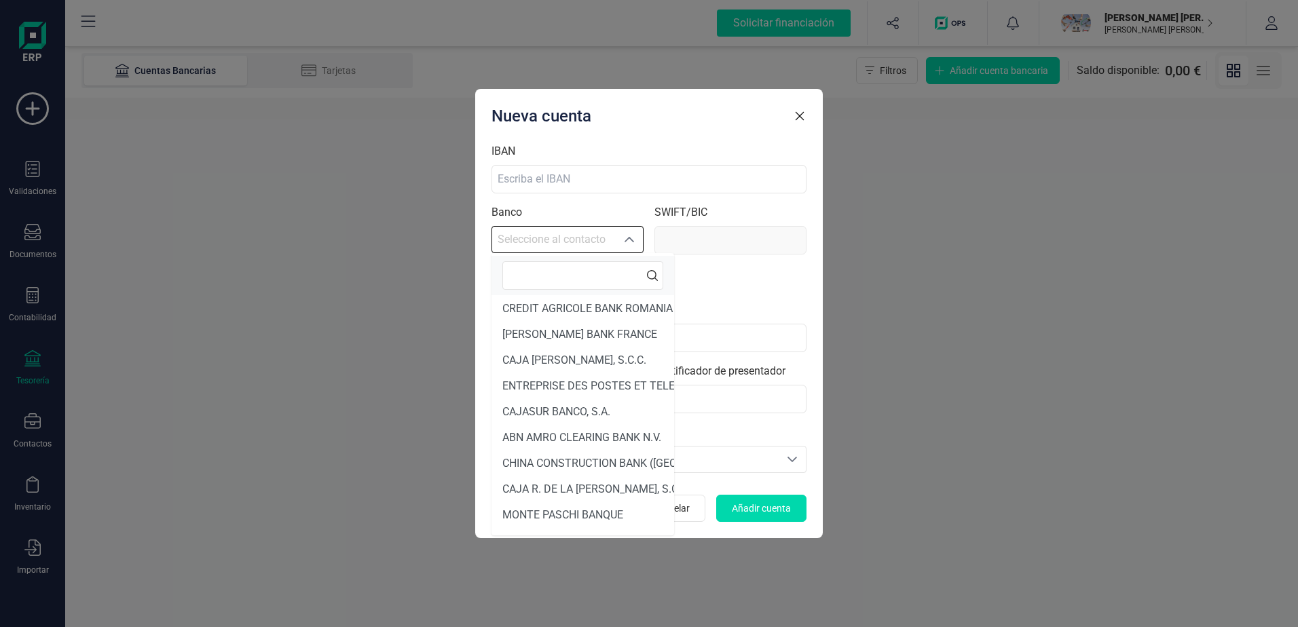
click at [629, 240] on icon "Seleccione al contacto" at bounding box center [629, 239] width 11 height 11
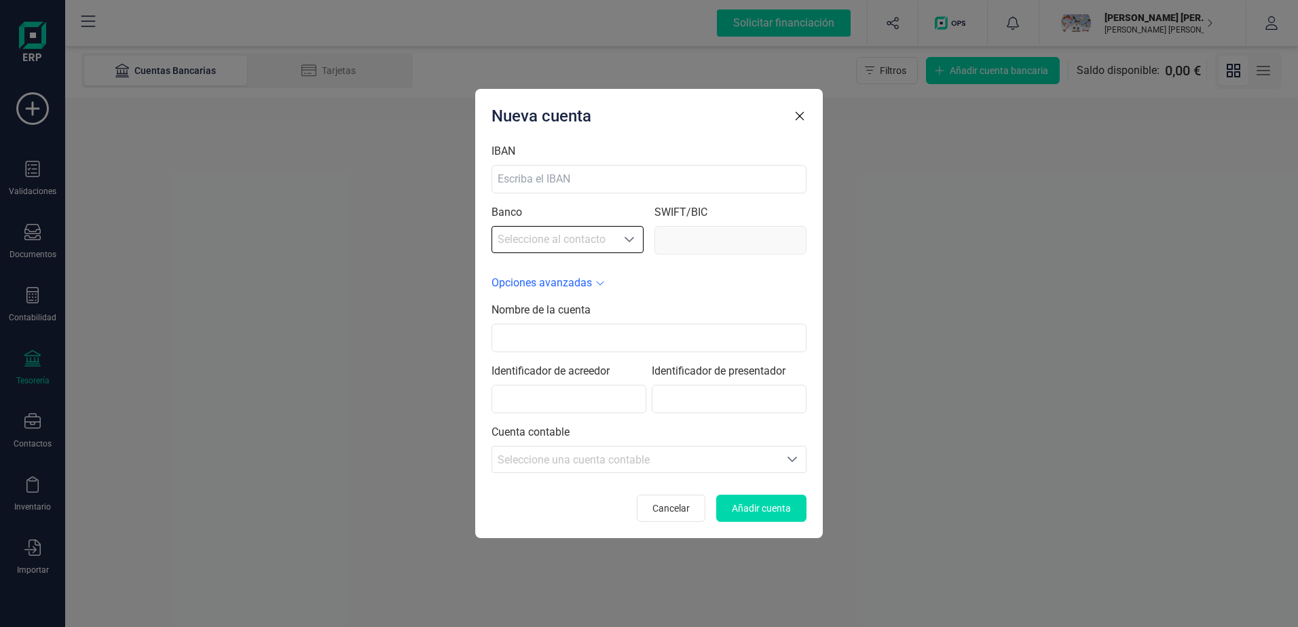
click at [630, 239] on icon "Seleccione al contacto" at bounding box center [629, 239] width 11 height 11
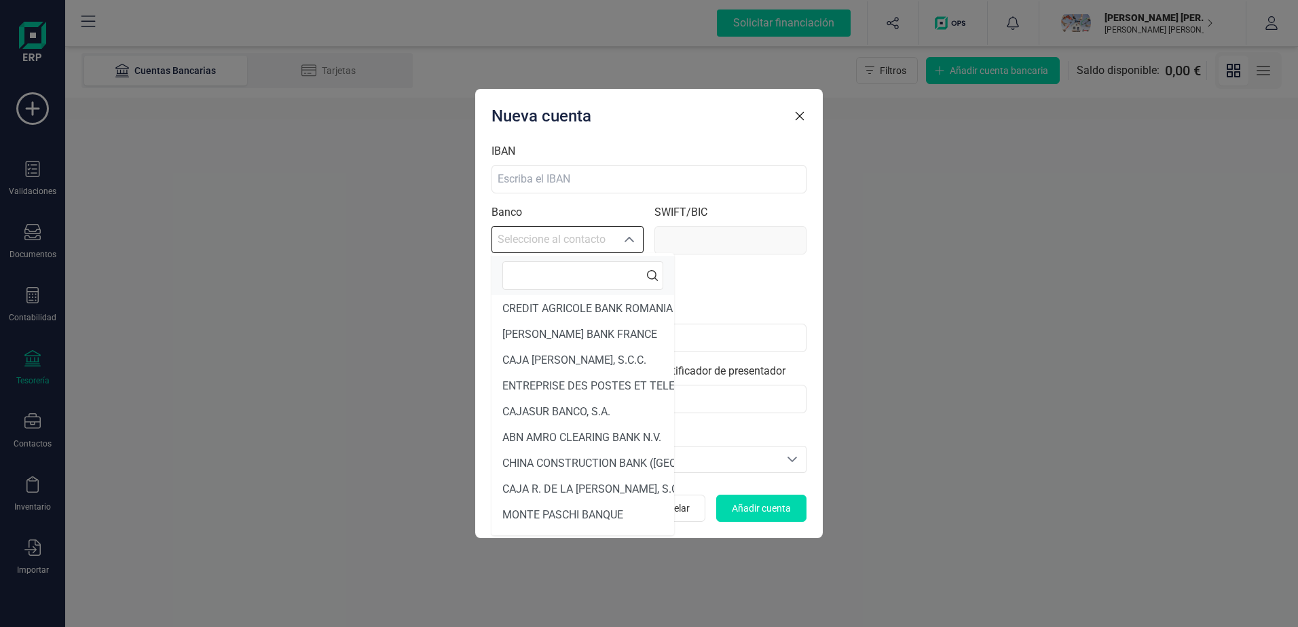
click at [630, 239] on icon "Seleccione al contacto" at bounding box center [629, 239] width 10 height 5
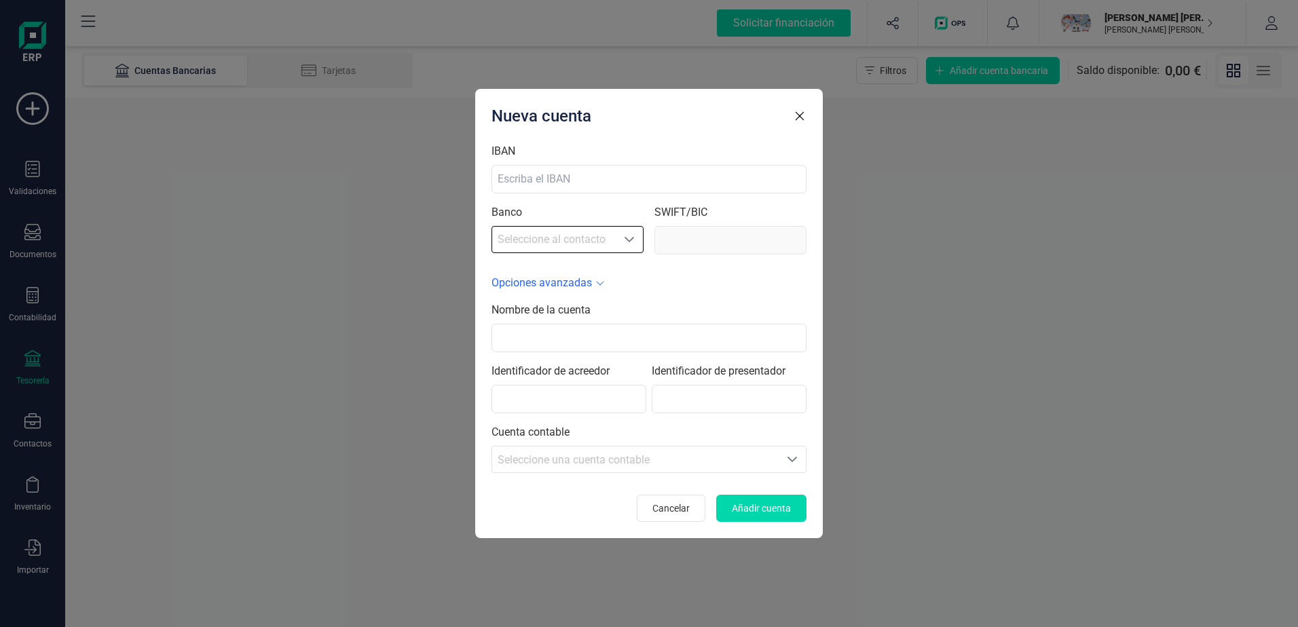
click at [740, 447] on span "Seleccione una cuenta contable" at bounding box center [635, 460] width 286 height 26
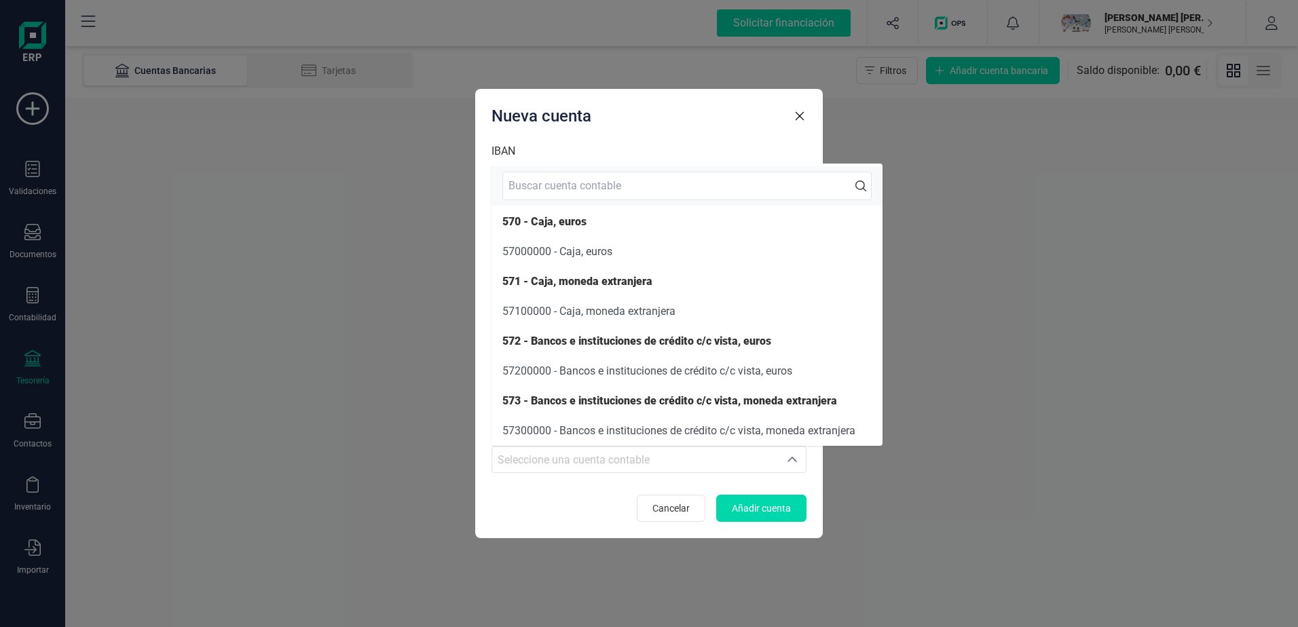
click at [745, 454] on div "Seleccione una cuenta contable" at bounding box center [635, 460] width 276 height 16
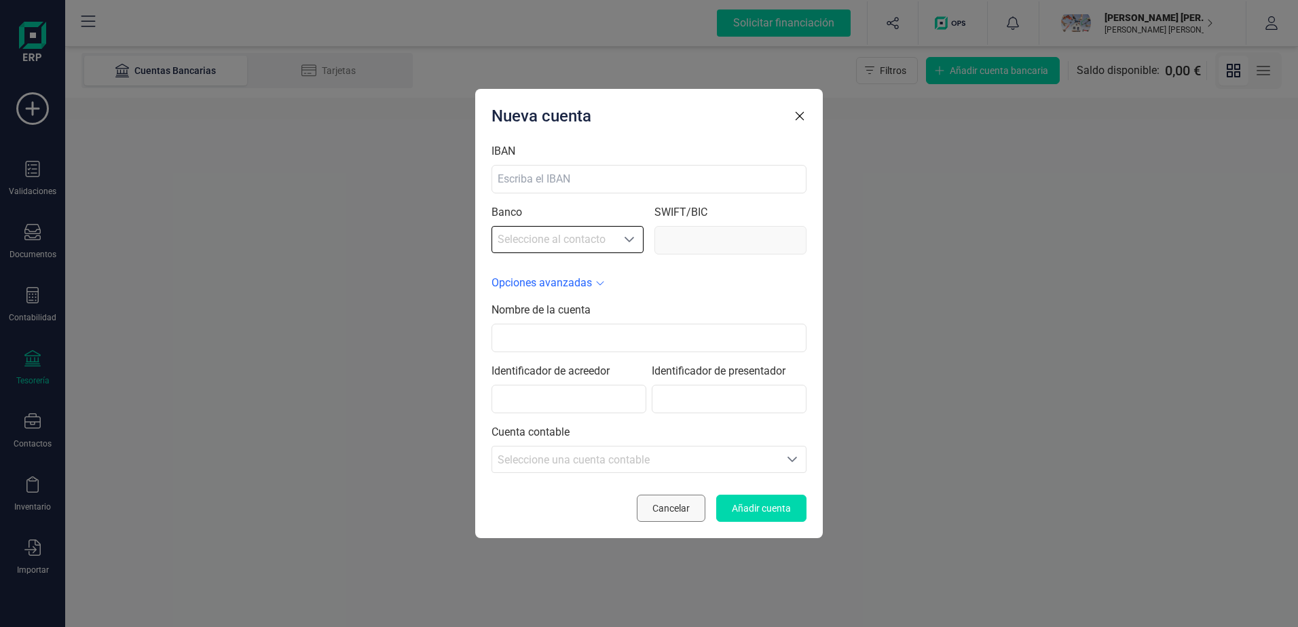
click at [672, 506] on span "Cancelar" at bounding box center [670, 509] width 37 height 14
